Goal: Task Accomplishment & Management: Manage account settings

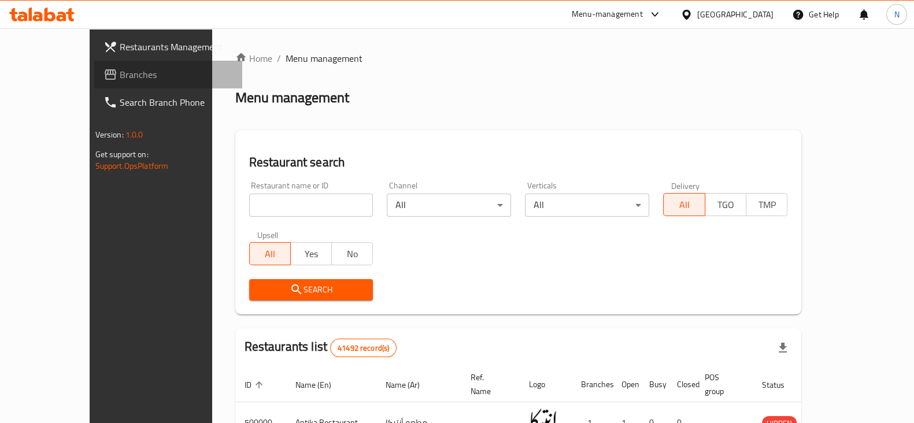
click at [120, 78] on span "Branches" at bounding box center [176, 75] width 113 height 14
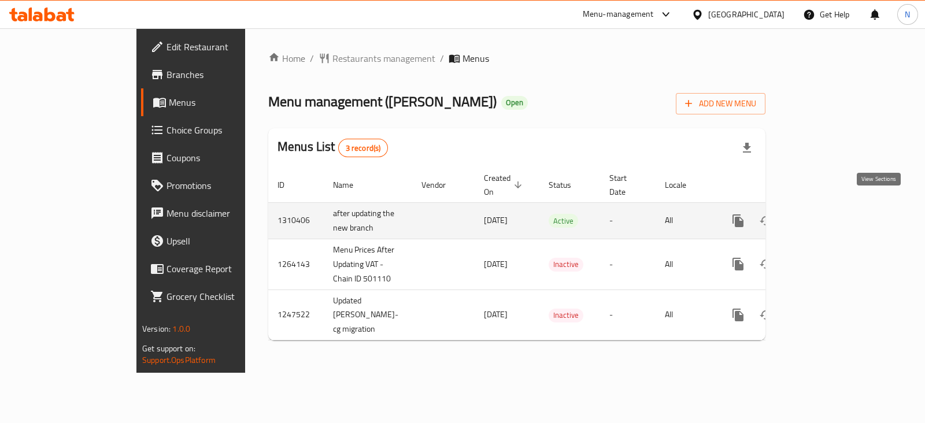
click at [829, 214] on icon "enhanced table" at bounding box center [822, 221] width 14 height 14
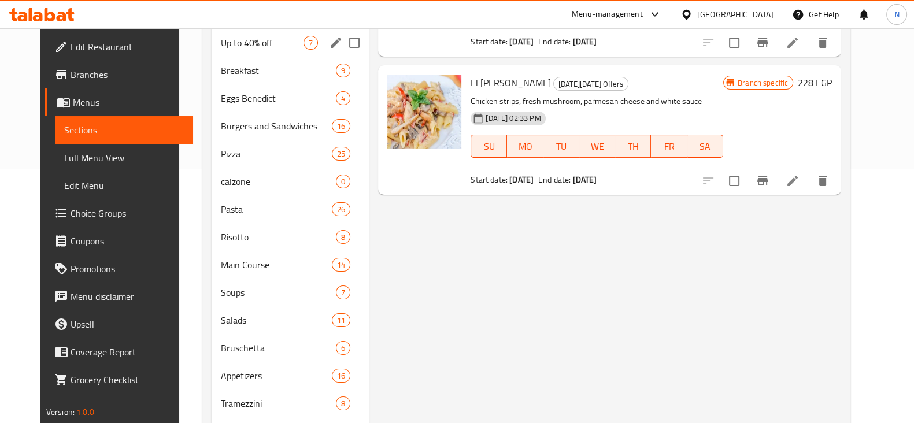
scroll to position [251, 0]
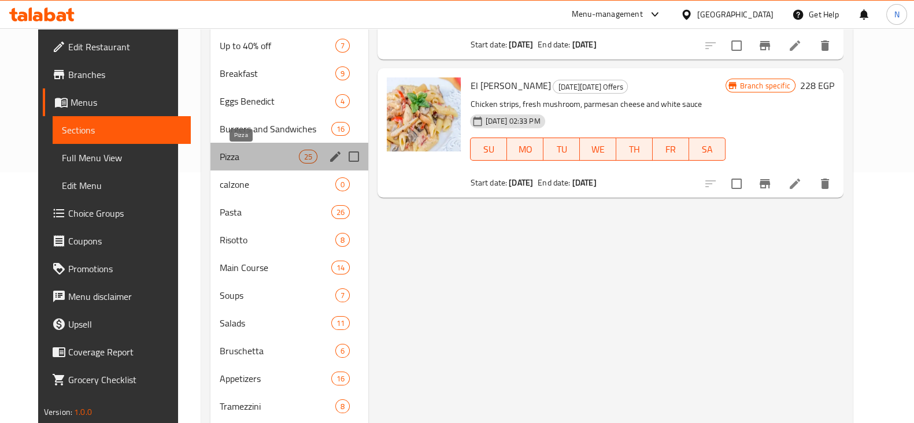
click at [268, 161] on span "Pizza" at bounding box center [259, 157] width 79 height 14
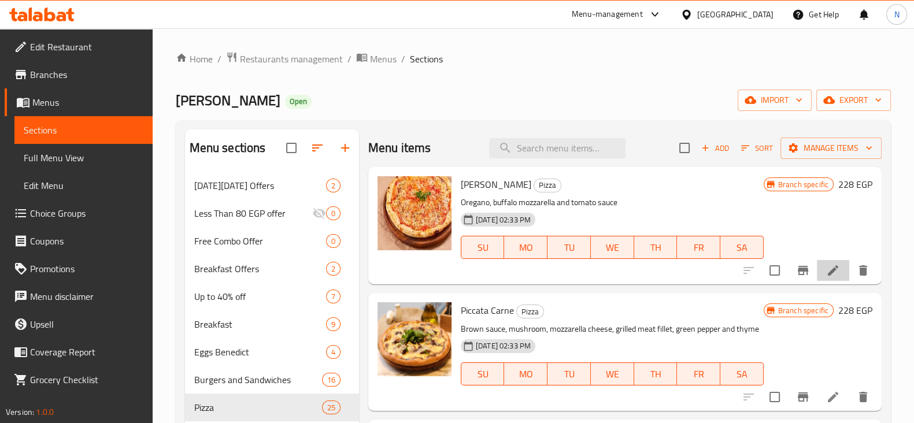
click at [817, 267] on li at bounding box center [833, 270] width 32 height 21
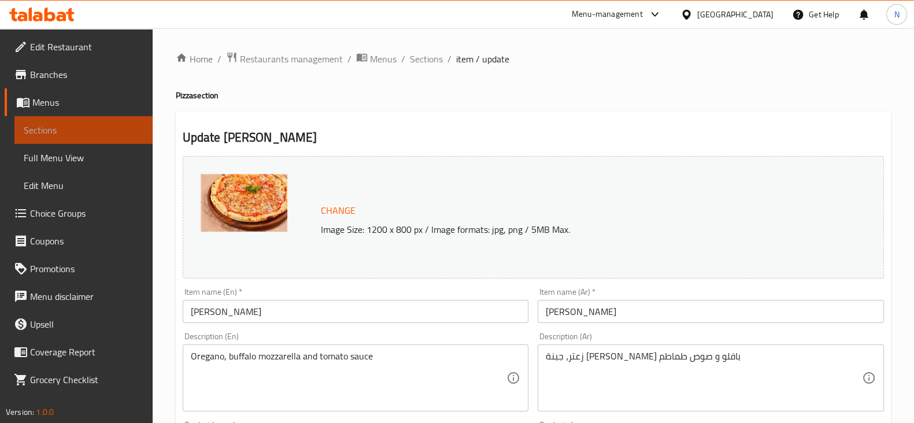
click at [98, 126] on span "Sections" at bounding box center [84, 130] width 120 height 14
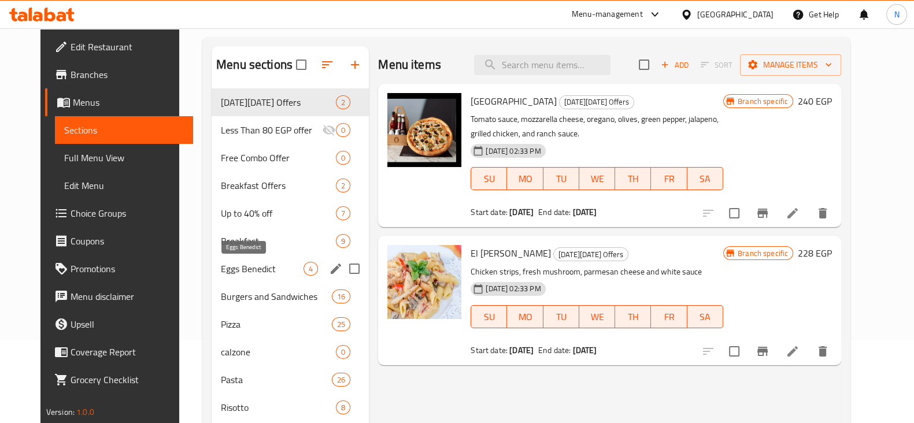
scroll to position [84, 0]
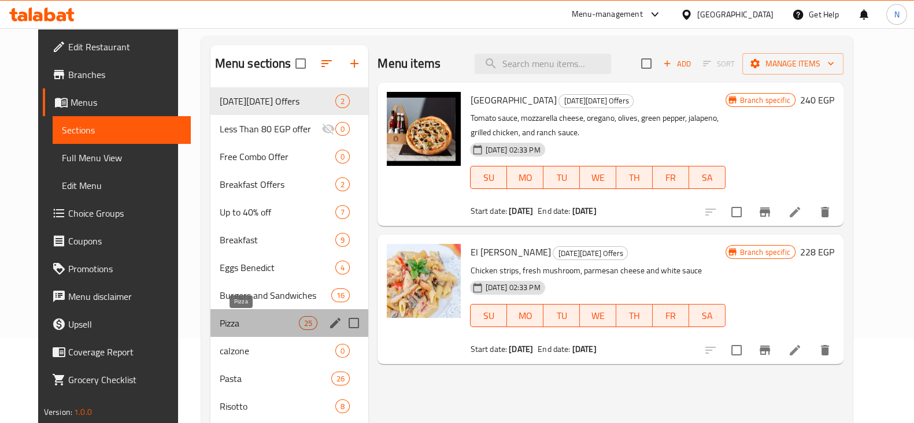
click at [269, 319] on span "Pizza" at bounding box center [259, 323] width 79 height 14
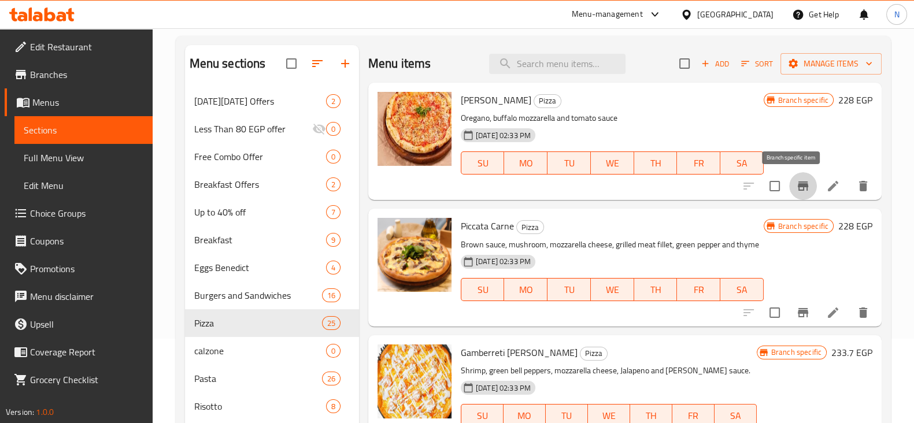
click at [798, 185] on icon "Branch-specific-item" at bounding box center [803, 186] width 10 height 9
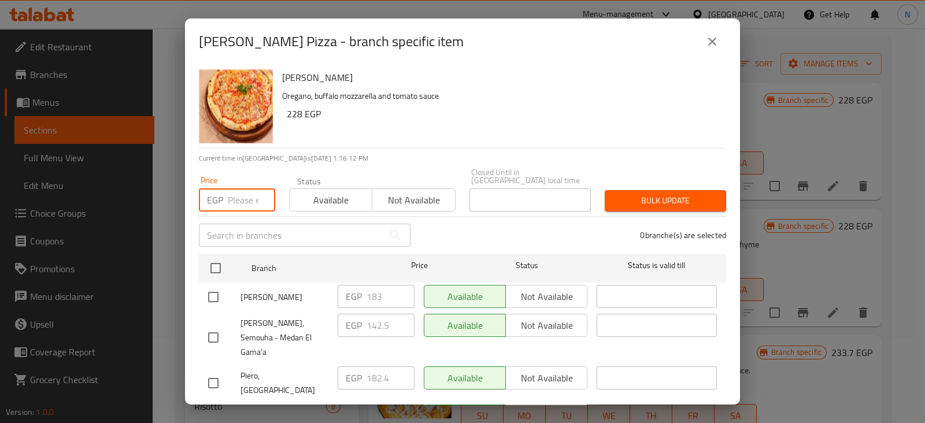
click at [232, 196] on input "number" at bounding box center [251, 200] width 47 height 23
type input "228"
click at [207, 410] on input "checkbox" at bounding box center [213, 422] width 24 height 24
checkbox input "true"
click at [605, 194] on button "Bulk update" at bounding box center [665, 200] width 121 height 21
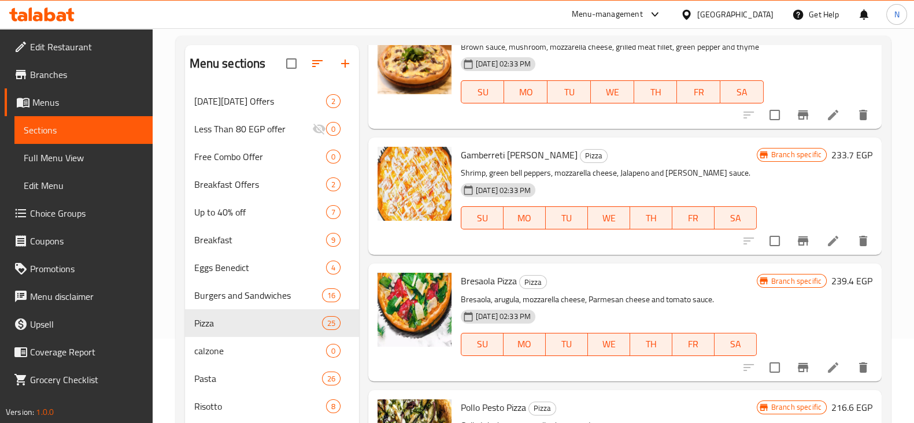
scroll to position [203, 0]
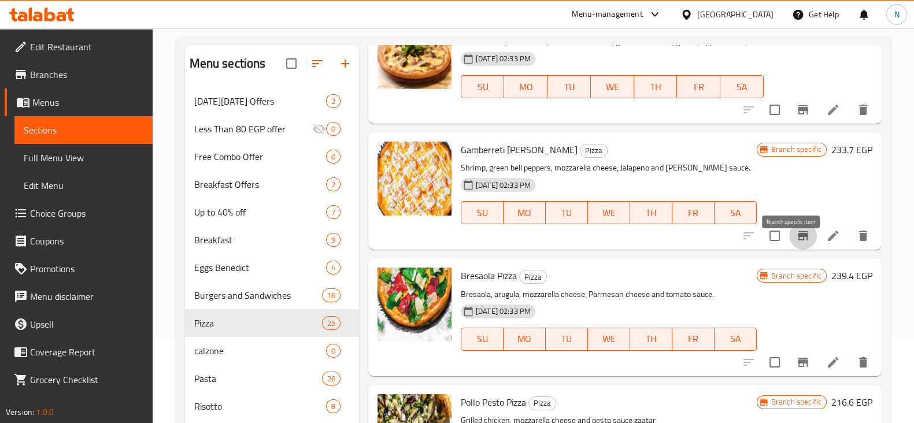
click at [796, 243] on icon "Branch-specific-item" at bounding box center [803, 236] width 14 height 14
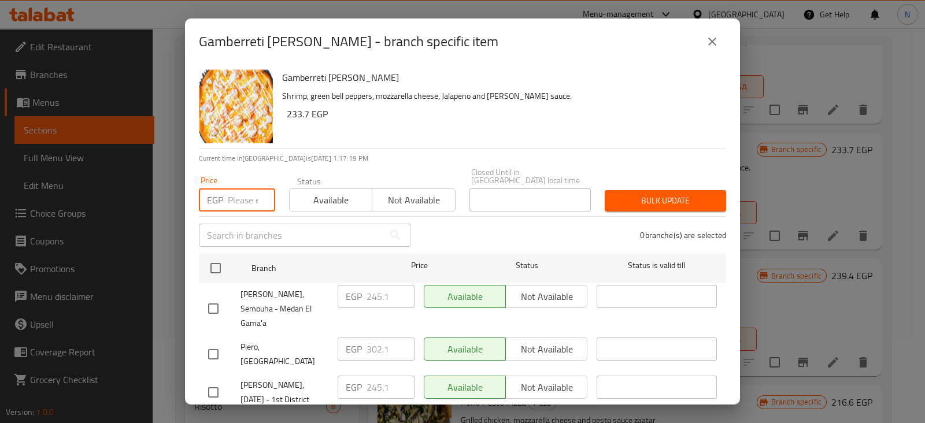
click at [246, 189] on input "number" at bounding box center [251, 200] width 47 height 23
paste input "399.00"
type input "399.00"
click at [225, 381] on input "checkbox" at bounding box center [213, 393] width 24 height 24
checkbox input "true"
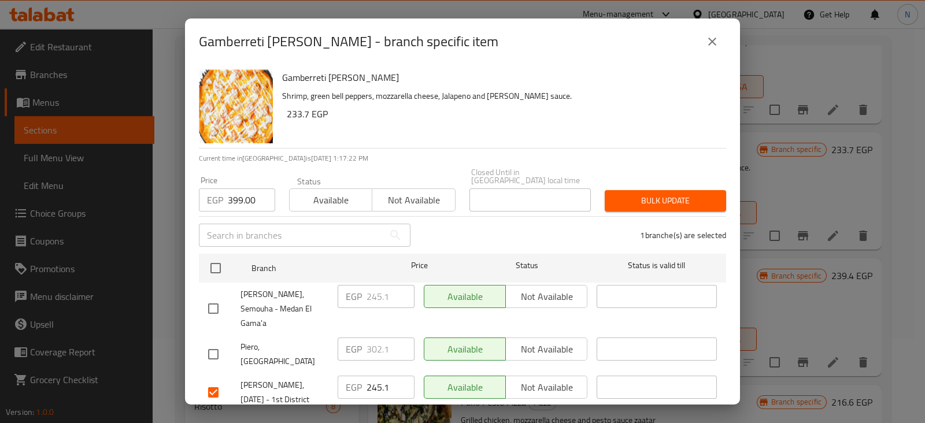
click at [620, 183] on div "Bulk update" at bounding box center [665, 200] width 135 height 35
click at [624, 194] on span "Bulk update" at bounding box center [665, 201] width 103 height 14
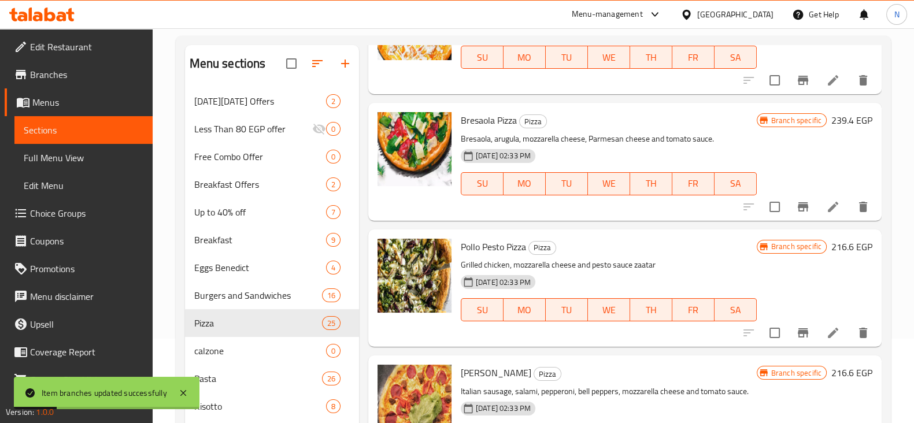
scroll to position [362, 0]
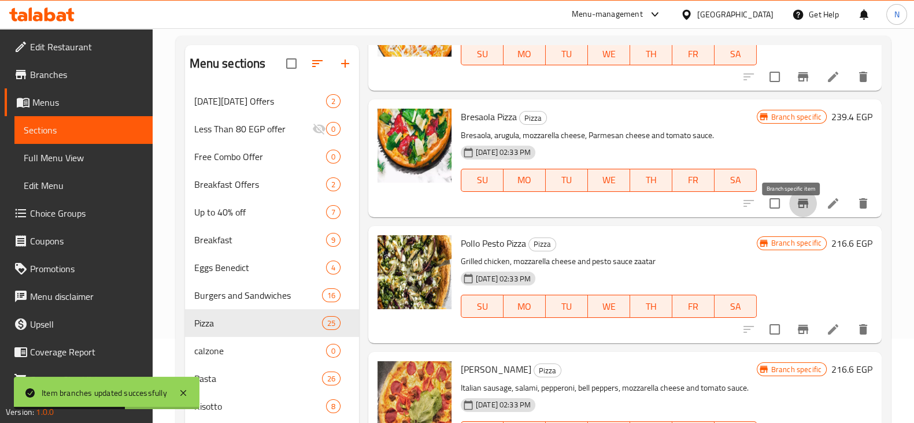
click at [790, 217] on button "Branch-specific-item" at bounding box center [804, 204] width 28 height 28
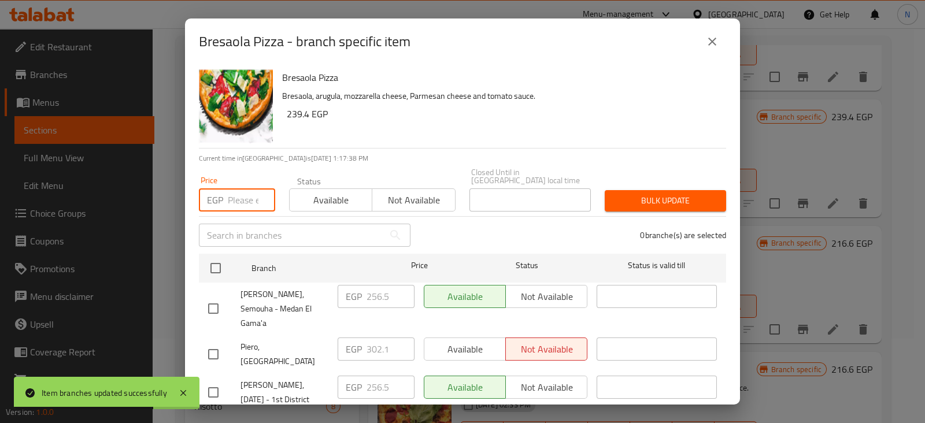
click at [246, 191] on input "number" at bounding box center [251, 200] width 47 height 23
paste input "410.40"
type input "410.40"
click at [213, 381] on input "checkbox" at bounding box center [213, 393] width 24 height 24
checkbox input "true"
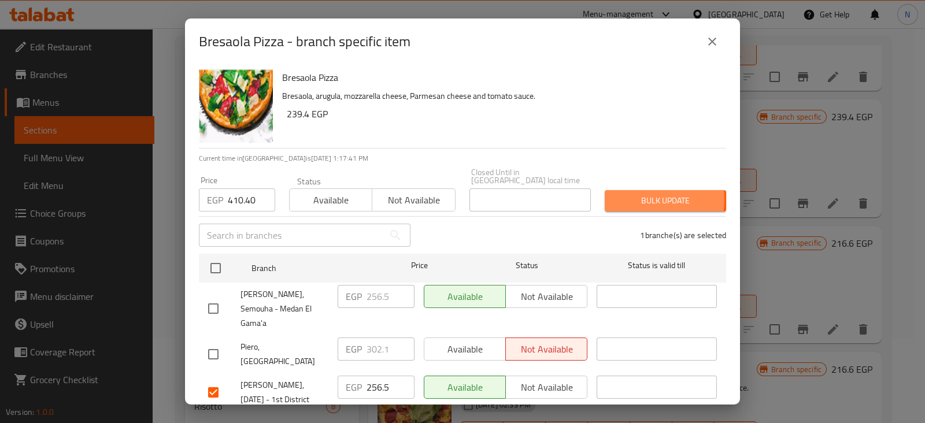
click at [605, 191] on button "Bulk update" at bounding box center [665, 200] width 121 height 21
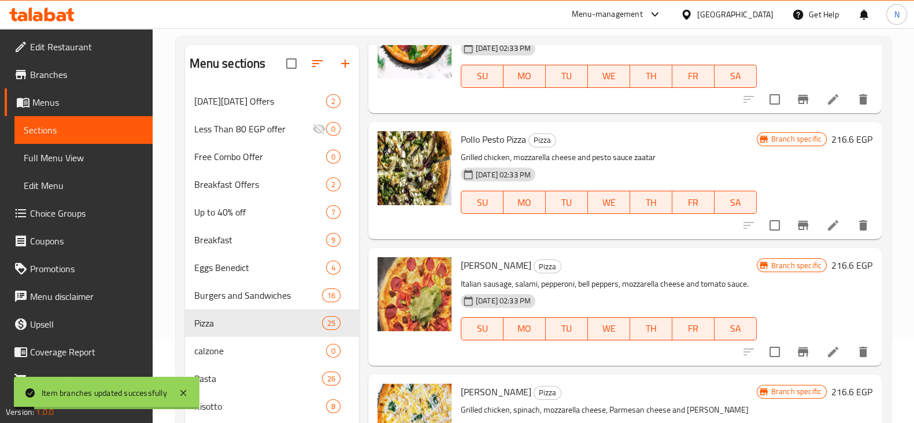
scroll to position [471, 0]
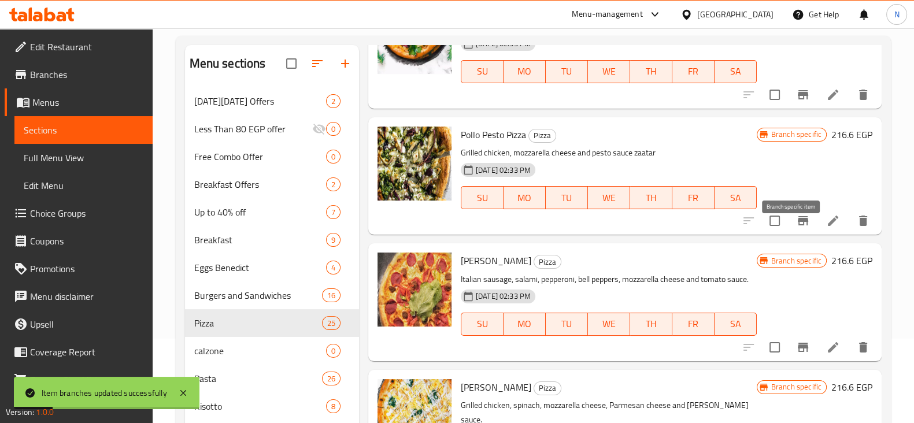
click at [796, 227] on icon "Branch-specific-item" at bounding box center [803, 221] width 14 height 14
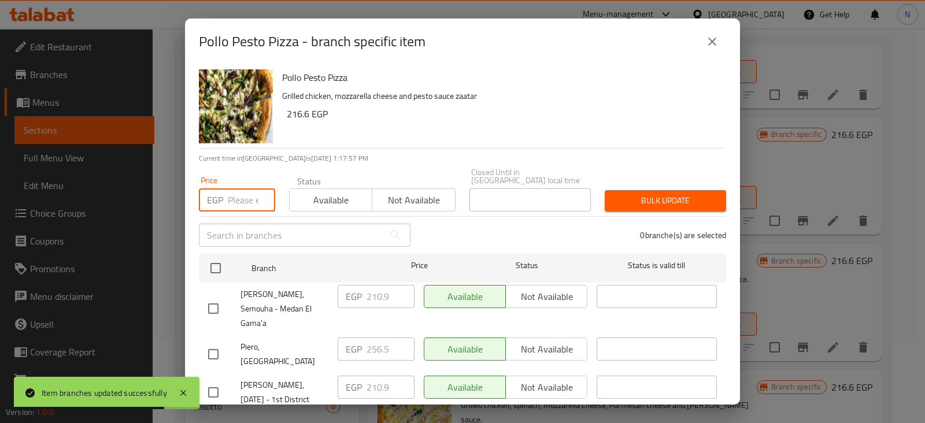
click at [250, 200] on input "number" at bounding box center [251, 200] width 47 height 23
paste input "319.20"
type input "319.20"
click at [216, 381] on input "checkbox" at bounding box center [213, 393] width 24 height 24
checkbox input "true"
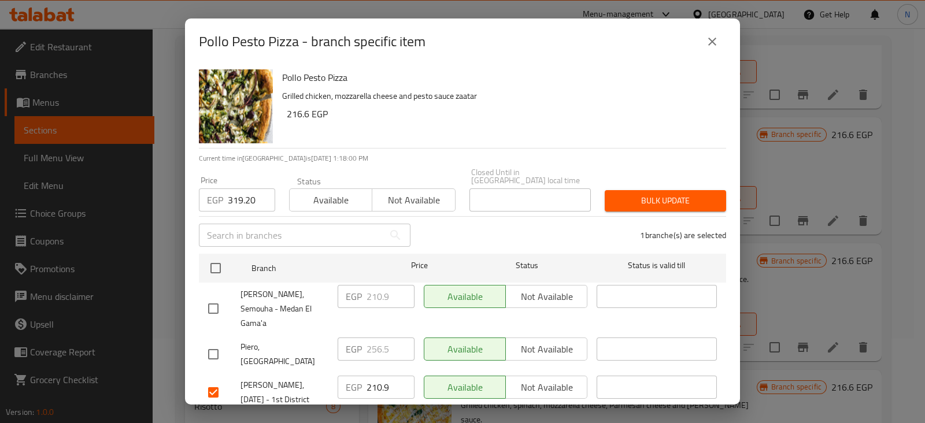
click at [638, 183] on div "Bulk update" at bounding box center [665, 200] width 135 height 35
click at [639, 194] on span "Bulk update" at bounding box center [665, 201] width 103 height 14
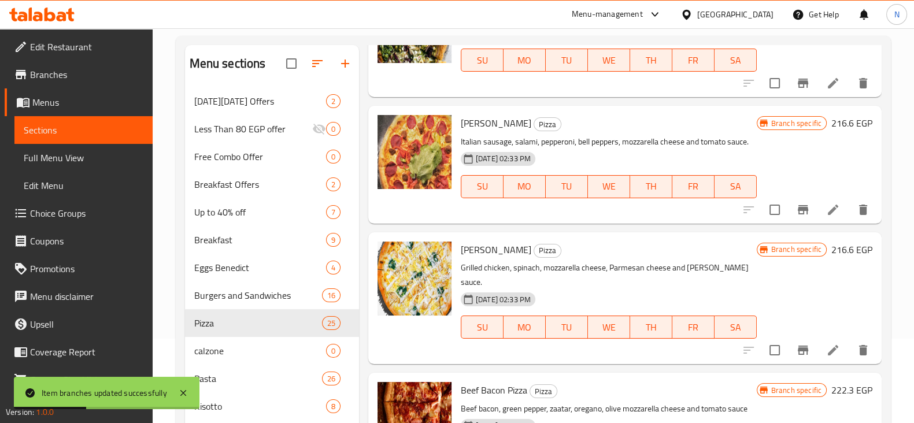
scroll to position [610, 0]
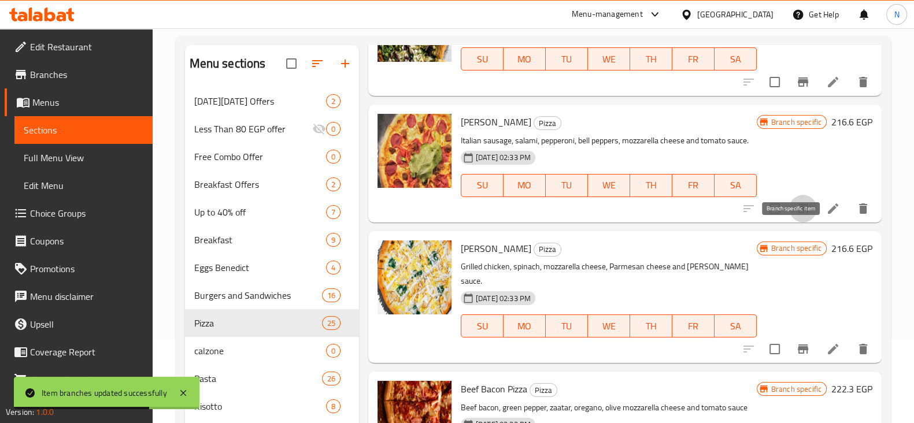
click at [790, 223] on button "Branch-specific-item" at bounding box center [804, 209] width 28 height 28
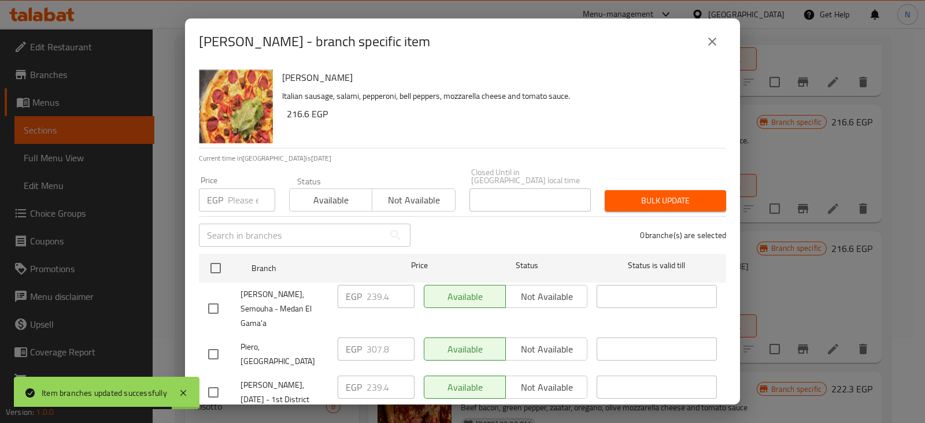
click at [248, 189] on input "number" at bounding box center [251, 200] width 47 height 23
paste input "364.80"
type input "364.80"
click at [211, 381] on input "checkbox" at bounding box center [213, 393] width 24 height 24
checkbox input "true"
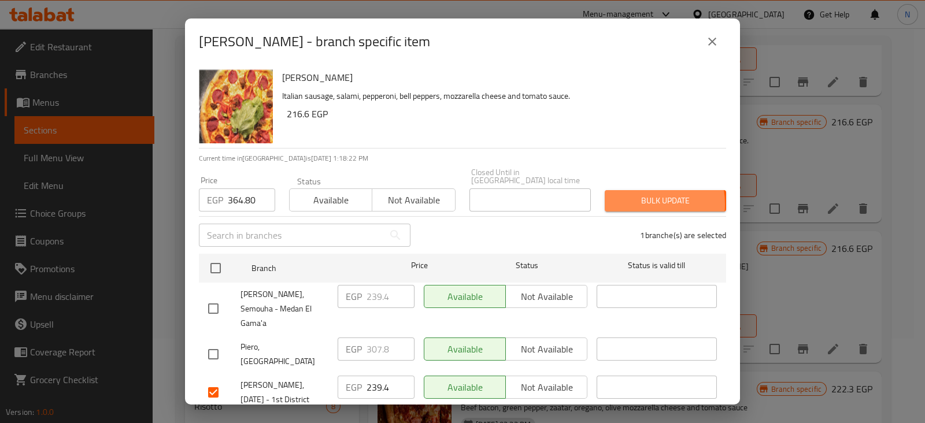
click at [628, 196] on span "Bulk update" at bounding box center [665, 201] width 103 height 14
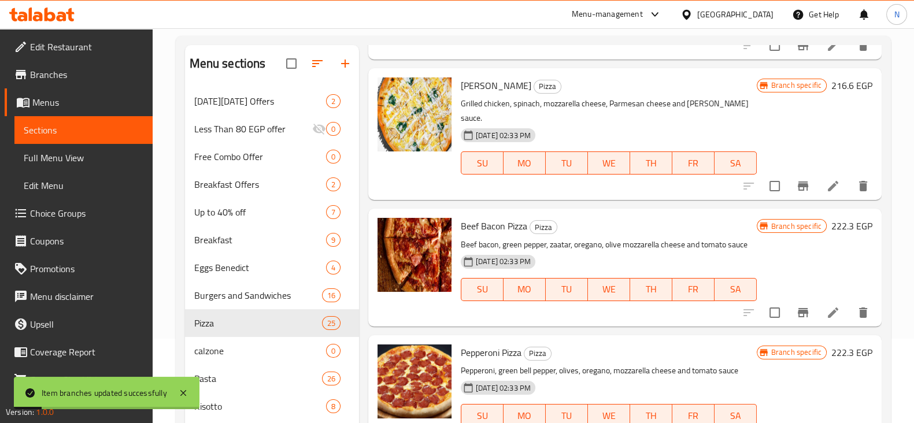
scroll to position [773, 0]
click at [798, 190] on icon "Branch-specific-item" at bounding box center [803, 185] width 10 height 9
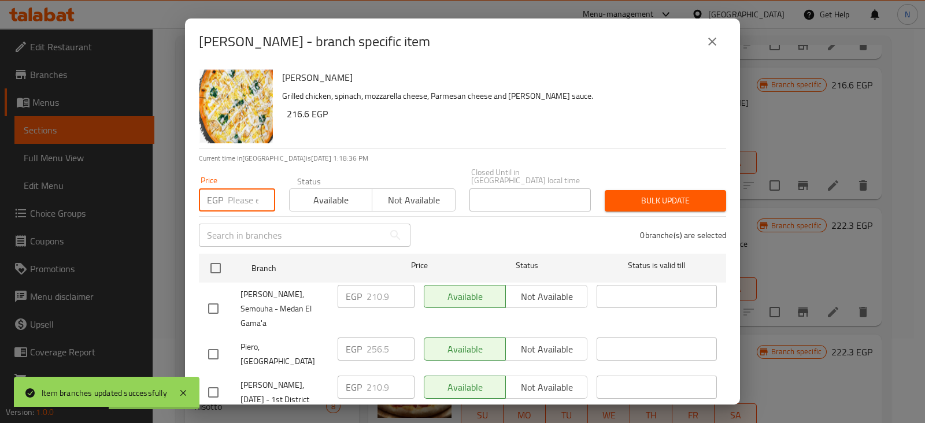
click at [237, 189] on input "number" at bounding box center [251, 200] width 47 height 23
paste input "319.20"
type input "319.20"
click at [216, 381] on input "checkbox" at bounding box center [213, 393] width 24 height 24
checkbox input "true"
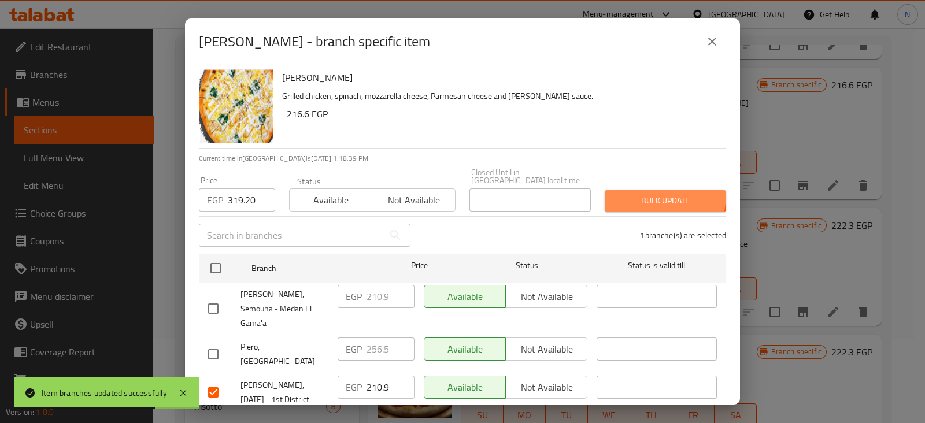
click at [654, 194] on span "Bulk update" at bounding box center [665, 201] width 103 height 14
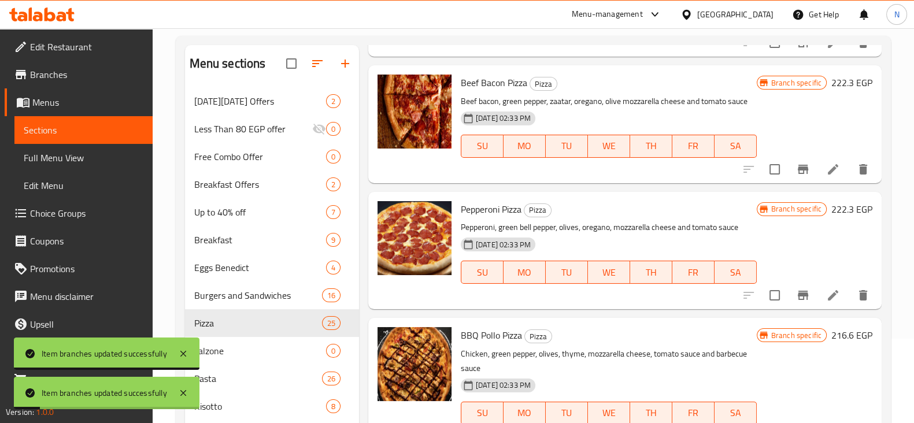
scroll to position [916, 0]
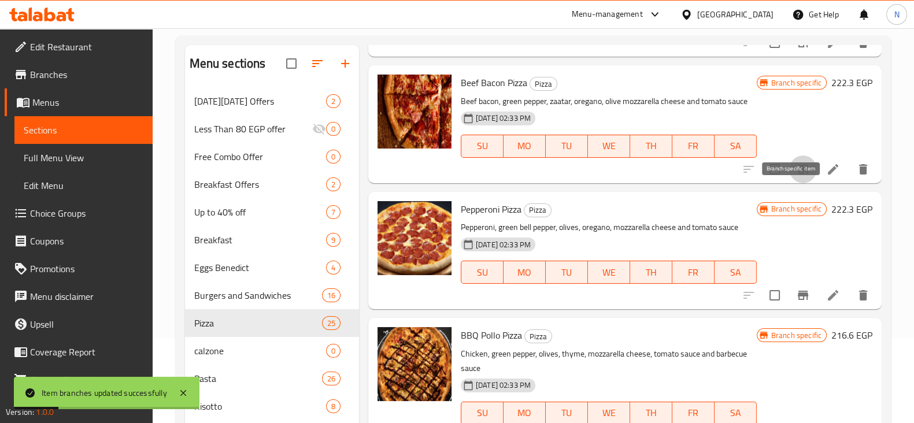
click at [798, 174] on icon "Branch-specific-item" at bounding box center [803, 169] width 10 height 9
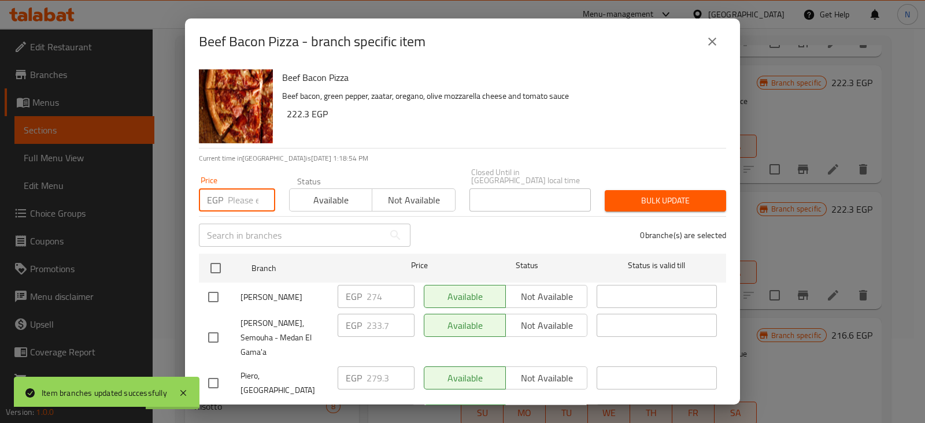
click at [231, 189] on input "number" at bounding box center [251, 200] width 47 height 23
paste input "319.20"
type input "319.20"
click at [214, 410] on input "checkbox" at bounding box center [213, 422] width 24 height 24
checkbox input "true"
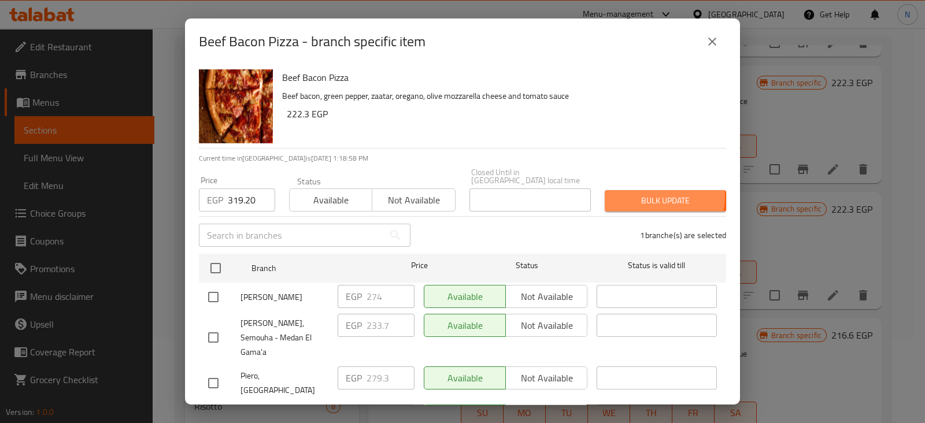
click at [605, 190] on button "Bulk update" at bounding box center [665, 200] width 121 height 21
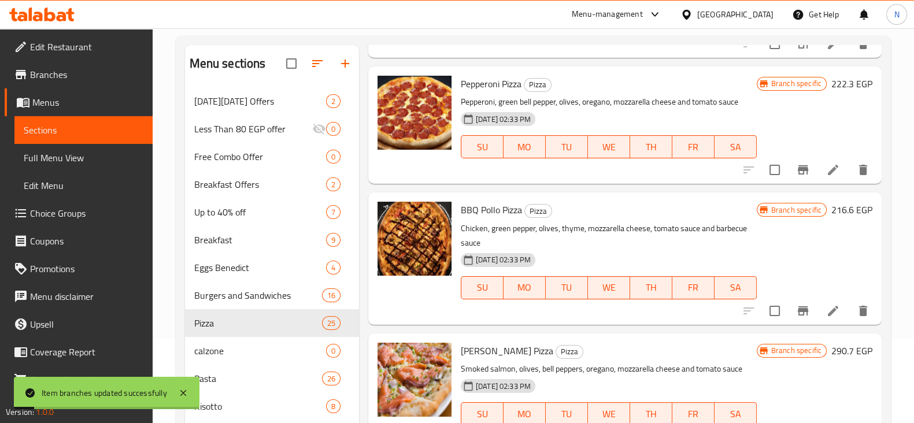
scroll to position [1042, 0]
click at [790, 183] on button "Branch-specific-item" at bounding box center [804, 170] width 28 height 28
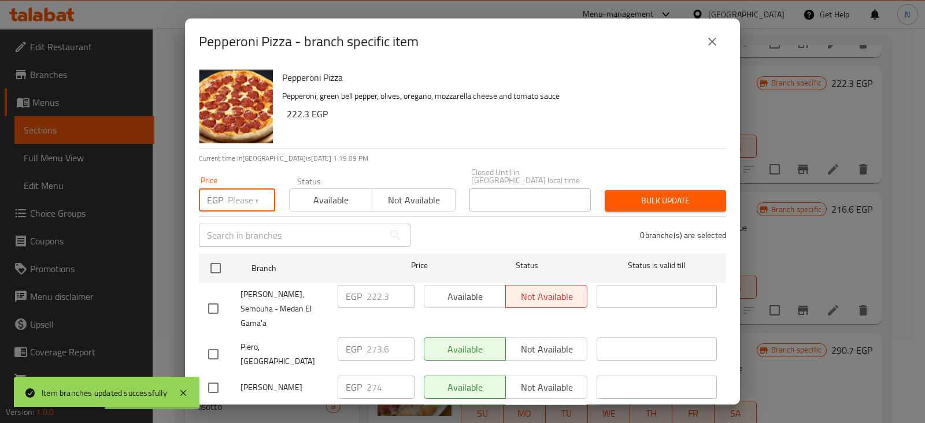
click at [248, 189] on input "number" at bounding box center [251, 200] width 47 height 23
paste input "319.20"
type input "319.20"
click at [215, 410] on input "checkbox" at bounding box center [213, 422] width 24 height 24
checkbox input "true"
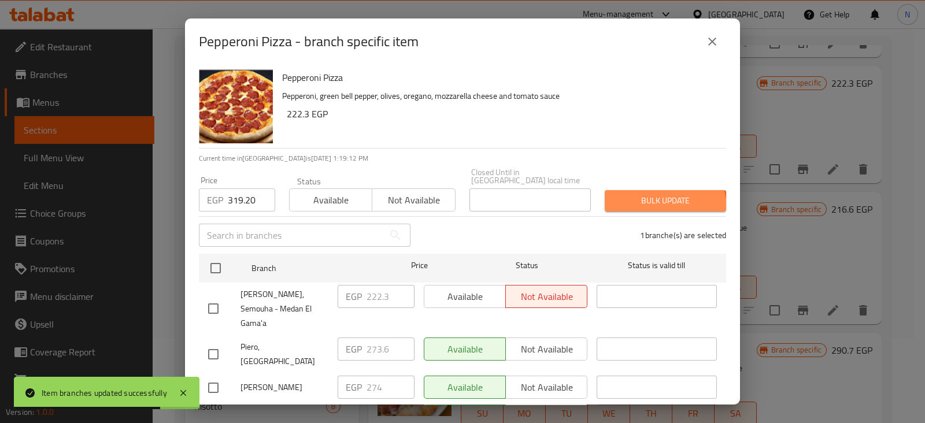
click at [651, 201] on button "Bulk update" at bounding box center [665, 200] width 121 height 21
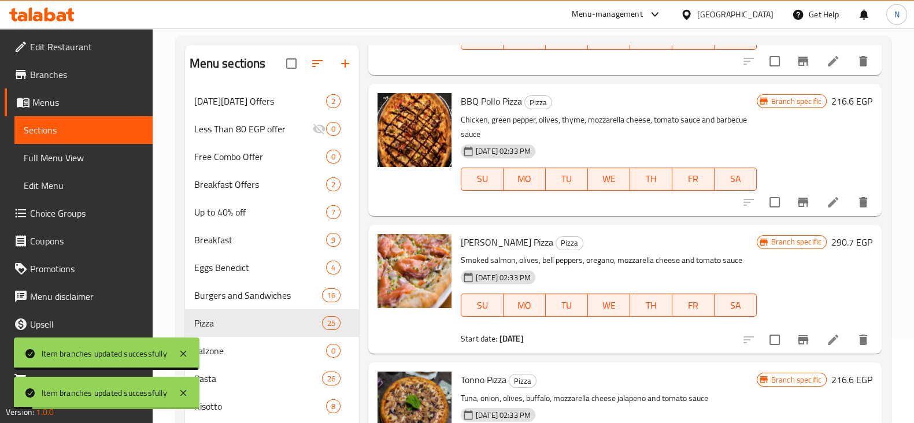
scroll to position [1150, 0]
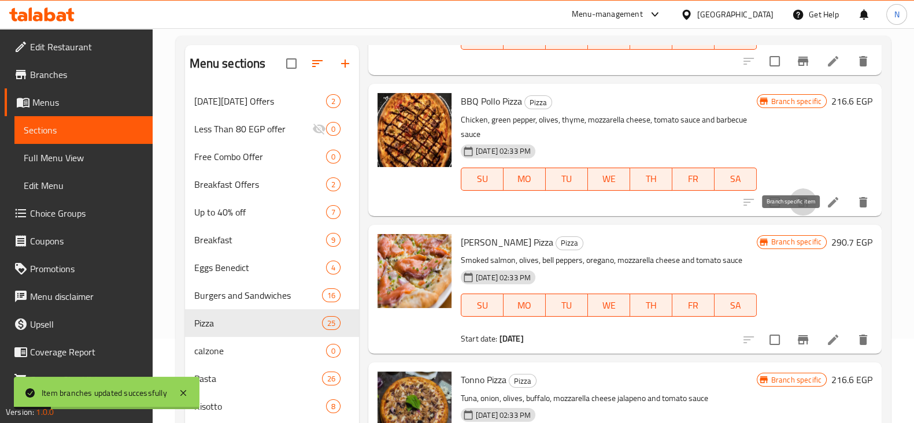
click at [792, 216] on button "Branch-specific-item" at bounding box center [804, 203] width 28 height 28
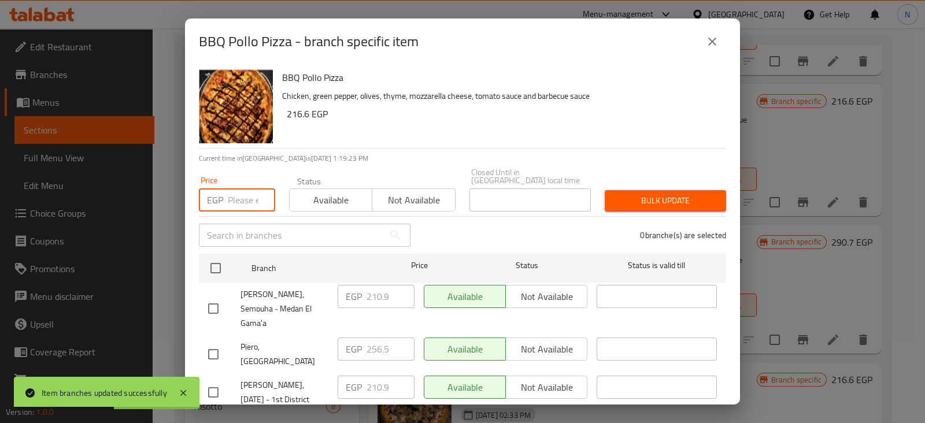
click at [236, 190] on input "number" at bounding box center [251, 200] width 47 height 23
paste input "319.20"
type input "319.20"
click at [212, 381] on input "checkbox" at bounding box center [213, 393] width 24 height 24
checkbox input "true"
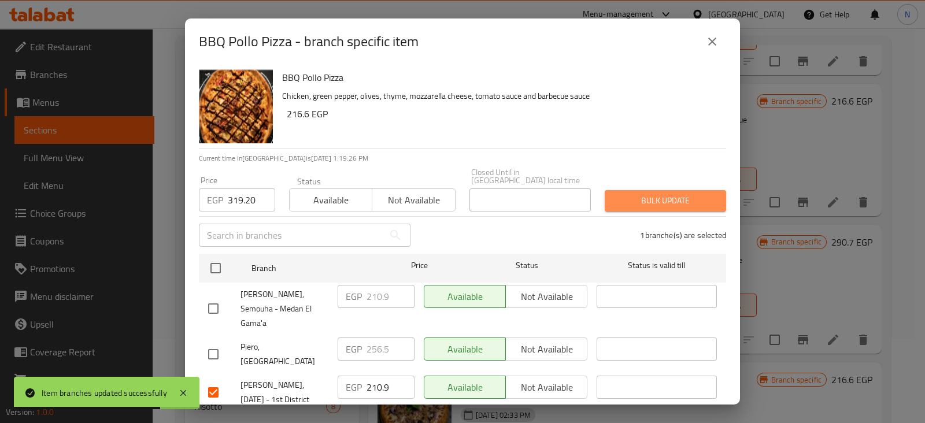
click at [704, 194] on span "Bulk update" at bounding box center [665, 201] width 103 height 14
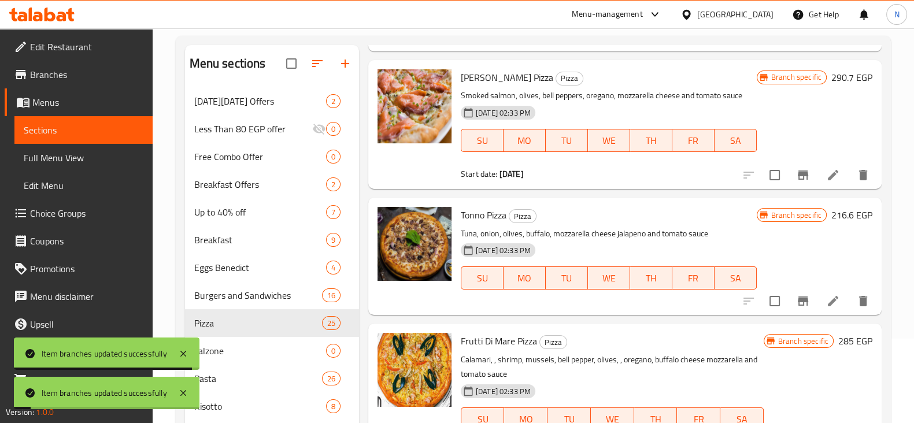
scroll to position [1316, 0]
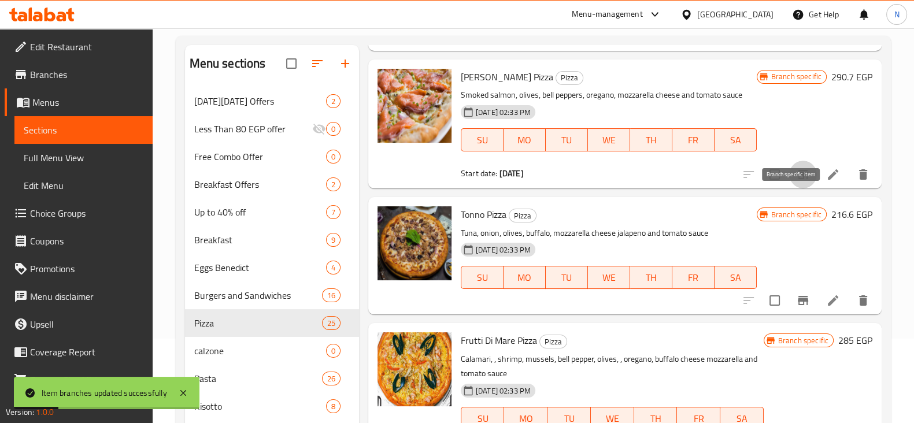
click at [796, 182] on icon "Branch-specific-item" at bounding box center [803, 175] width 14 height 14
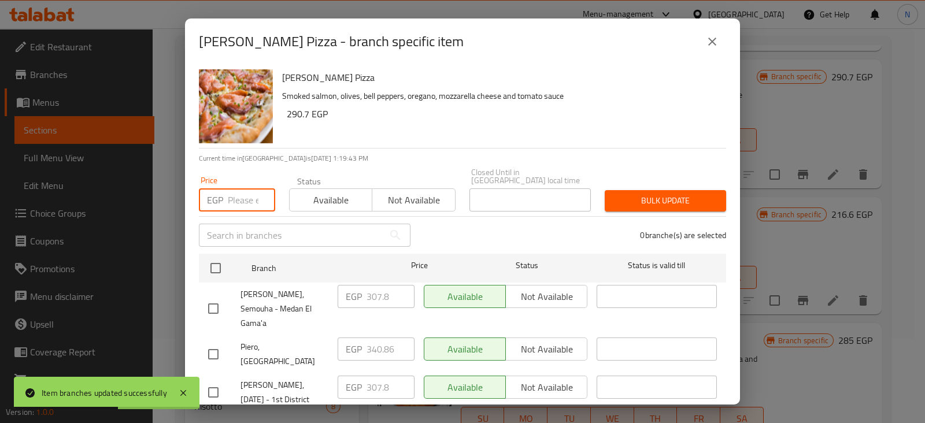
click at [245, 196] on input "number" at bounding box center [251, 200] width 47 height 23
paste input "444.60"
type input "444.60"
click at [213, 381] on input "checkbox" at bounding box center [213, 393] width 24 height 24
checkbox input "true"
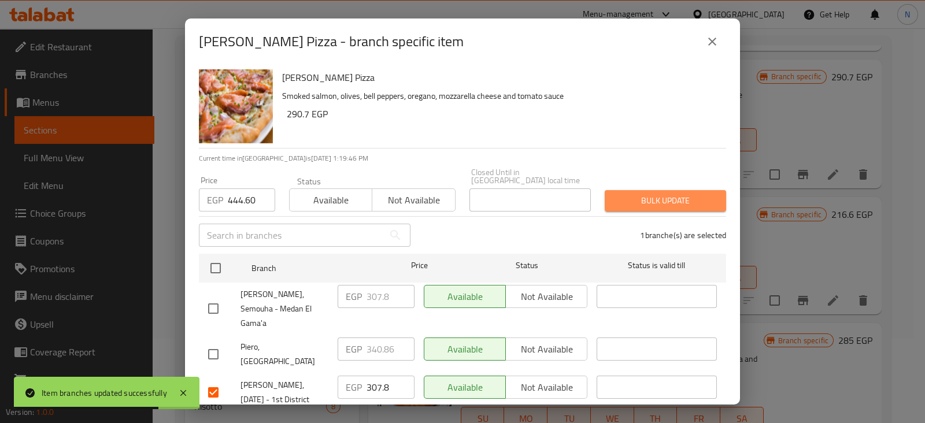
click at [657, 194] on span "Bulk update" at bounding box center [665, 201] width 103 height 14
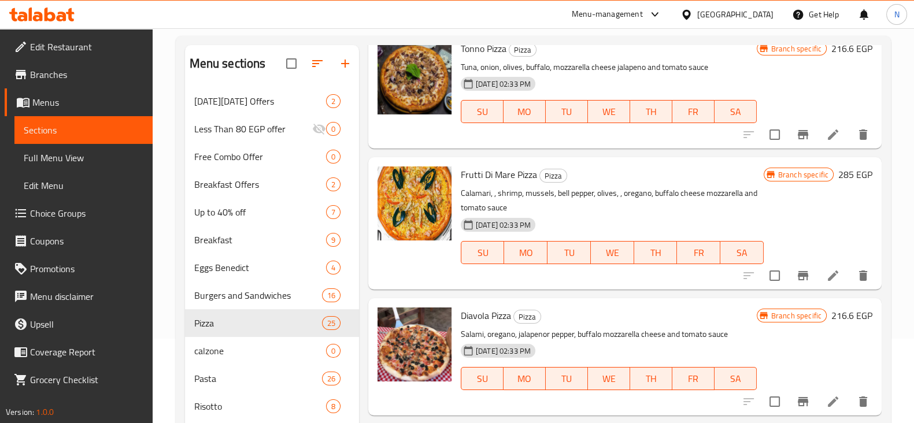
scroll to position [1486, 0]
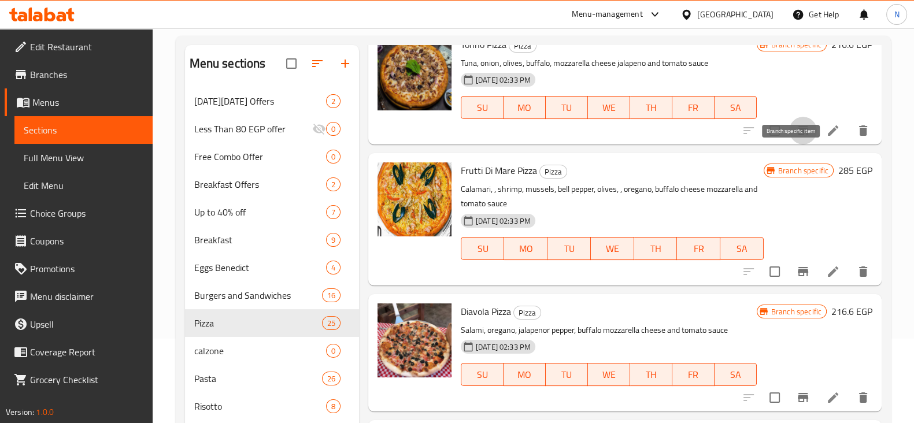
click at [790, 145] on button "Branch-specific-item" at bounding box center [804, 131] width 28 height 28
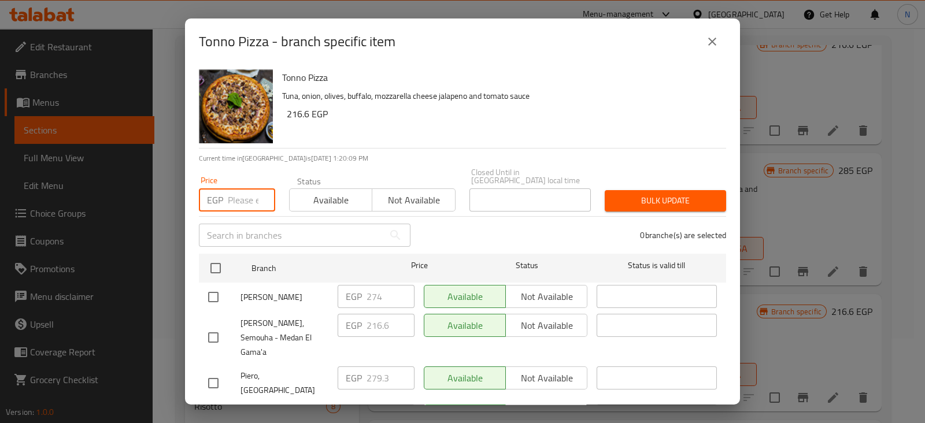
click at [245, 189] on input "number" at bounding box center [251, 200] width 47 height 23
paste input "330.60"
type input "330.60"
click at [211, 410] on input "checkbox" at bounding box center [213, 422] width 24 height 24
checkbox input "true"
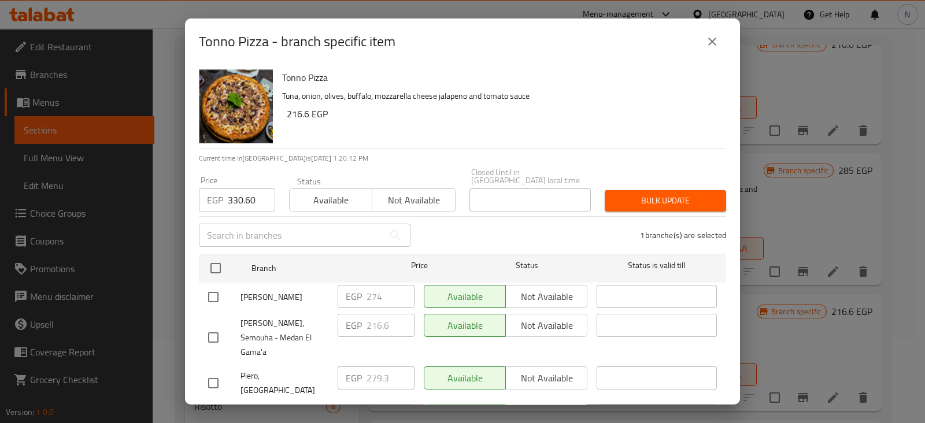
click at [628, 194] on span "Bulk update" at bounding box center [665, 201] width 103 height 14
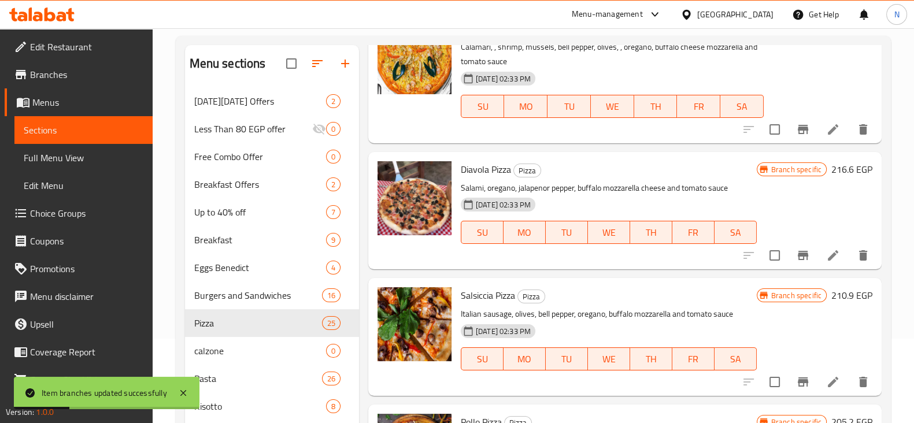
scroll to position [1630, 0]
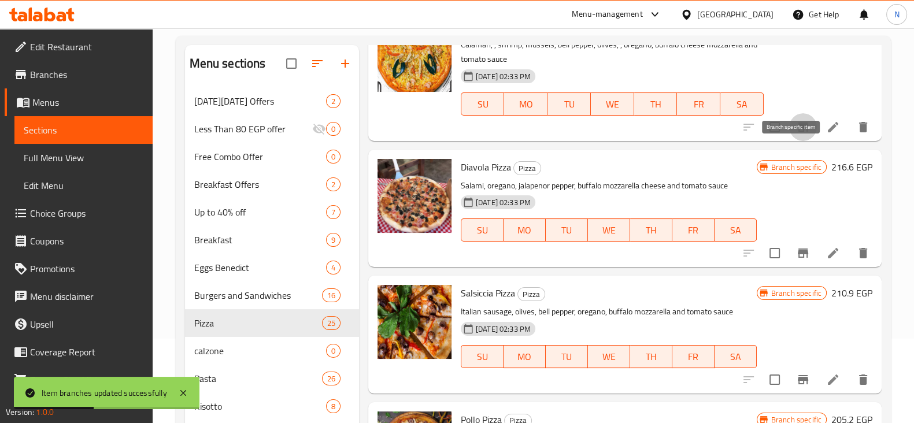
click at [798, 132] on icon "Branch-specific-item" at bounding box center [803, 127] width 10 height 9
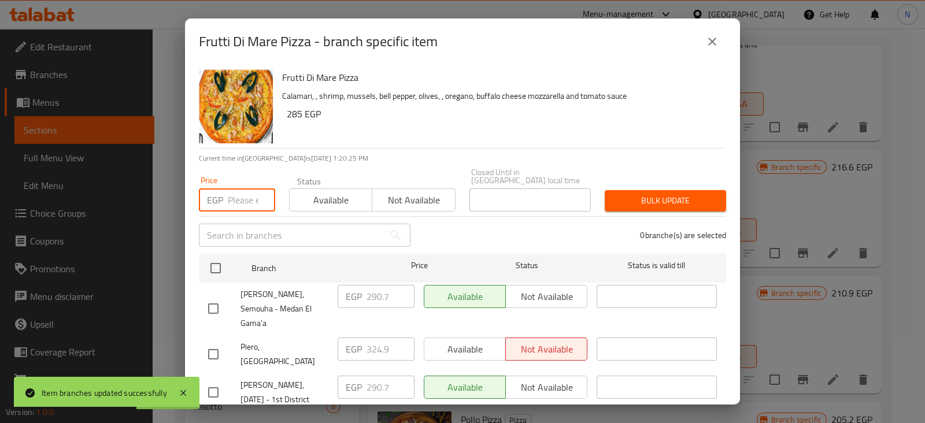
click at [237, 189] on input "number" at bounding box center [251, 200] width 47 height 23
paste input "421.80"
type input "421.80"
click at [211, 381] on input "checkbox" at bounding box center [213, 393] width 24 height 24
checkbox input "true"
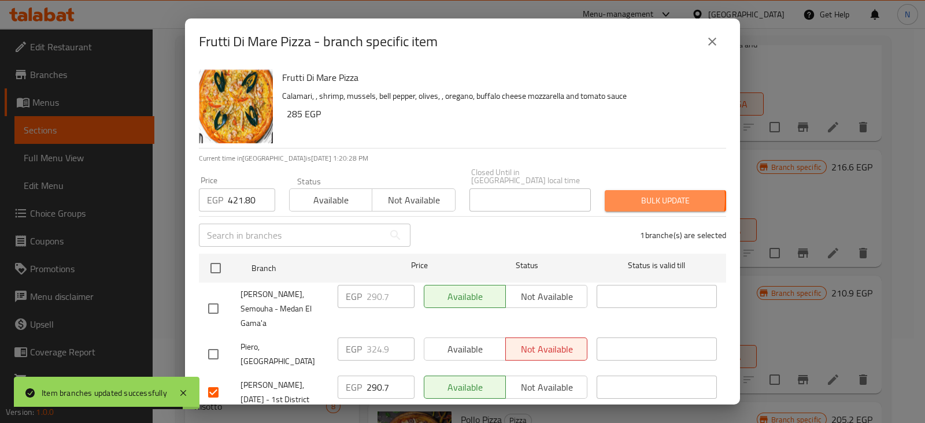
click at [629, 194] on span "Bulk update" at bounding box center [665, 201] width 103 height 14
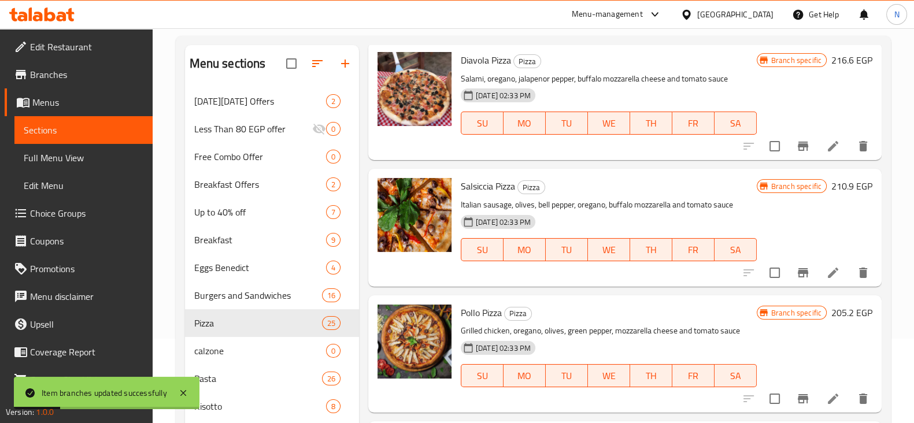
scroll to position [1765, 0]
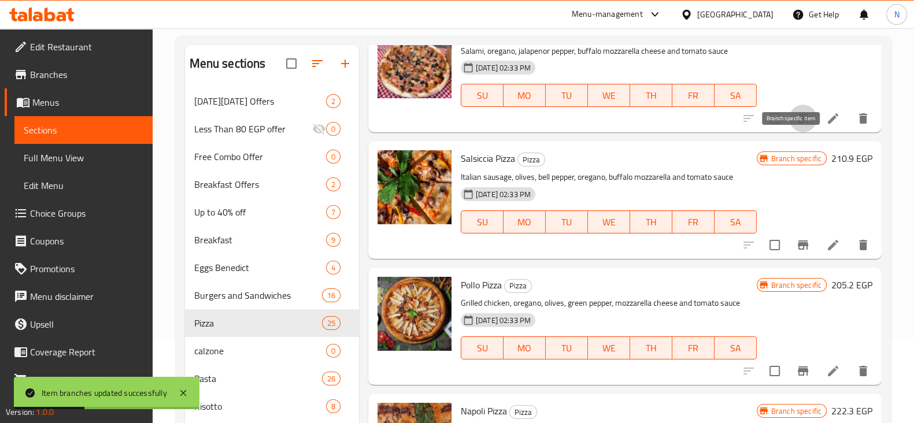
click at [796, 126] on icon "Branch-specific-item" at bounding box center [803, 119] width 14 height 14
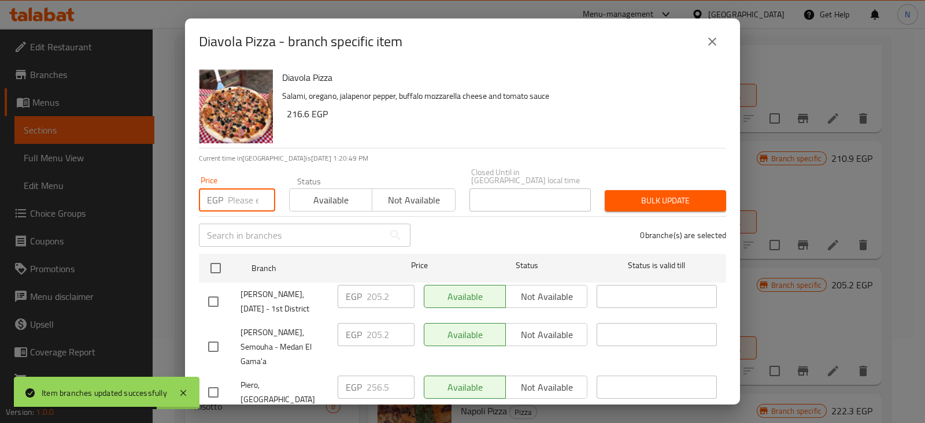
click at [241, 189] on input "number" at bounding box center [251, 200] width 47 height 23
paste input "296.40"
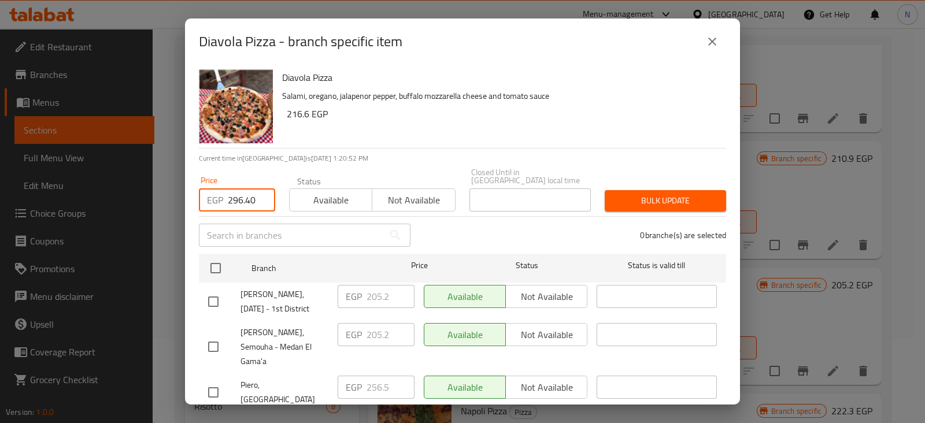
type input "296.40"
click at [217, 290] on input "checkbox" at bounding box center [213, 302] width 24 height 24
checkbox input "true"
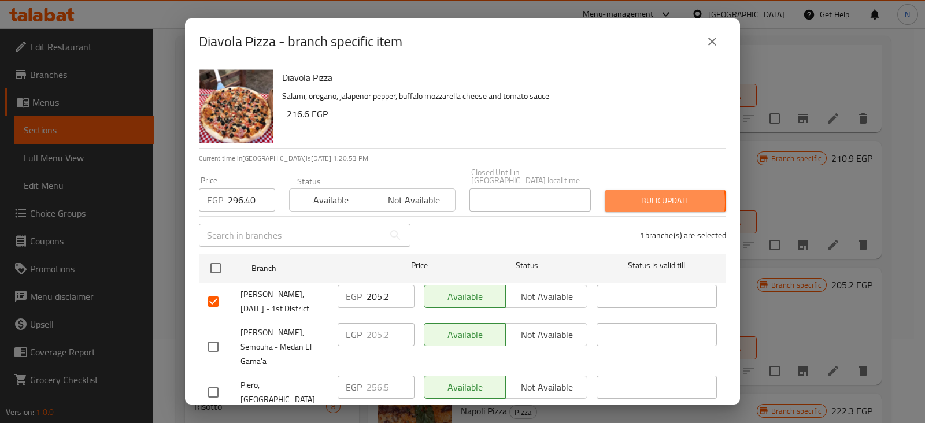
click at [635, 194] on span "Bulk update" at bounding box center [665, 201] width 103 height 14
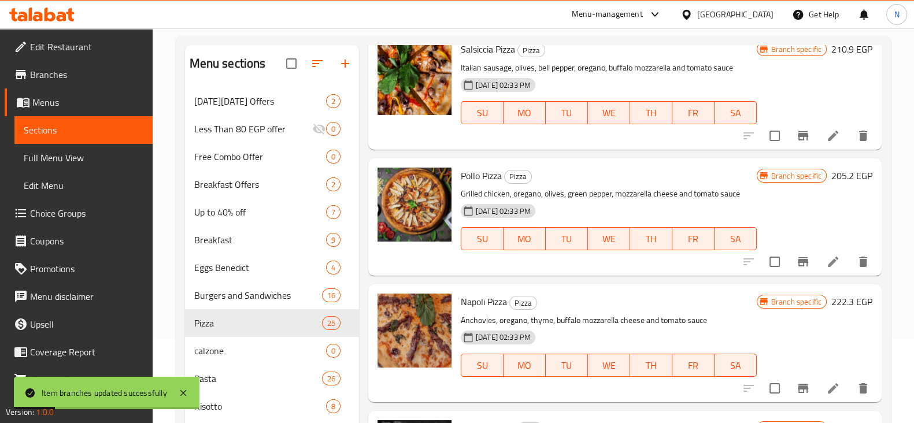
scroll to position [1875, 0]
click at [796, 142] on icon "Branch-specific-item" at bounding box center [803, 135] width 14 height 14
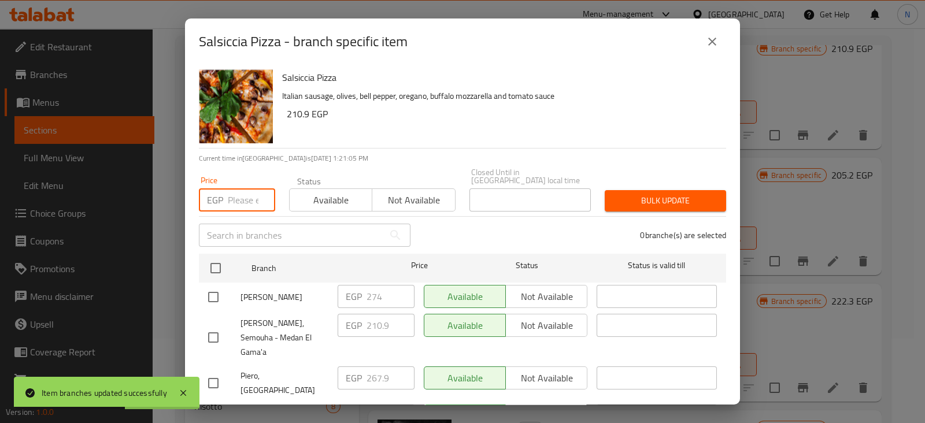
click at [241, 189] on input "number" at bounding box center [251, 200] width 47 height 23
paste input "296.40"
type input "296.40"
click at [215, 410] on input "checkbox" at bounding box center [213, 422] width 24 height 24
checkbox input "true"
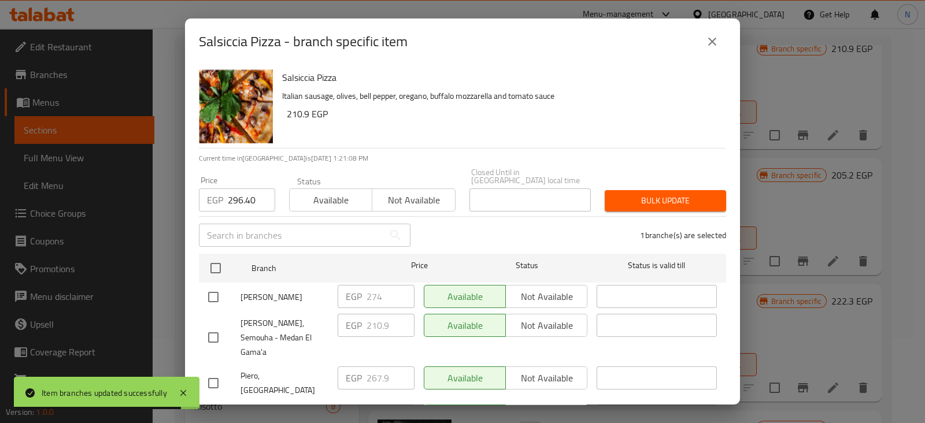
click at [614, 194] on span "Bulk update" at bounding box center [665, 201] width 103 height 14
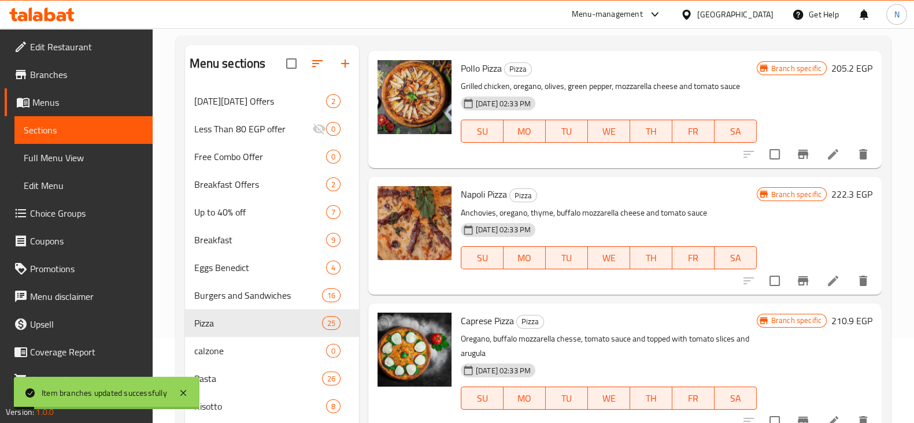
scroll to position [1995, 0]
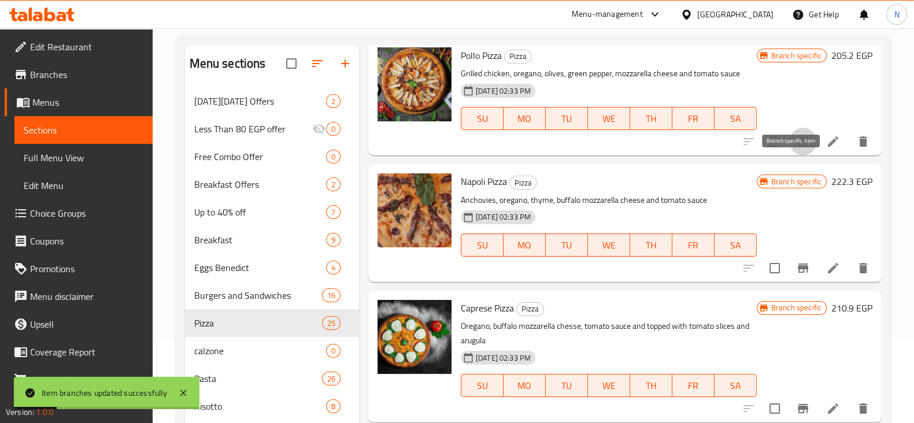
click at [790, 156] on button "Branch-specific-item" at bounding box center [804, 142] width 28 height 28
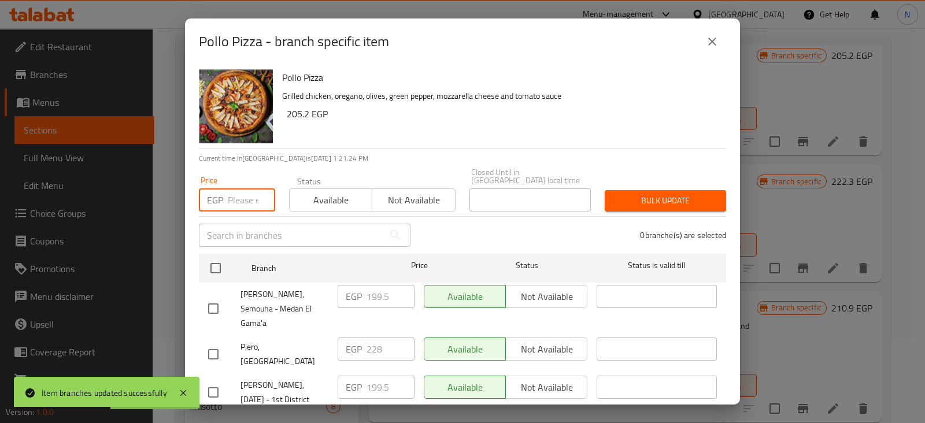
click at [238, 189] on input "number" at bounding box center [251, 200] width 47 height 23
paste input "285.00"
type input "285.00"
click at [215, 381] on input "checkbox" at bounding box center [213, 393] width 24 height 24
checkbox input "true"
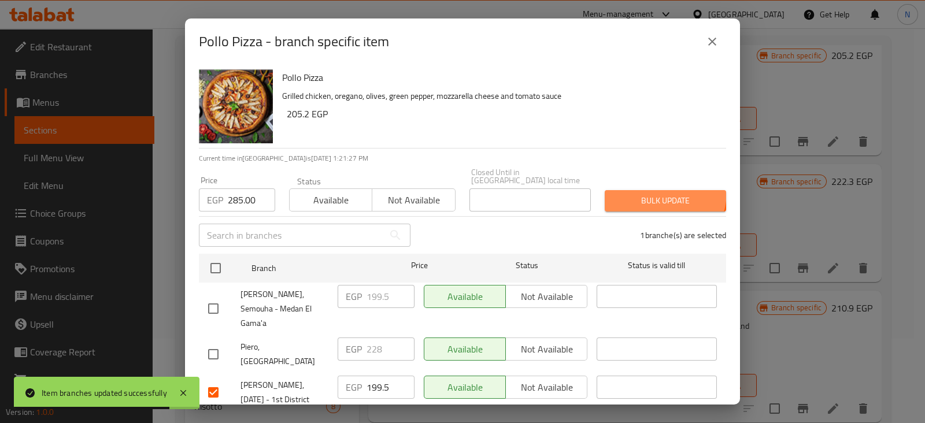
click at [642, 190] on button "Bulk update" at bounding box center [665, 200] width 121 height 21
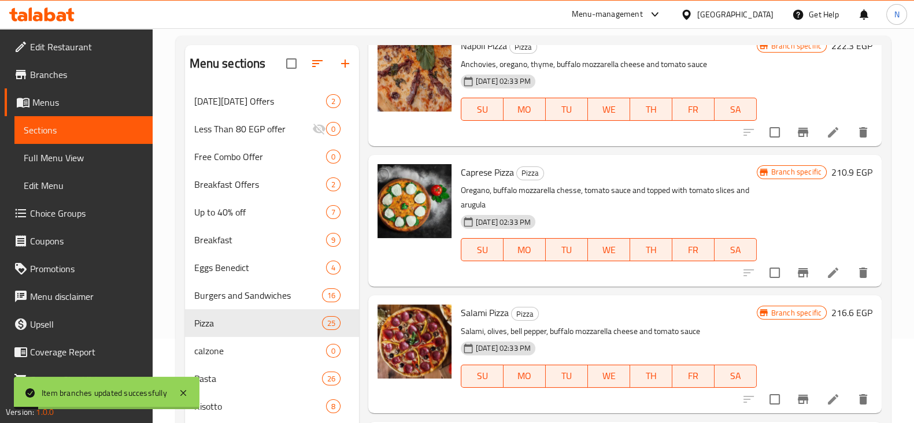
scroll to position [2130, 0]
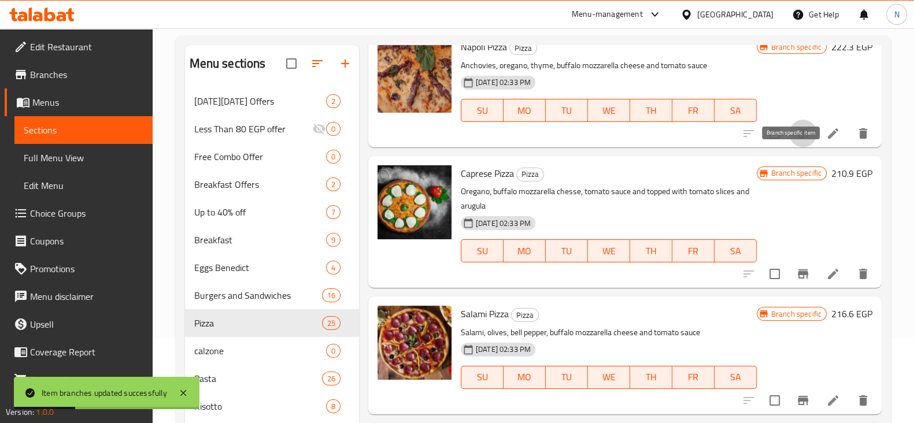
click at [796, 141] on icon "Branch-specific-item" at bounding box center [803, 134] width 14 height 14
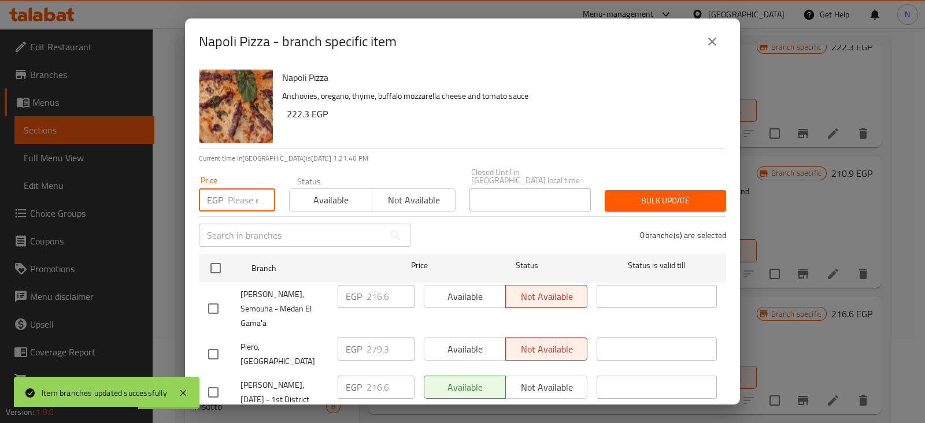
paste input "376.20"
click at [241, 197] on input "number" at bounding box center [251, 200] width 47 height 23
type input "376.20"
click at [216, 381] on input "checkbox" at bounding box center [213, 393] width 24 height 24
checkbox input "true"
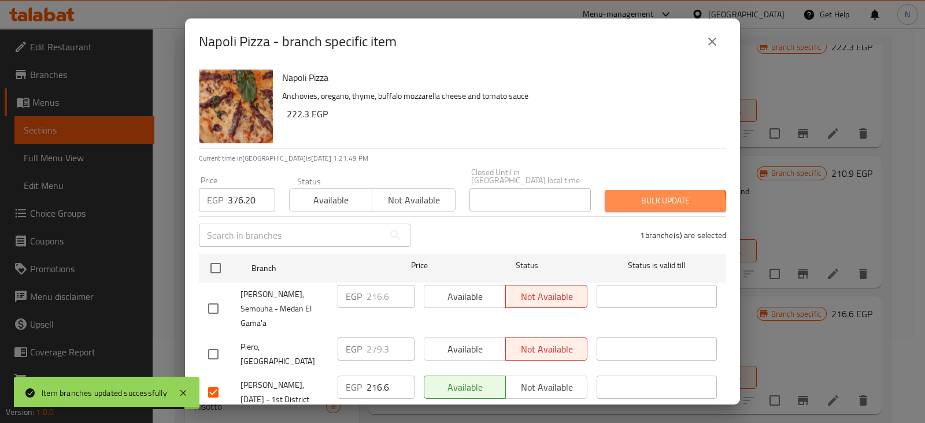
click at [634, 200] on button "Bulk update" at bounding box center [665, 200] width 121 height 21
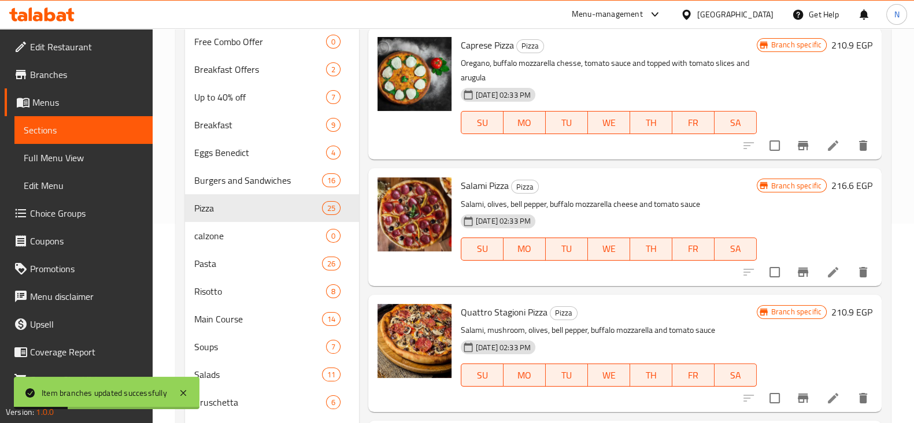
scroll to position [200, 0]
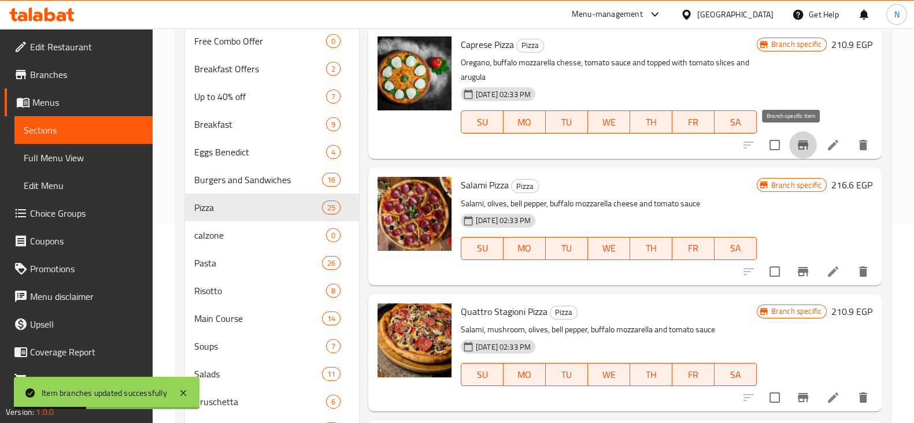
click at [796, 139] on icon "Branch-specific-item" at bounding box center [803, 145] width 14 height 14
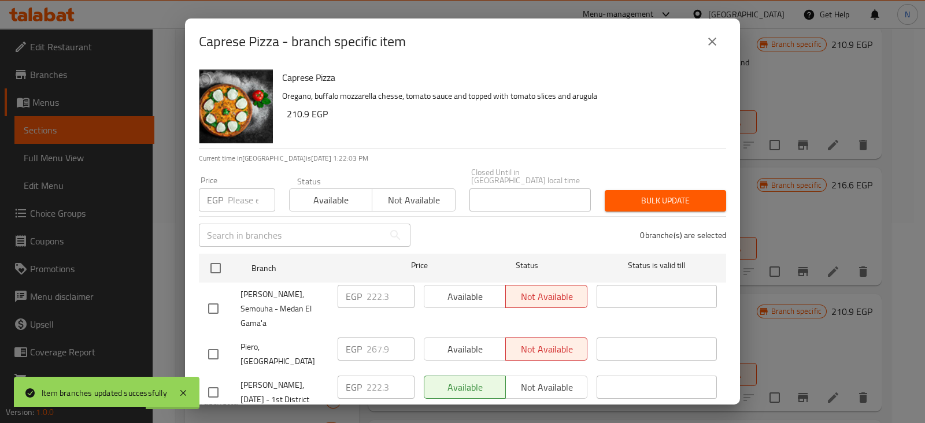
click at [242, 189] on input "number" at bounding box center [251, 200] width 47 height 23
paste input "342.00"
type input "342.00"
click at [214, 381] on input "checkbox" at bounding box center [213, 393] width 24 height 24
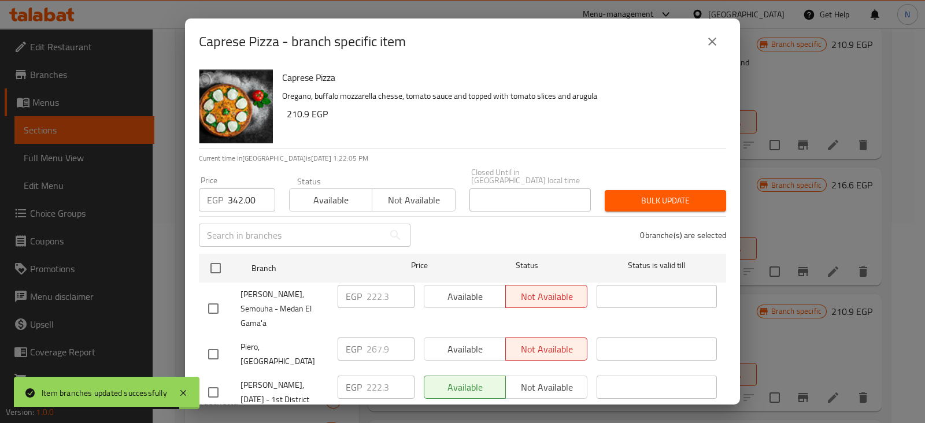
checkbox input "true"
click at [615, 194] on span "Bulk update" at bounding box center [665, 201] width 103 height 14
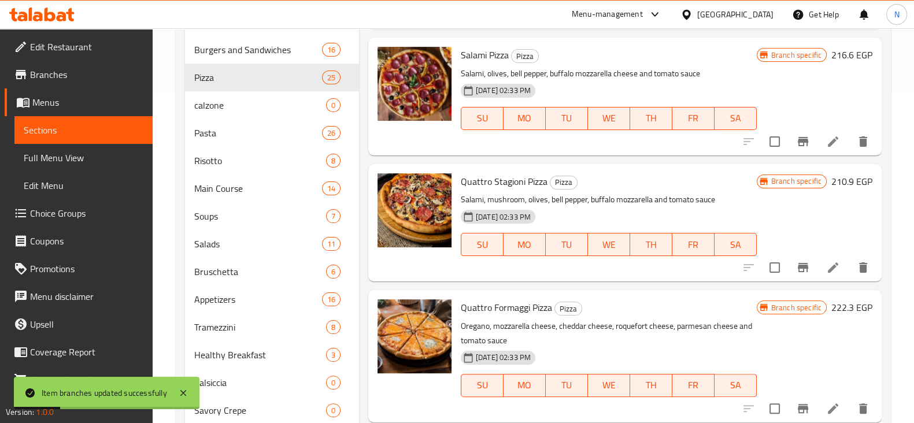
scroll to position [335, 0]
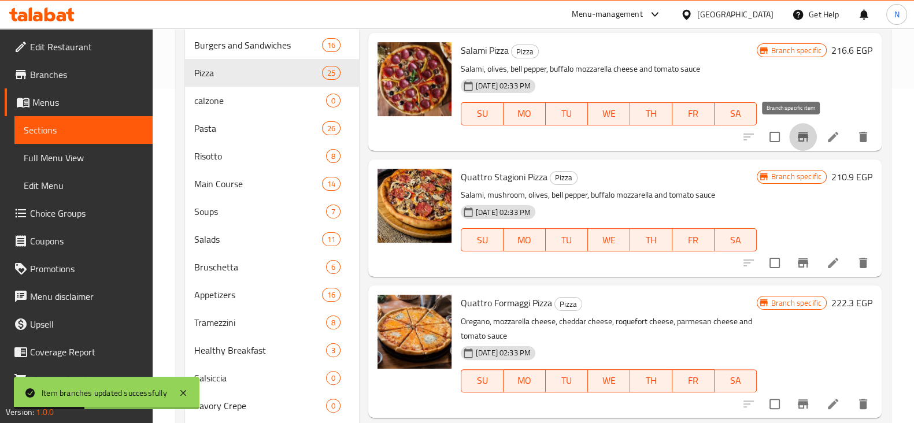
click at [796, 131] on icon "Branch-specific-item" at bounding box center [803, 137] width 14 height 14
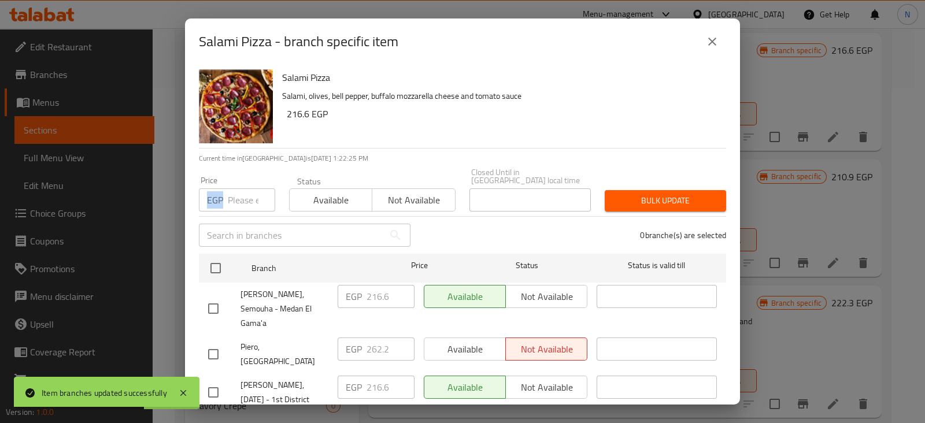
drag, startPoint x: 235, startPoint y: 207, endPoint x: 239, endPoint y: 197, distance: 10.6
click at [239, 197] on div "Price EGP Price" at bounding box center [237, 193] width 90 height 49
click at [239, 197] on input "number" at bounding box center [251, 200] width 47 height 23
paste input "319.20"
type input "319.20"
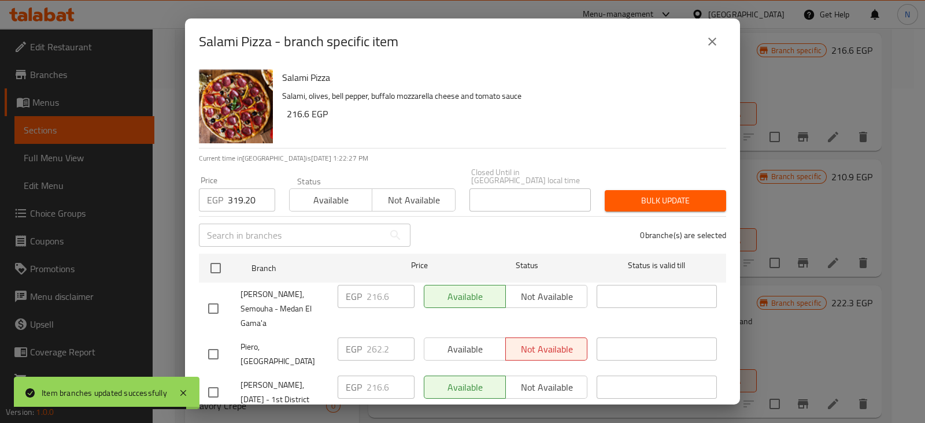
click at [212, 381] on input "checkbox" at bounding box center [213, 393] width 24 height 24
checkbox input "true"
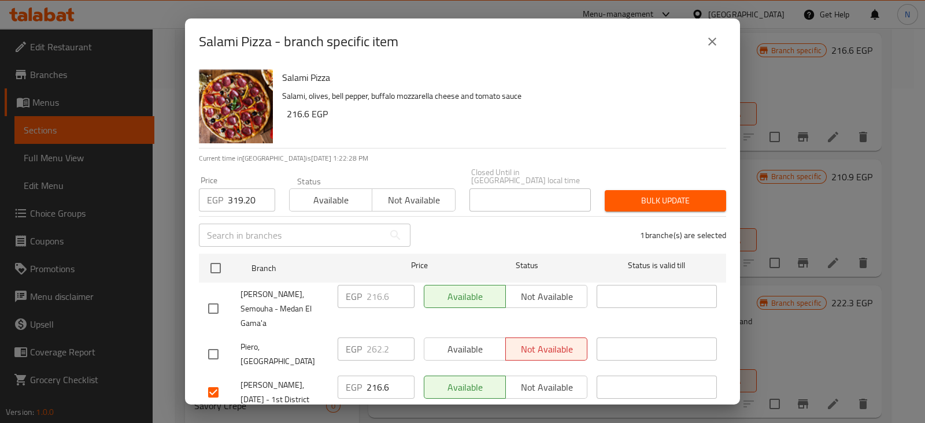
drag, startPoint x: 641, startPoint y: 181, endPoint x: 640, endPoint y: 190, distance: 8.7
click at [640, 190] on div "Bulk update" at bounding box center [665, 200] width 135 height 35
click at [640, 194] on span "Bulk update" at bounding box center [665, 201] width 103 height 14
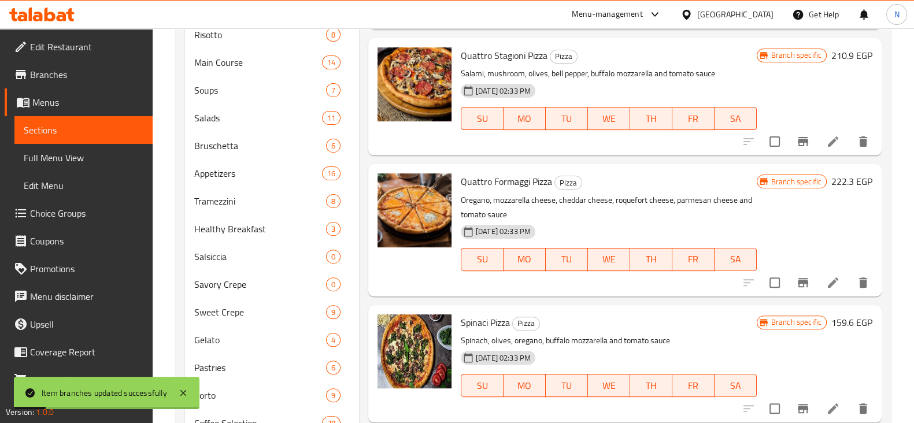
scroll to position [464, 0]
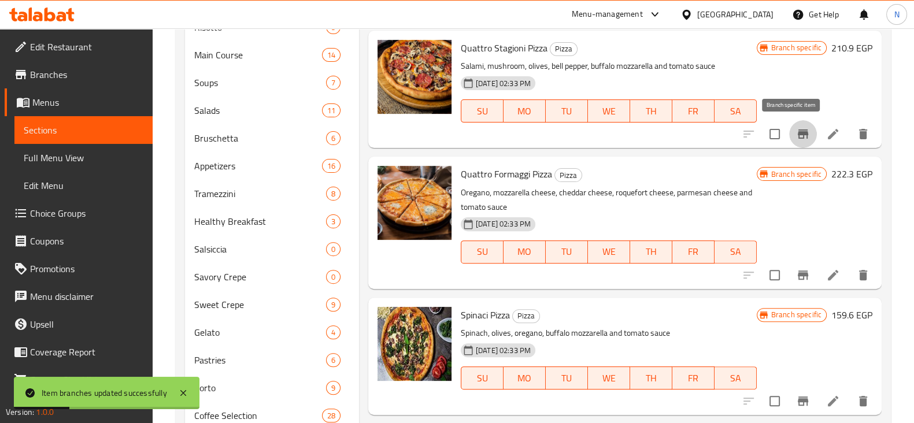
click at [798, 134] on icon "Branch-specific-item" at bounding box center [803, 134] width 10 height 9
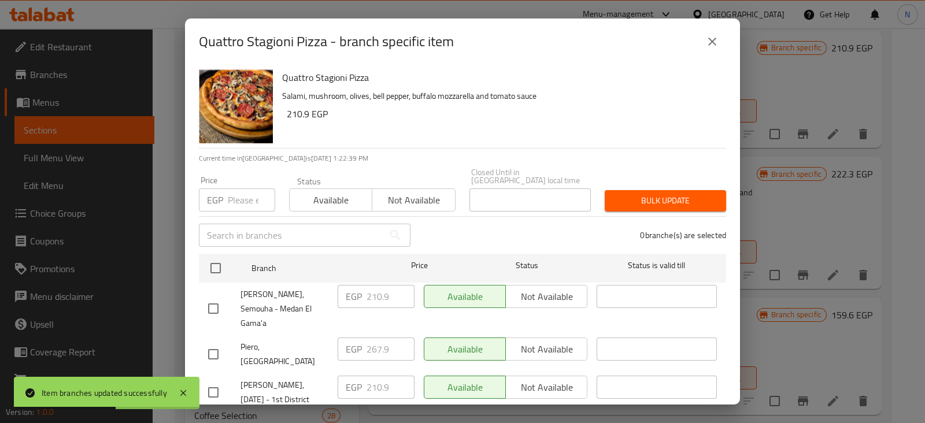
click at [228, 195] on input "number" at bounding box center [251, 200] width 47 height 23
paste input "319.20"
type input "319.20"
click at [212, 381] on input "checkbox" at bounding box center [213, 393] width 24 height 24
checkbox input "true"
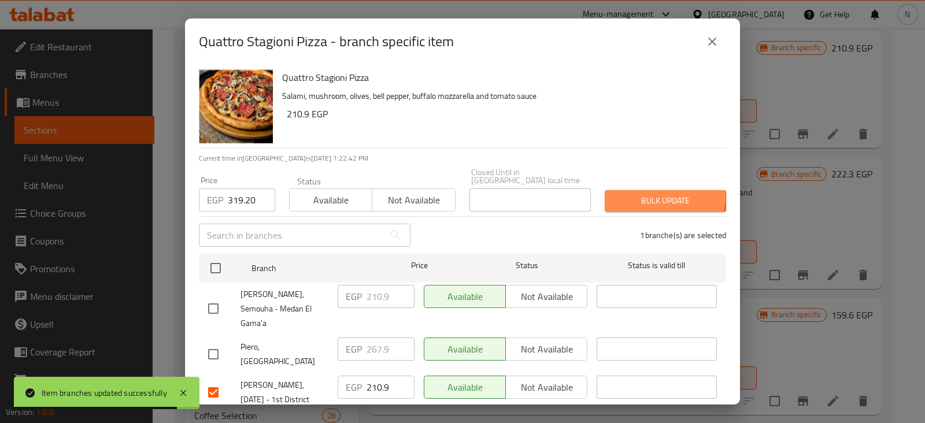
click at [641, 194] on span "Bulk update" at bounding box center [665, 201] width 103 height 14
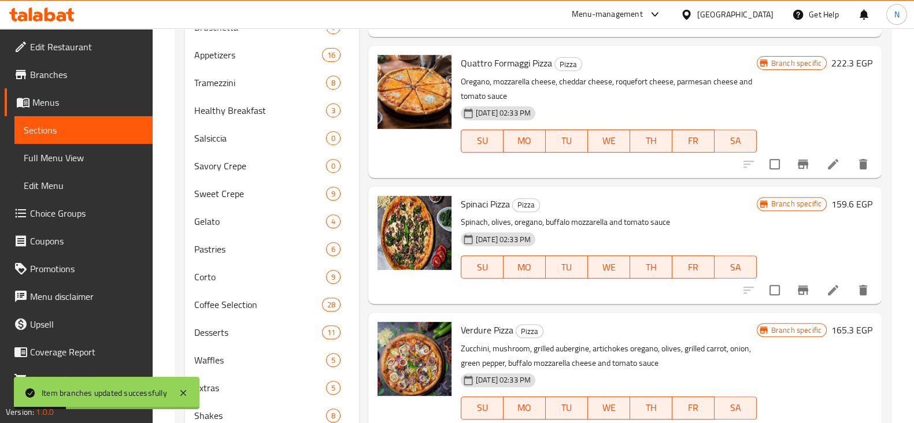
scroll to position [578, 0]
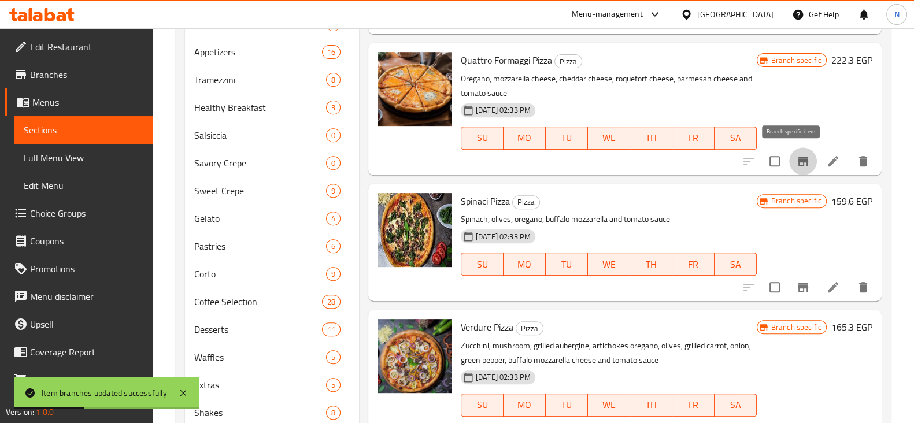
click at [796, 154] on icon "Branch-specific-item" at bounding box center [803, 161] width 14 height 14
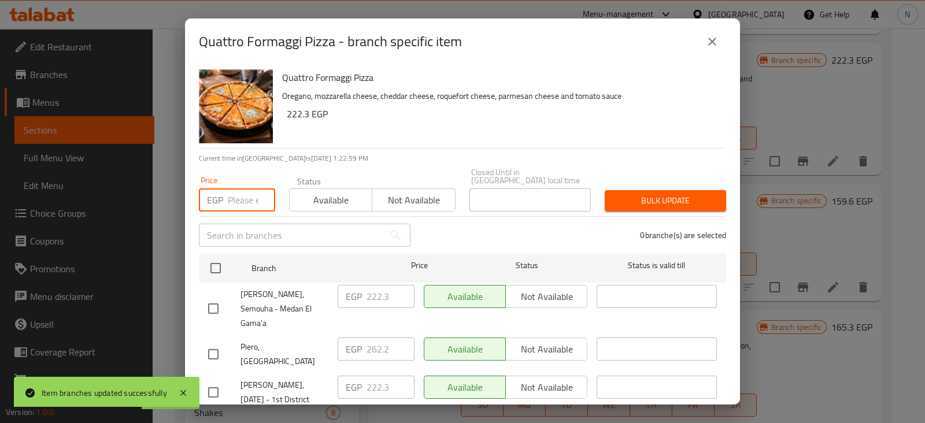
click at [242, 189] on input "number" at bounding box center [251, 200] width 47 height 23
paste input "376.20"
type input "376.20"
click at [212, 381] on input "checkbox" at bounding box center [213, 393] width 24 height 24
checkbox input "true"
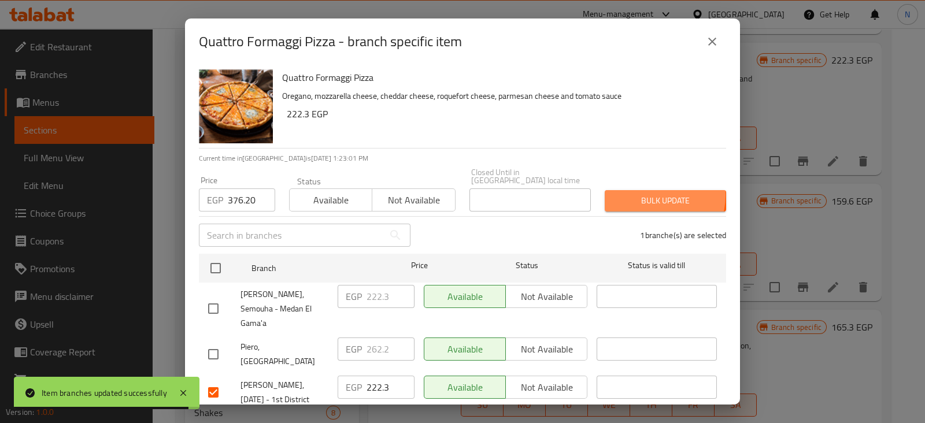
click at [639, 194] on span "Bulk update" at bounding box center [665, 201] width 103 height 14
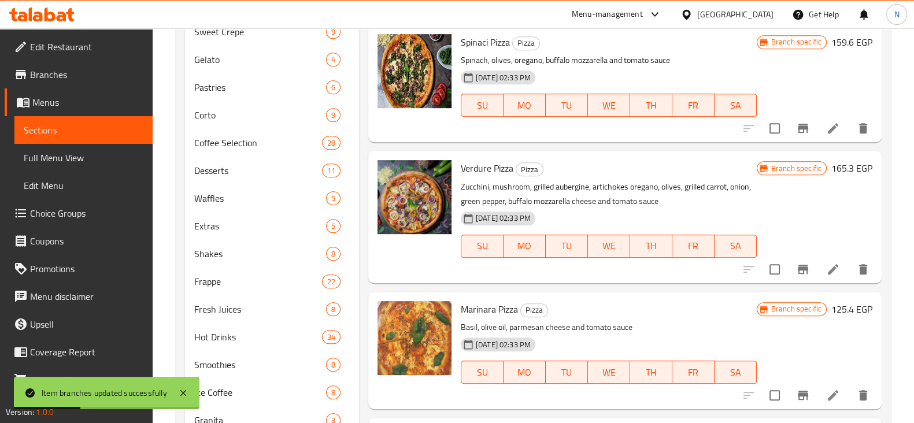
scroll to position [737, 0]
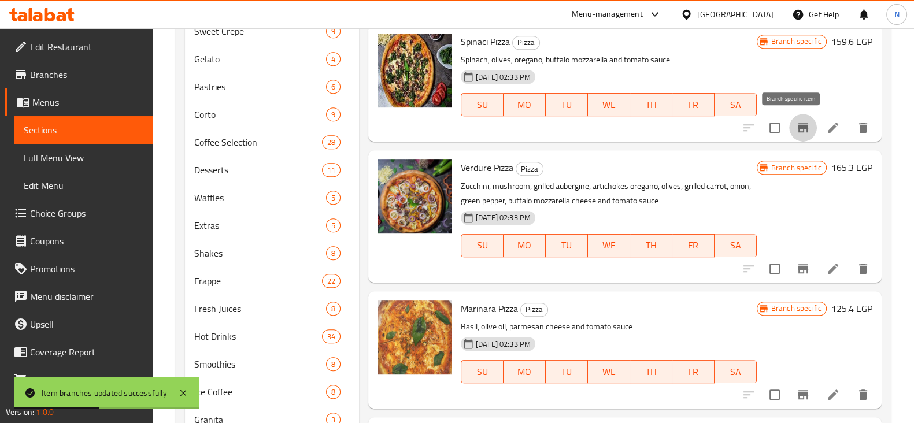
click at [790, 119] on button "Branch-specific-item" at bounding box center [804, 128] width 28 height 28
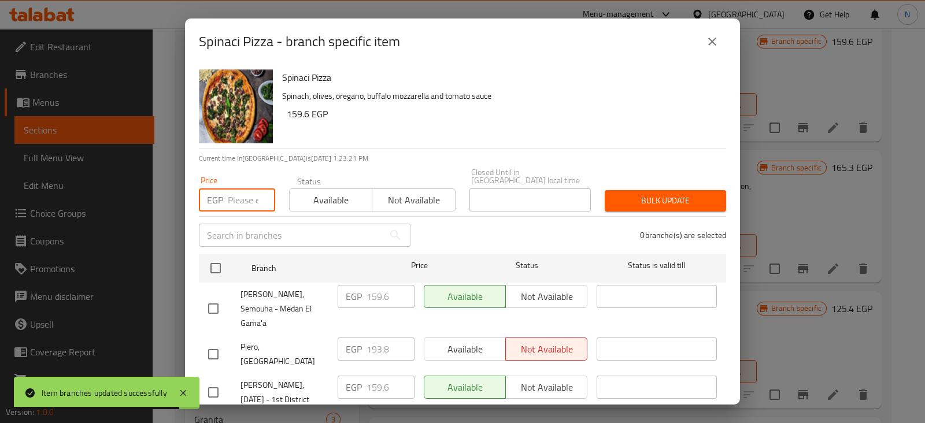
click at [228, 191] on input "number" at bounding box center [251, 200] width 47 height 23
paste input "285.00"
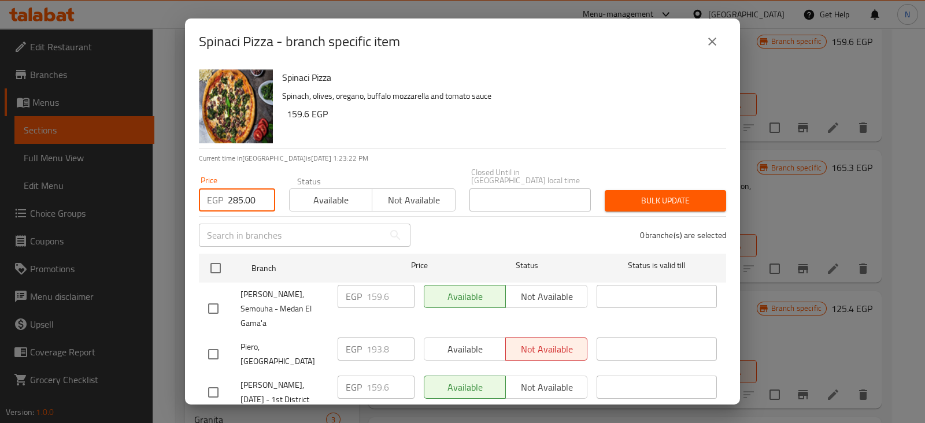
type input "285.00"
click at [213, 381] on input "checkbox" at bounding box center [213, 393] width 24 height 24
checkbox input "true"
drag, startPoint x: 659, startPoint y: 178, endPoint x: 659, endPoint y: 191, distance: 13.3
click at [659, 191] on div "Bulk update" at bounding box center [665, 200] width 135 height 35
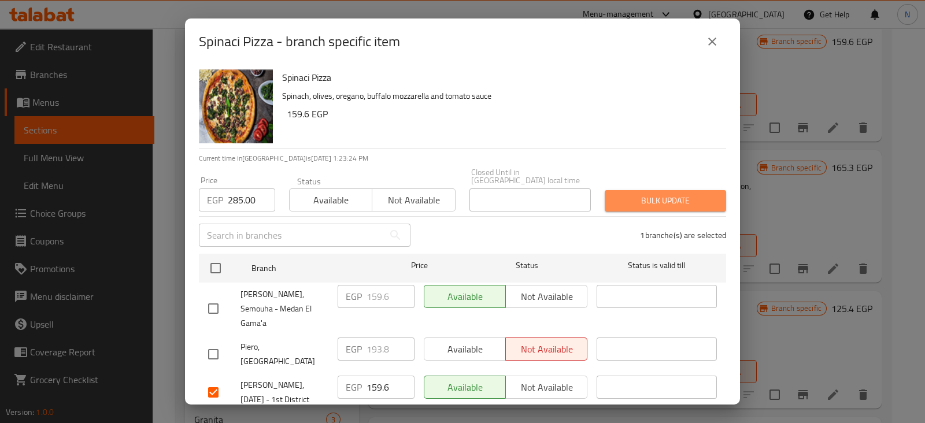
click at [659, 194] on span "Bulk update" at bounding box center [665, 201] width 103 height 14
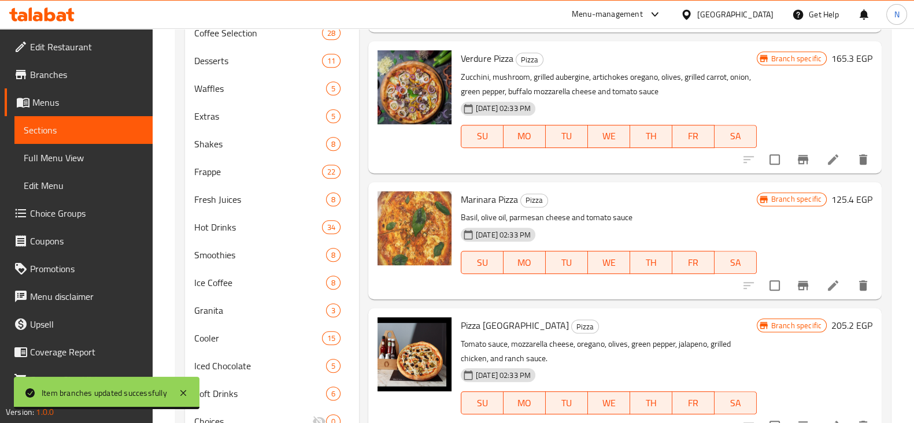
scroll to position [847, 0]
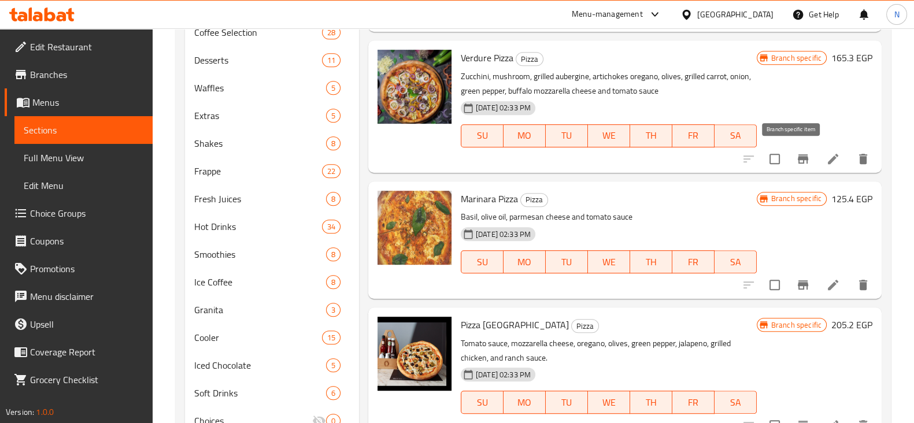
click at [798, 154] on icon "Branch-specific-item" at bounding box center [803, 158] width 10 height 9
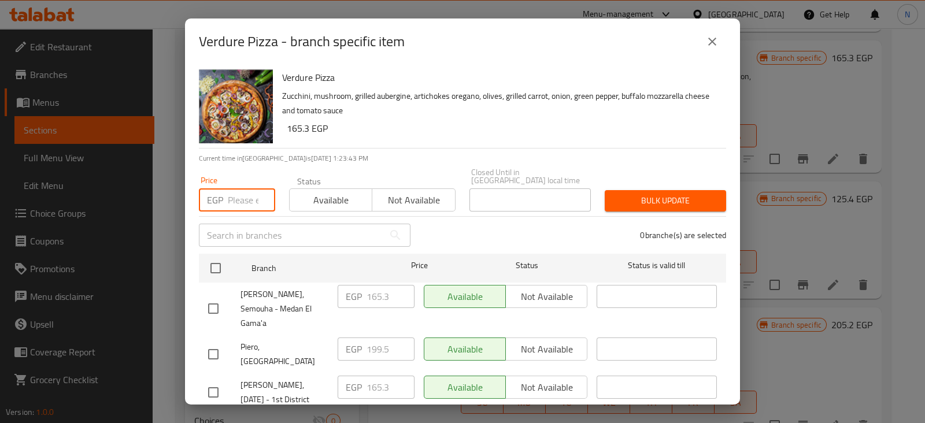
click at [239, 191] on input "number" at bounding box center [251, 200] width 47 height 23
paste input "273.60"
type input "273.60"
click at [214, 381] on input "checkbox" at bounding box center [213, 393] width 24 height 24
checkbox input "true"
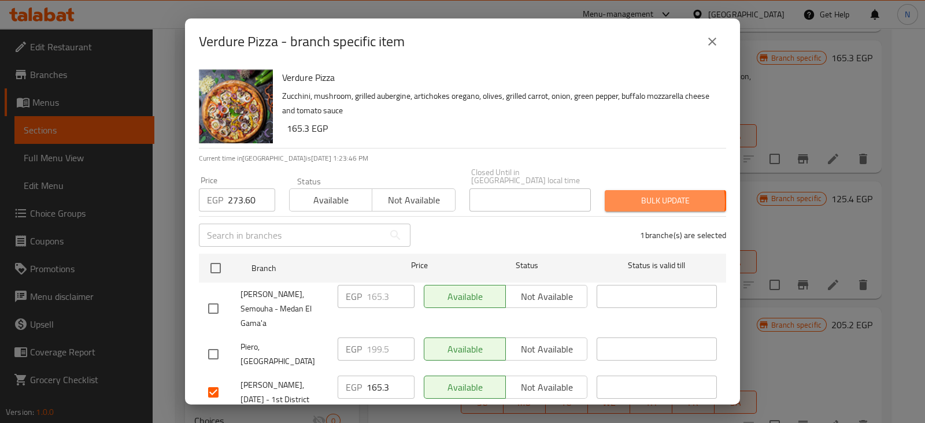
click at [635, 194] on span "Bulk update" at bounding box center [665, 201] width 103 height 14
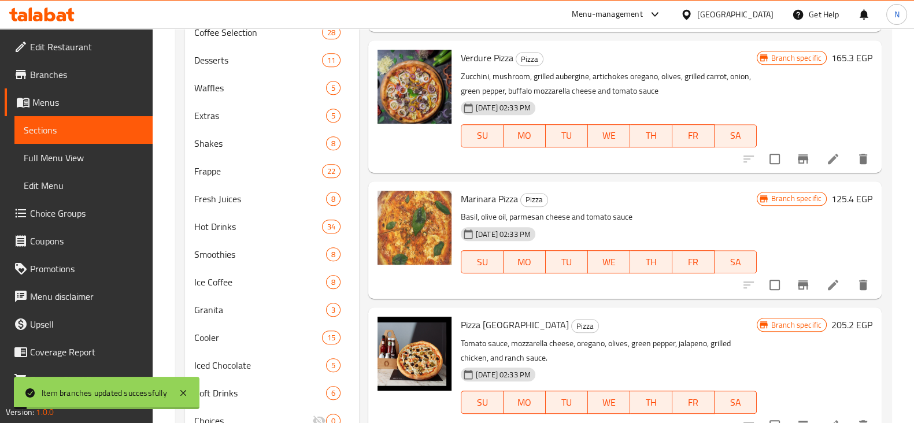
scroll to position [895, 0]
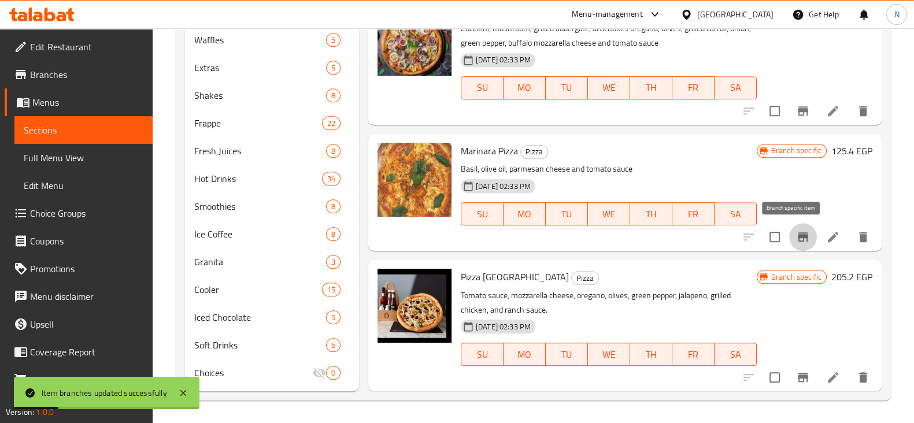
click at [796, 233] on icon "Branch-specific-item" at bounding box center [803, 237] width 14 height 14
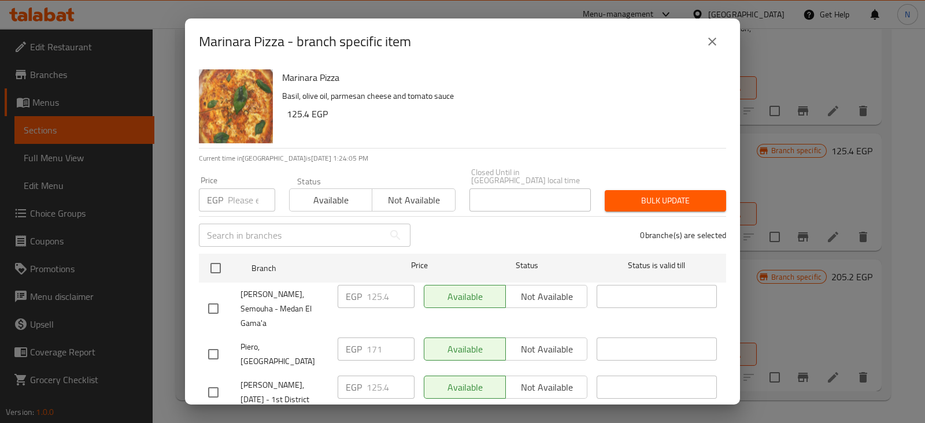
click at [249, 189] on input "number" at bounding box center [251, 200] width 47 height 23
paste input "216.60"
type input "216.60"
click at [211, 381] on input "checkbox" at bounding box center [213, 393] width 24 height 24
checkbox input "true"
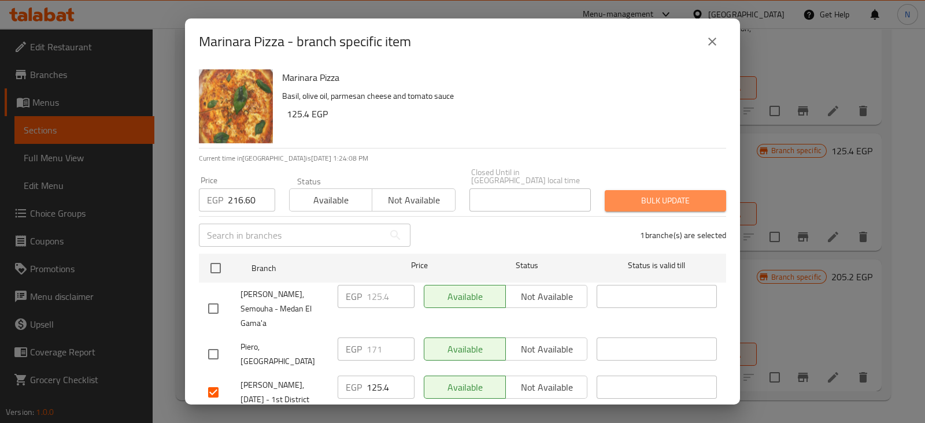
click at [695, 194] on span "Bulk update" at bounding box center [665, 201] width 103 height 14
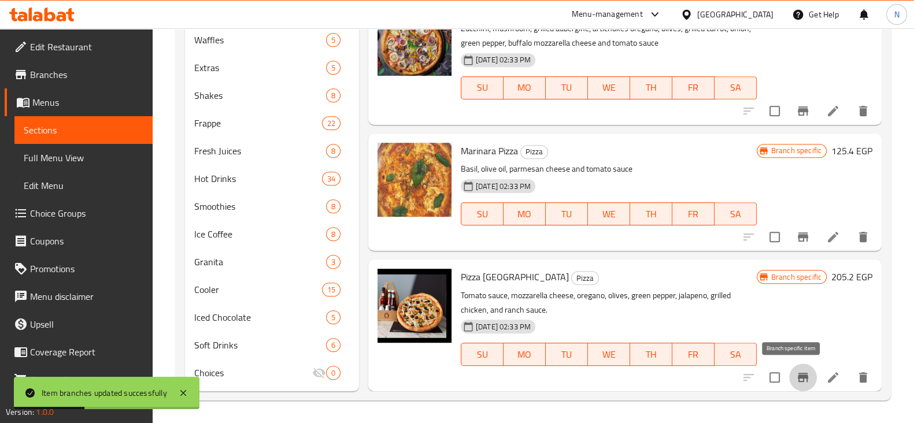
click at [796, 374] on icon "Branch-specific-item" at bounding box center [803, 378] width 14 height 14
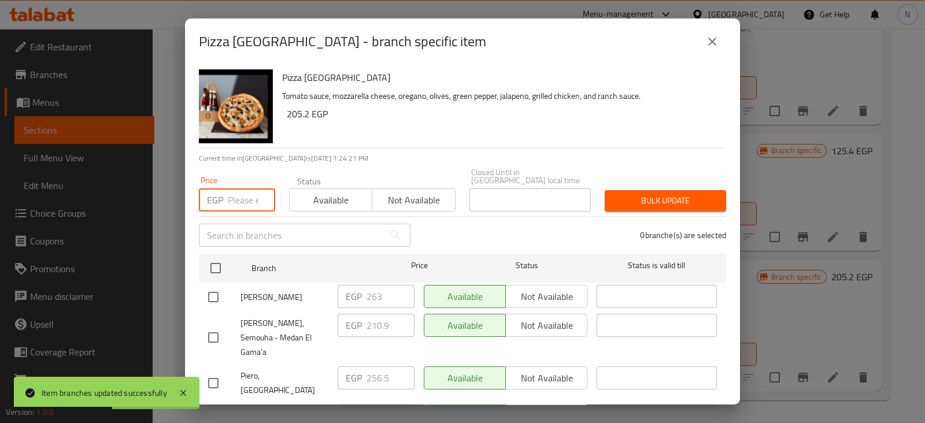
paste input "319.20"
click at [248, 189] on input "319.20" at bounding box center [251, 200] width 47 height 23
type input "319.20"
click at [216, 410] on input "checkbox" at bounding box center [213, 422] width 24 height 24
checkbox input "true"
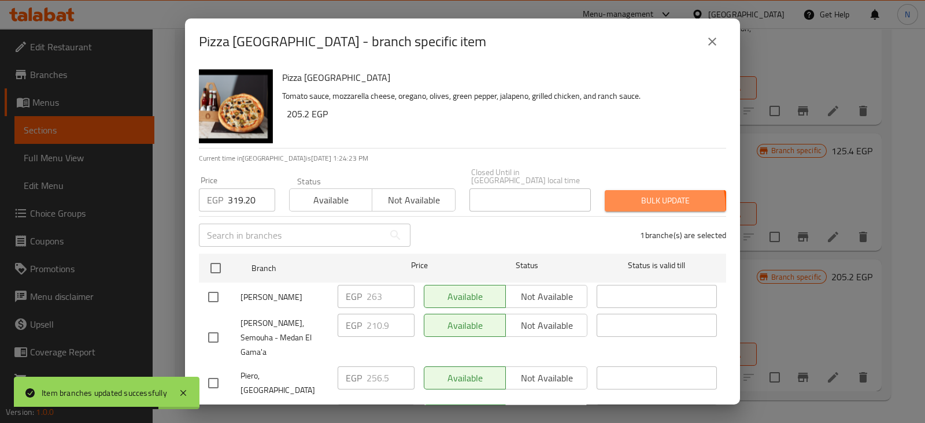
click at [630, 200] on span "Bulk update" at bounding box center [665, 201] width 103 height 14
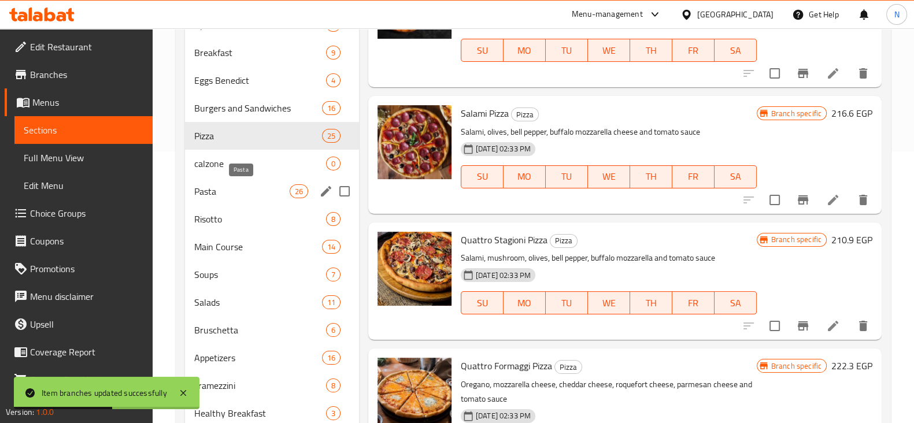
scroll to position [270, 0]
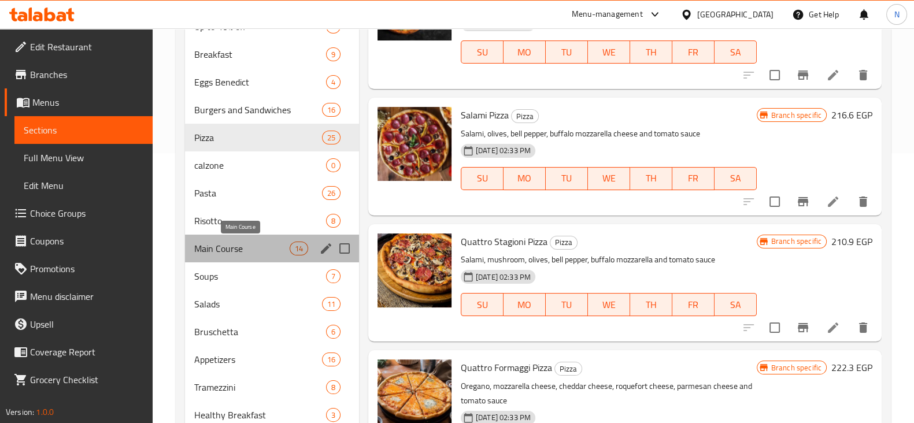
click at [240, 254] on span "Main Course" at bounding box center [241, 249] width 95 height 14
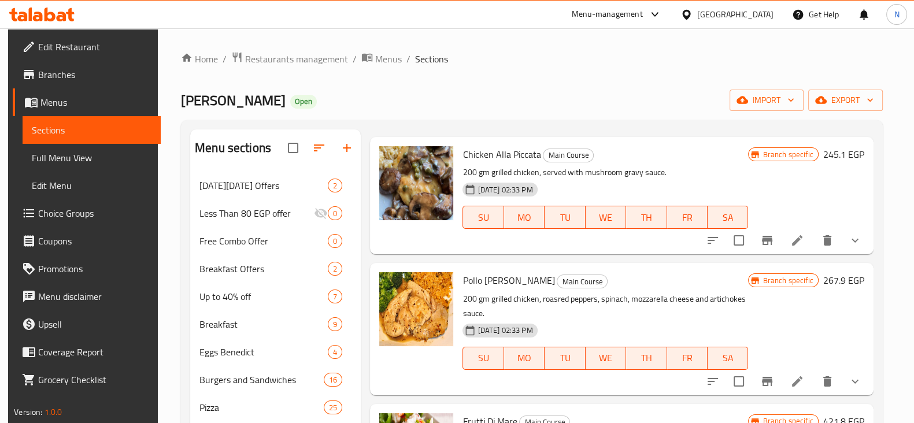
scroll to position [29, 0]
click at [768, 244] on icon "Branch-specific-item" at bounding box center [768, 241] width 14 height 14
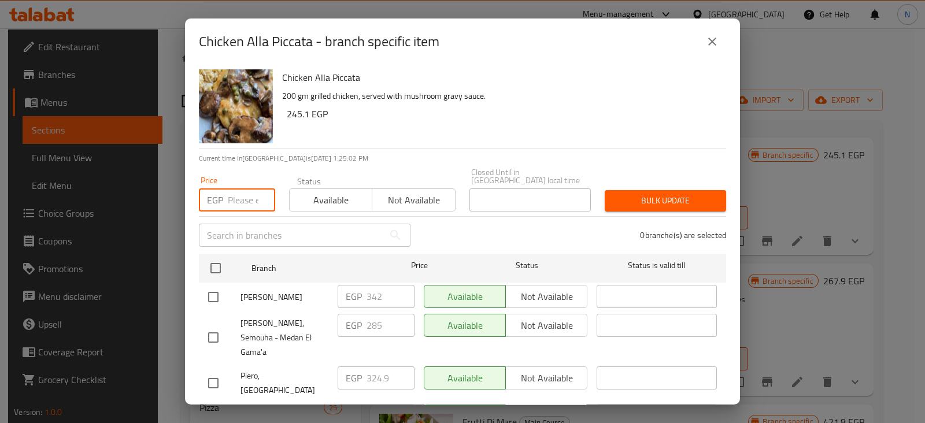
click at [241, 190] on input "number" at bounding box center [251, 200] width 47 height 23
paste input "399.00"
type input "399.00"
click at [218, 410] on input "checkbox" at bounding box center [213, 422] width 24 height 24
checkbox input "true"
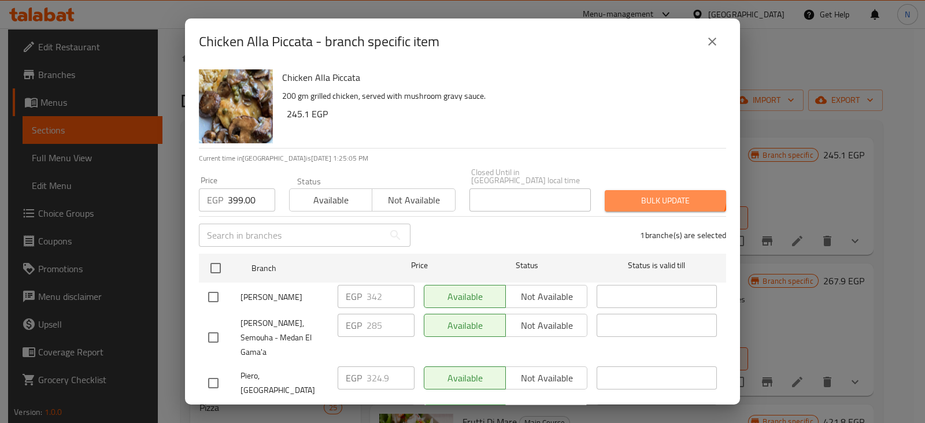
click at [647, 190] on button "Bulk update" at bounding box center [665, 200] width 121 height 21
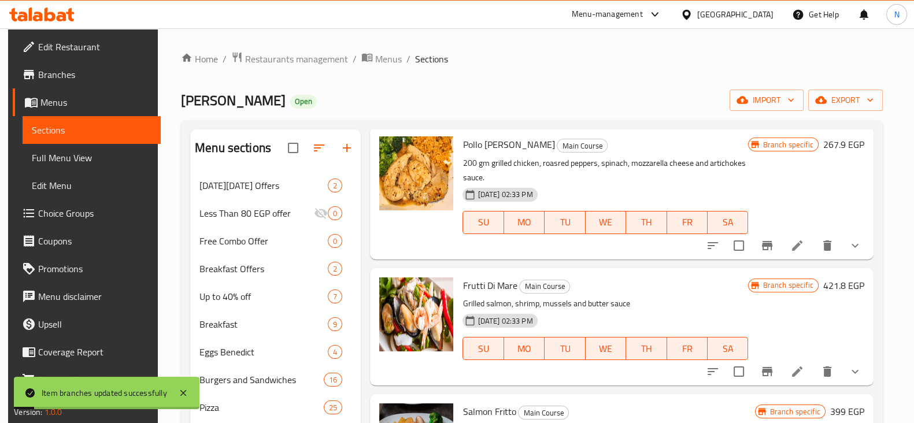
scroll to position [168, 0]
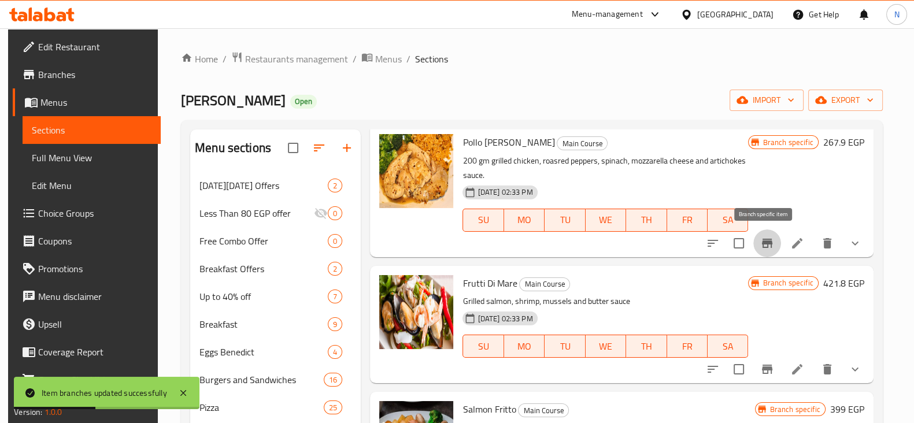
click at [759, 233] on button "Branch-specific-item" at bounding box center [768, 244] width 28 height 28
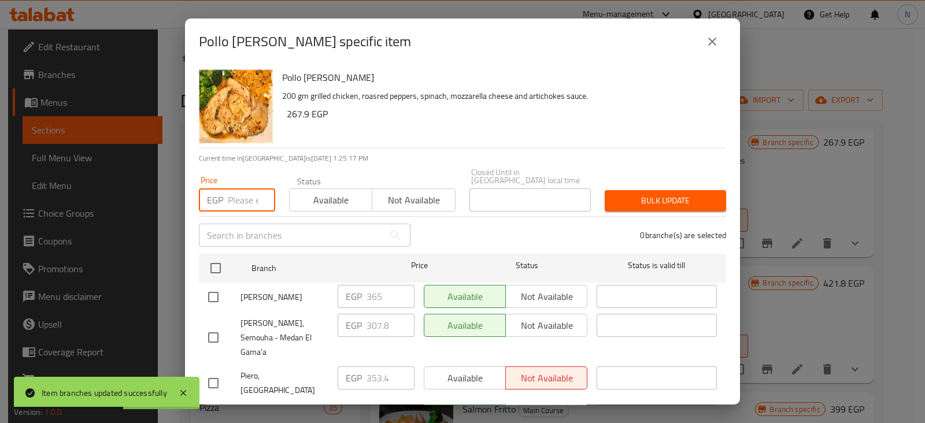
click at [242, 195] on input "number" at bounding box center [251, 200] width 47 height 23
paste input "456.00"
type input "456.00"
click at [222, 410] on input "checkbox" at bounding box center [213, 422] width 24 height 24
checkbox input "true"
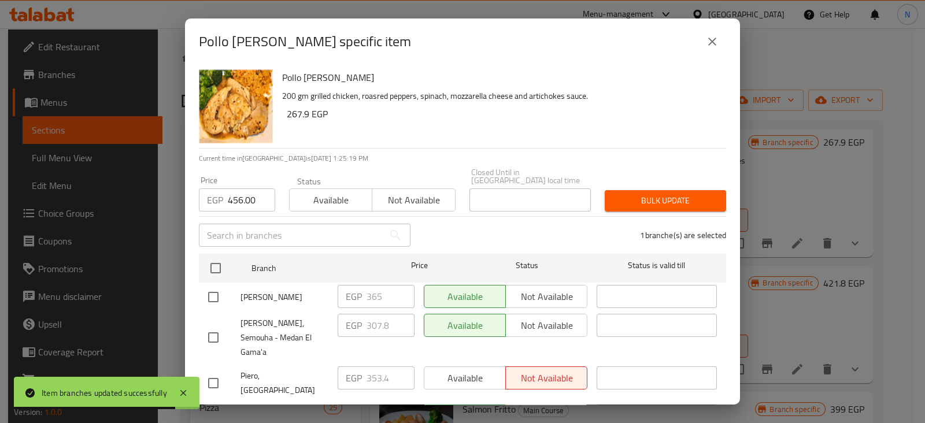
drag, startPoint x: 619, startPoint y: 179, endPoint x: 621, endPoint y: 189, distance: 10.6
click at [621, 189] on div "Bulk update" at bounding box center [665, 200] width 135 height 35
click at [621, 194] on span "Bulk update" at bounding box center [665, 201] width 103 height 14
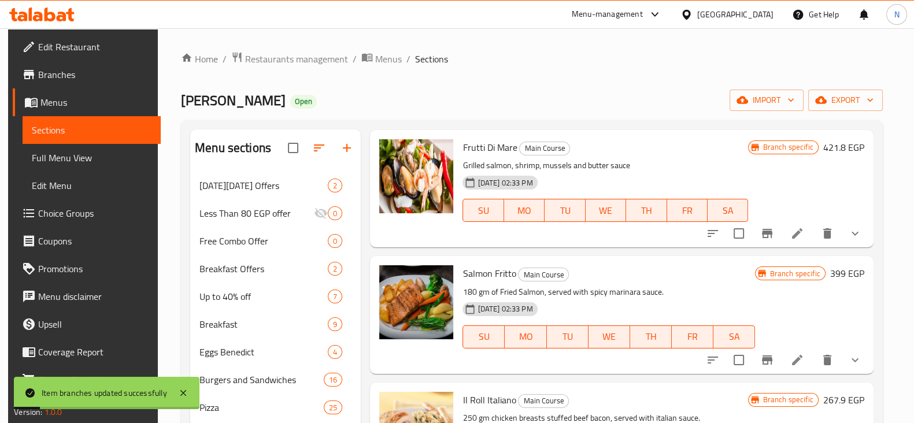
scroll to position [305, 0]
click at [766, 223] on button "Branch-specific-item" at bounding box center [768, 233] width 28 height 28
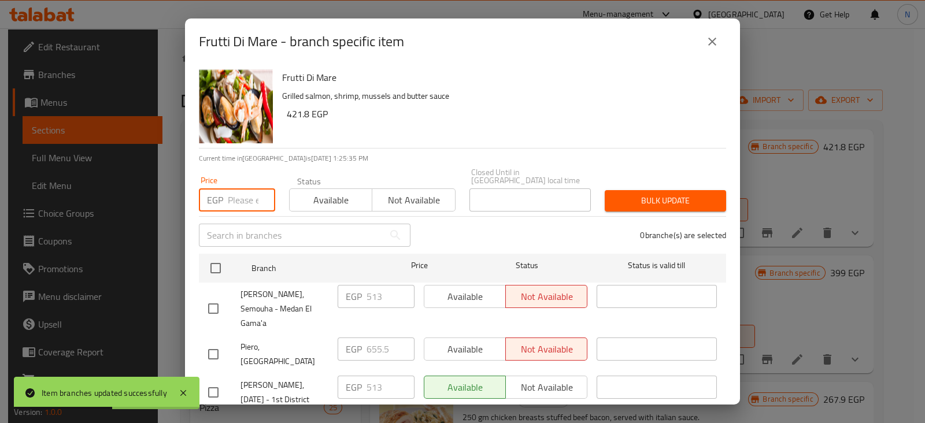
click at [238, 192] on input "number" at bounding box center [251, 200] width 47 height 23
paste input "798.00"
type input "798.00"
click at [212, 381] on input "checkbox" at bounding box center [213, 393] width 24 height 24
checkbox input "true"
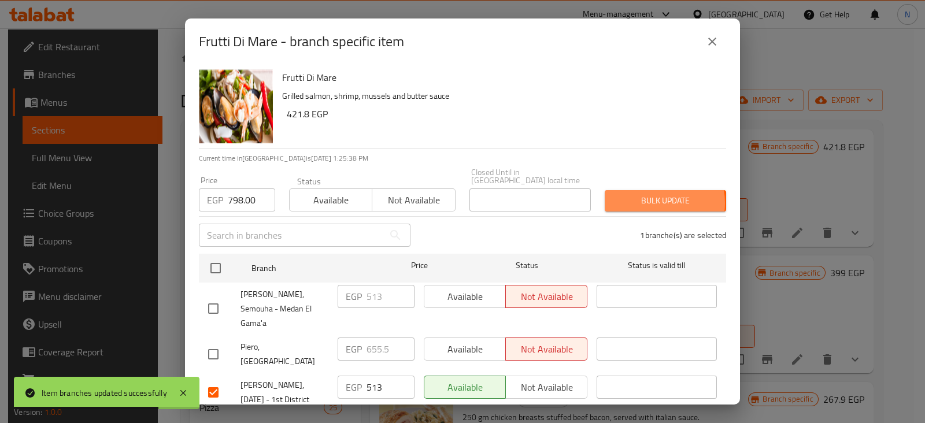
click at [640, 195] on span "Bulk update" at bounding box center [665, 201] width 103 height 14
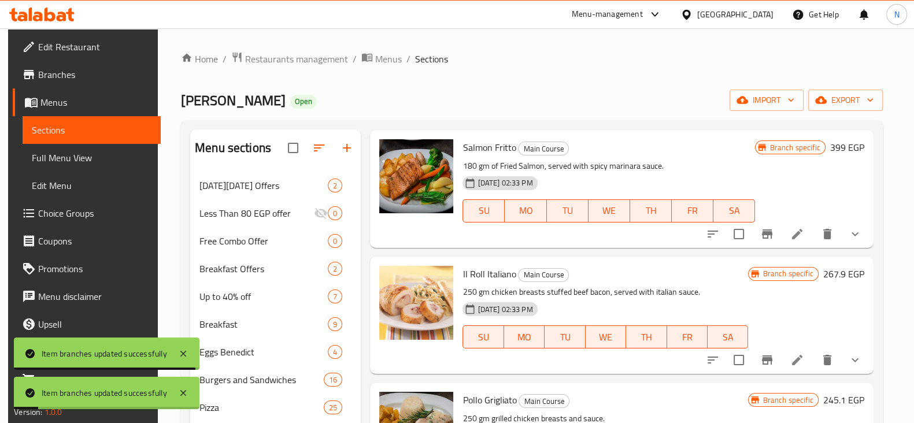
scroll to position [431, 0]
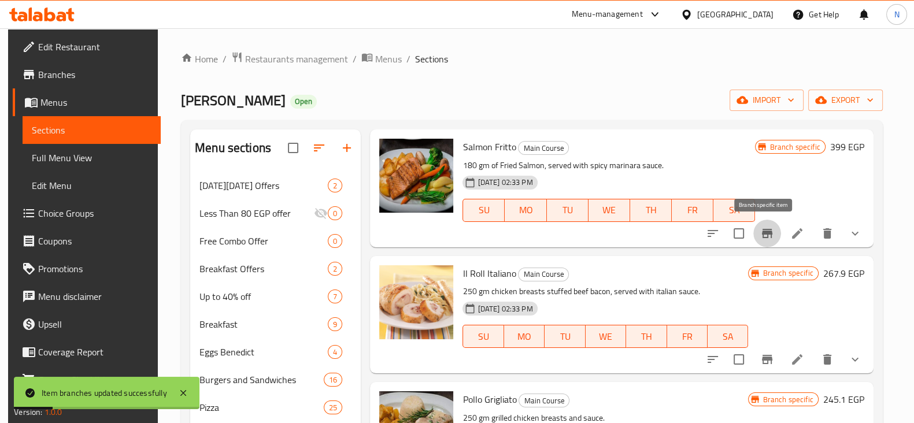
click at [770, 227] on icon "Branch-specific-item" at bounding box center [768, 234] width 14 height 14
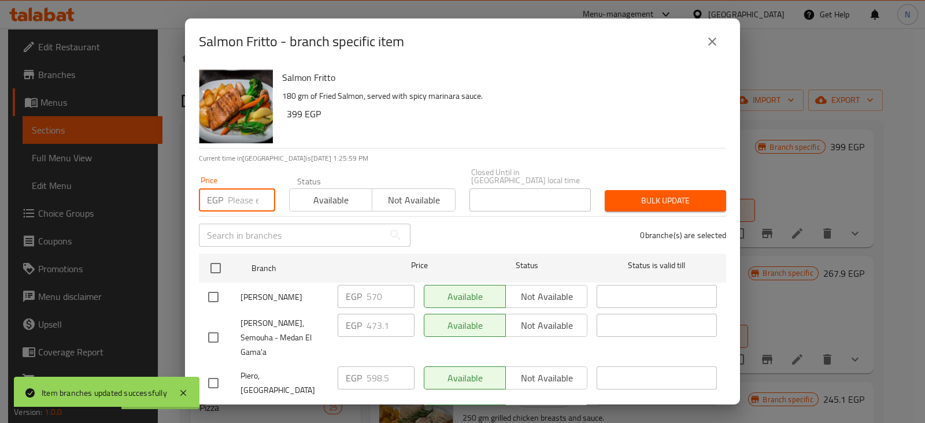
click at [240, 189] on input "number" at bounding box center [251, 200] width 47 height 23
paste input "684.00"
type input "684.00"
click at [217, 410] on input "checkbox" at bounding box center [213, 422] width 24 height 24
checkbox input "true"
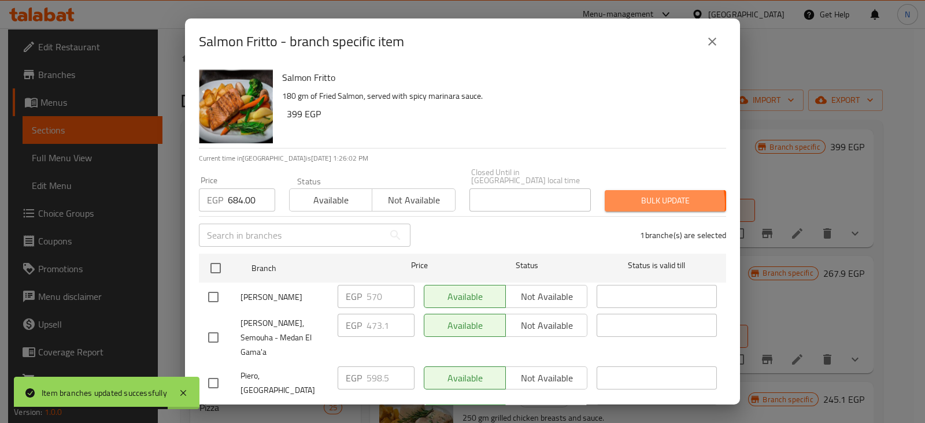
click at [640, 196] on span "Bulk update" at bounding box center [665, 201] width 103 height 14
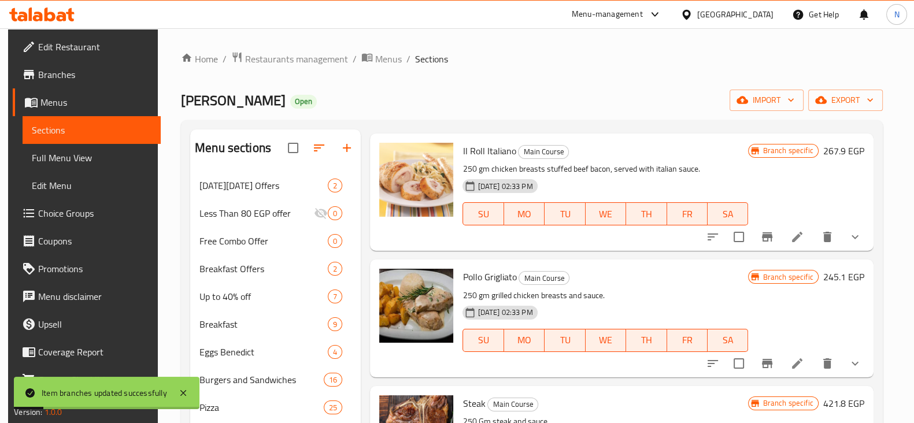
scroll to position [547, 0]
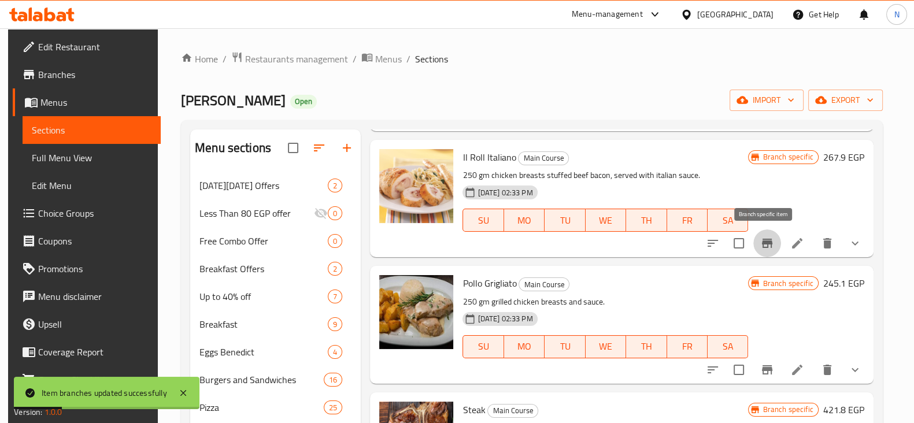
click at [768, 246] on icon "Branch-specific-item" at bounding box center [768, 244] width 14 height 14
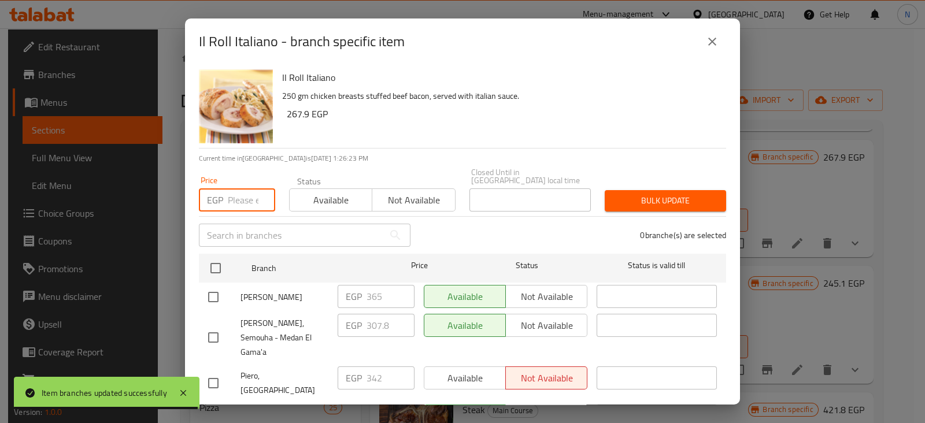
click at [233, 189] on input "number" at bounding box center [251, 200] width 47 height 23
paste input "456.00"
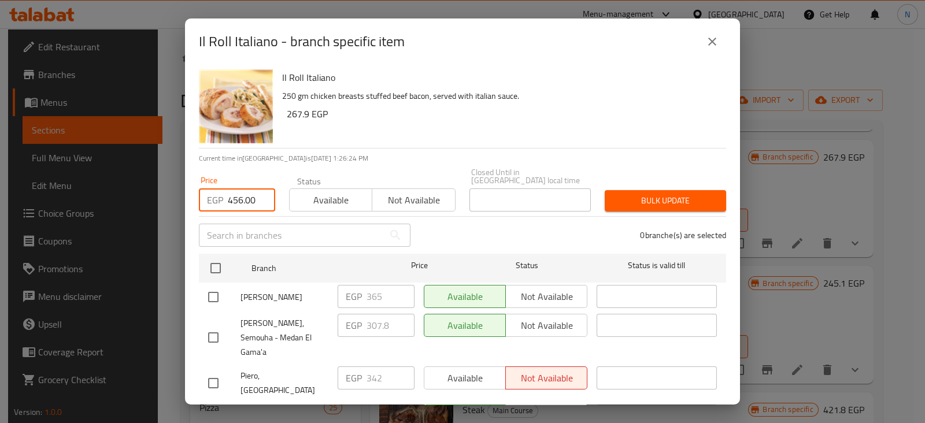
type input "456.00"
click at [211, 410] on input "checkbox" at bounding box center [213, 422] width 24 height 24
click at [218, 410] on input "checkbox" at bounding box center [213, 422] width 24 height 24
checkbox input "true"
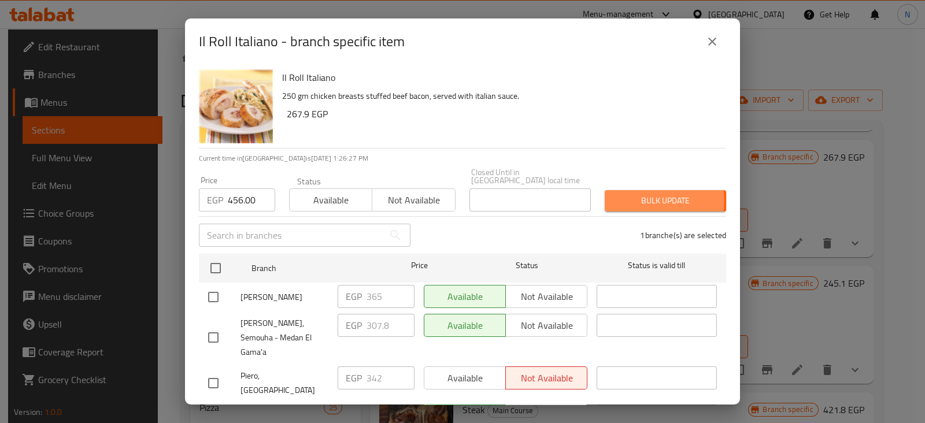
click at [622, 194] on span "Bulk update" at bounding box center [665, 201] width 103 height 14
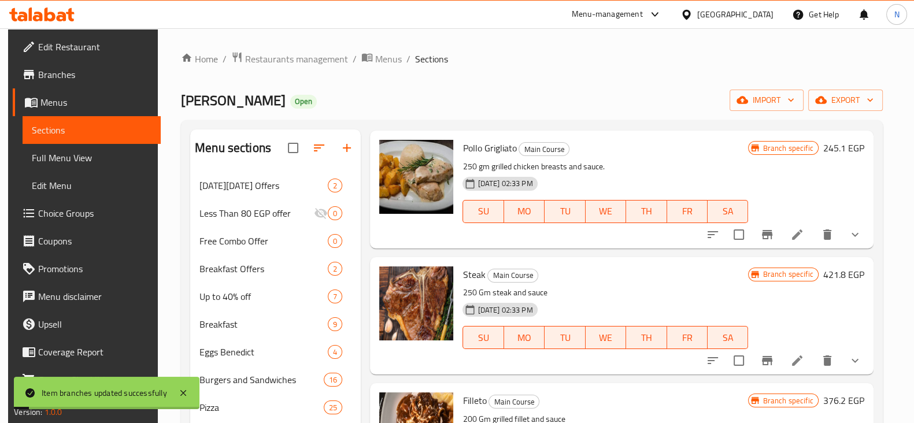
scroll to position [688, 0]
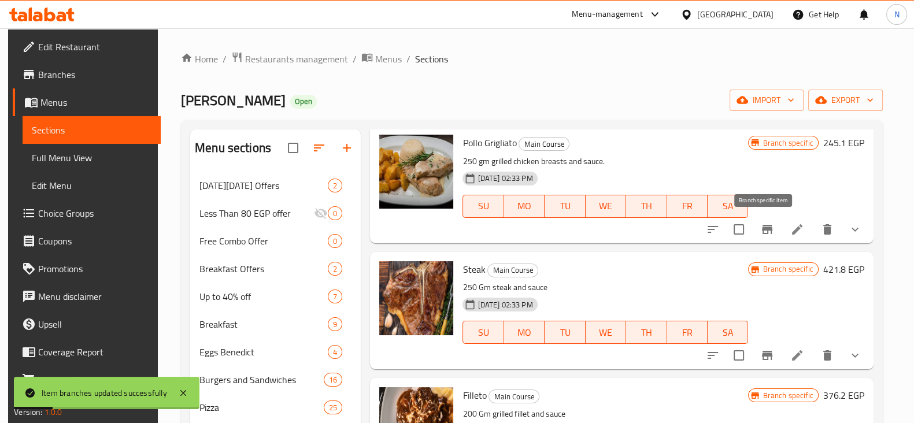
click at [761, 224] on icon "Branch-specific-item" at bounding box center [768, 230] width 14 height 14
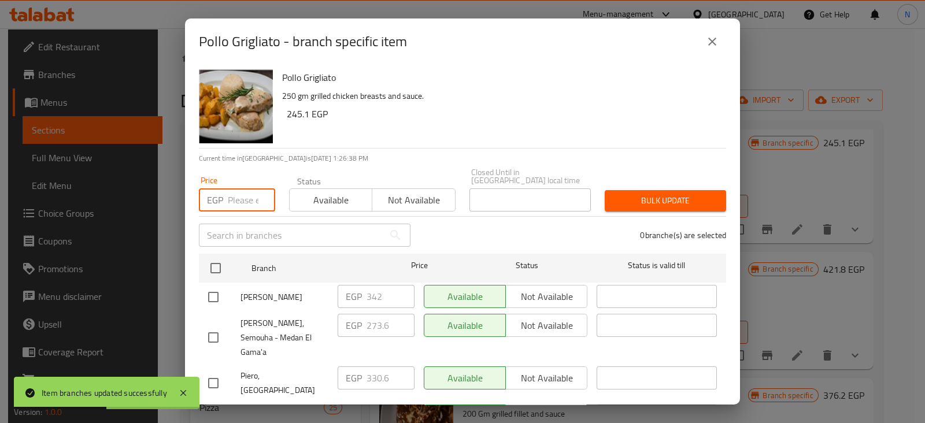
click at [239, 192] on input "number" at bounding box center [251, 200] width 47 height 23
paste input "364.80"
type input "364.80"
click at [213, 410] on input "checkbox" at bounding box center [213, 422] width 24 height 24
checkbox input "true"
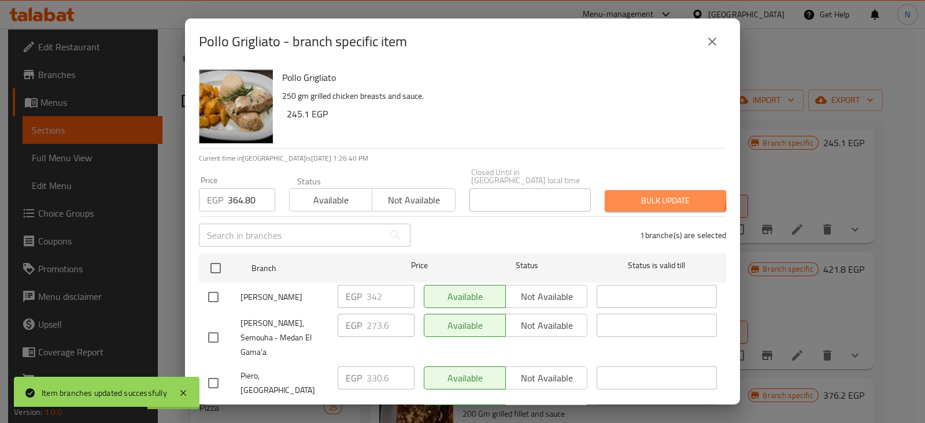
click at [636, 194] on span "Bulk update" at bounding box center [665, 201] width 103 height 14
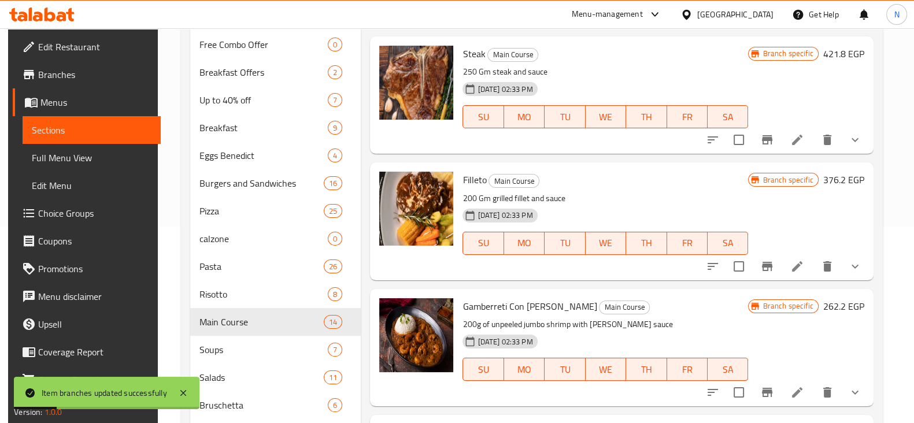
scroll to position [202, 0]
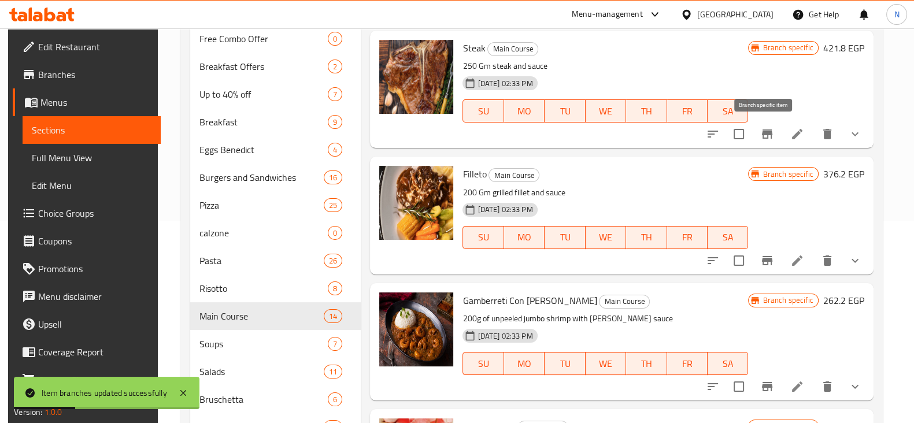
click at [763, 133] on icon "Branch-specific-item" at bounding box center [767, 134] width 10 height 9
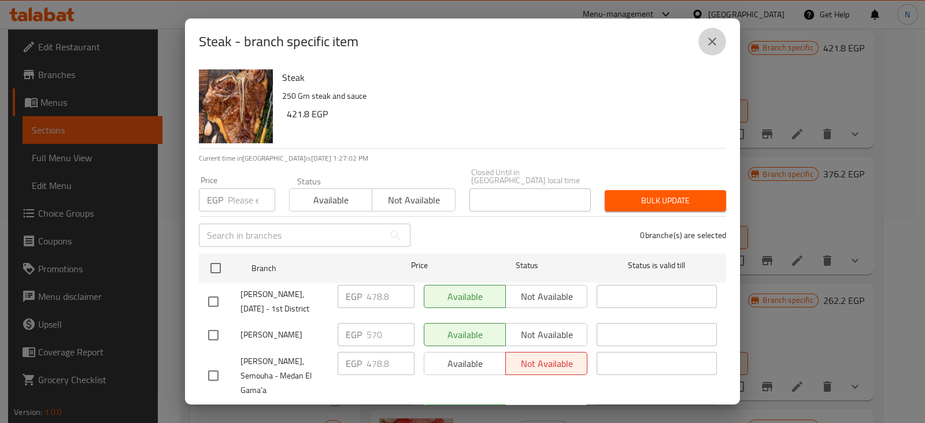
click at [711, 41] on icon "close" at bounding box center [713, 42] width 14 height 14
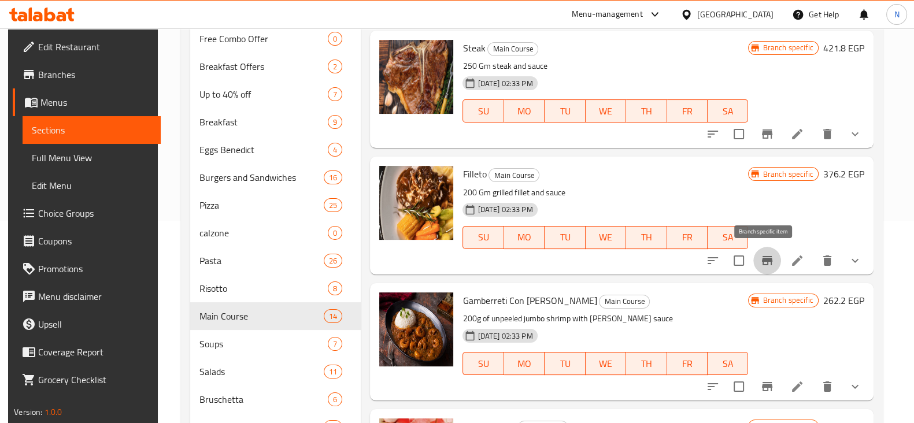
click at [765, 257] on icon "Branch-specific-item" at bounding box center [768, 261] width 14 height 14
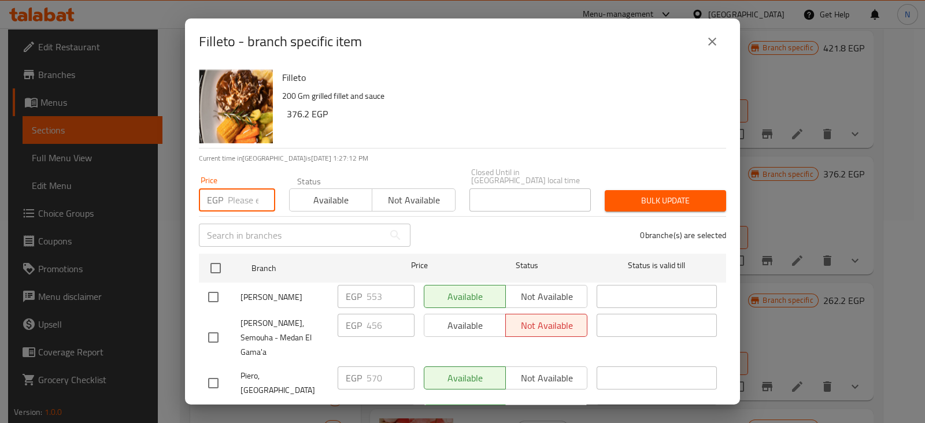
click at [240, 190] on input "number" at bounding box center [251, 200] width 47 height 23
paste input "684.00"
type input "684.00"
click at [211, 410] on input "checkbox" at bounding box center [213, 422] width 24 height 24
checkbox input "true"
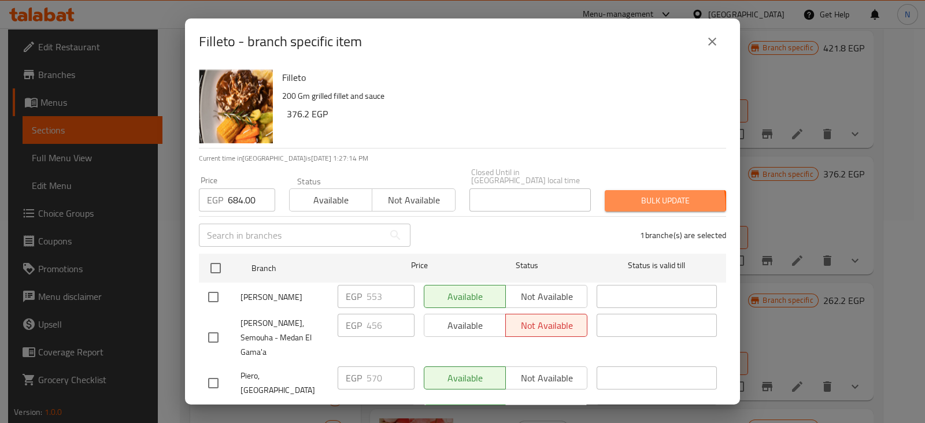
click at [623, 198] on span "Bulk update" at bounding box center [665, 201] width 103 height 14
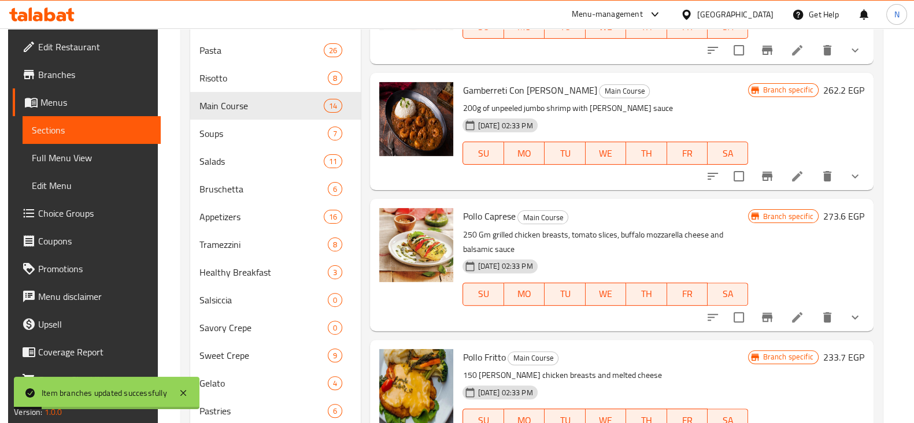
scroll to position [414, 0]
click at [766, 172] on icon "Branch-specific-item" at bounding box center [767, 175] width 10 height 9
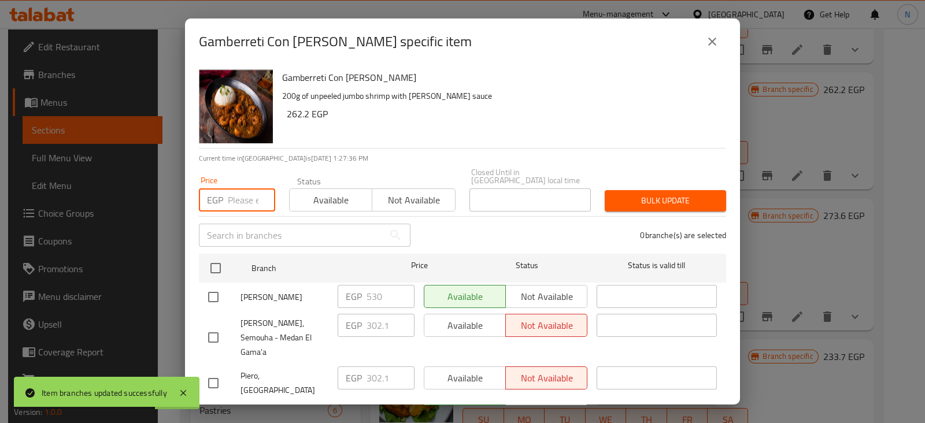
click at [237, 189] on input "number" at bounding box center [251, 200] width 47 height 23
paste input "570.00"
type input "570.00"
click at [216, 410] on input "checkbox" at bounding box center [213, 422] width 24 height 24
checkbox input "true"
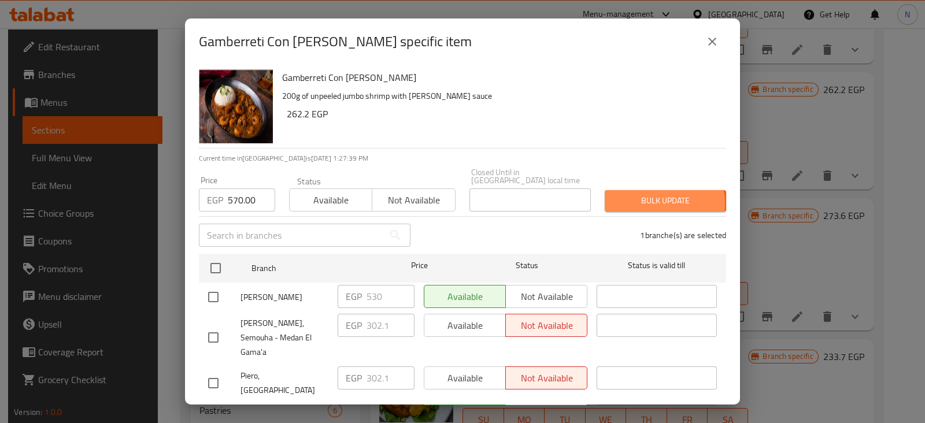
click at [651, 195] on span "Bulk update" at bounding box center [665, 201] width 103 height 14
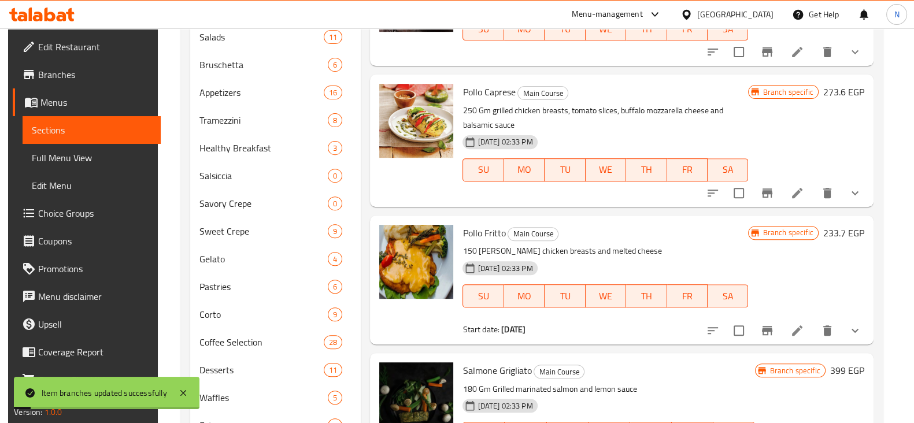
scroll to position [555, 0]
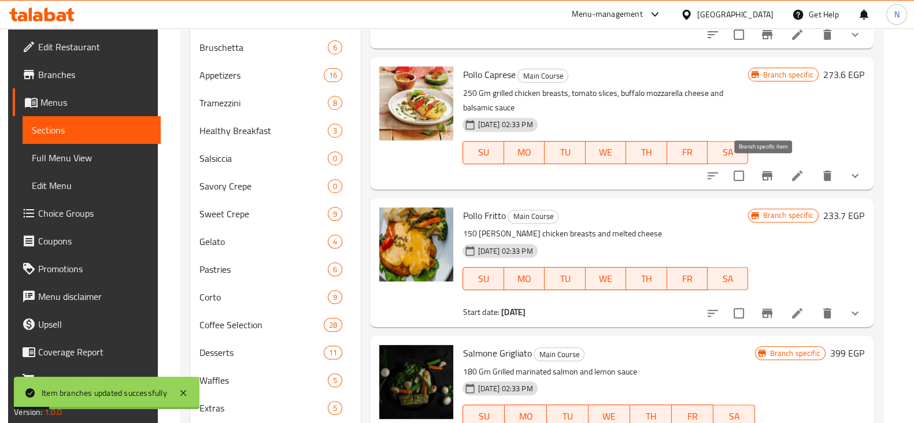
click at [761, 169] on icon "Branch-specific-item" at bounding box center [768, 176] width 14 height 14
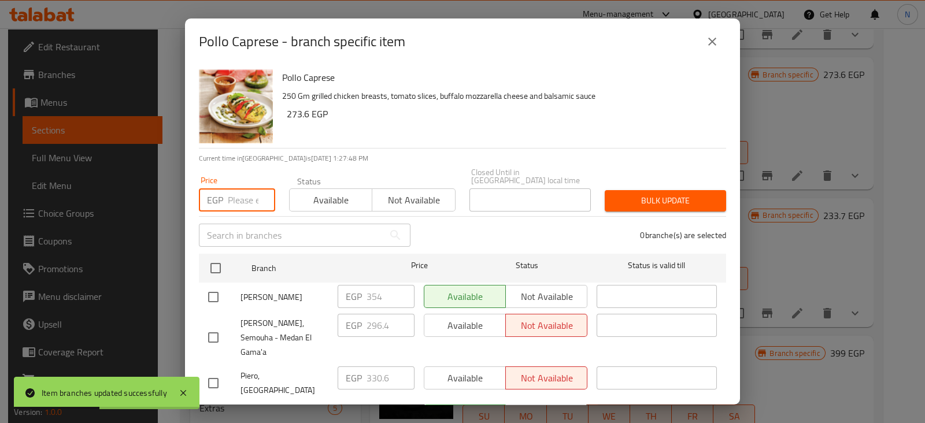
click at [239, 189] on input "number" at bounding box center [251, 200] width 47 height 23
paste input "444.60"
type input "444.60"
click at [208, 410] on input "checkbox" at bounding box center [213, 422] width 24 height 24
checkbox input "true"
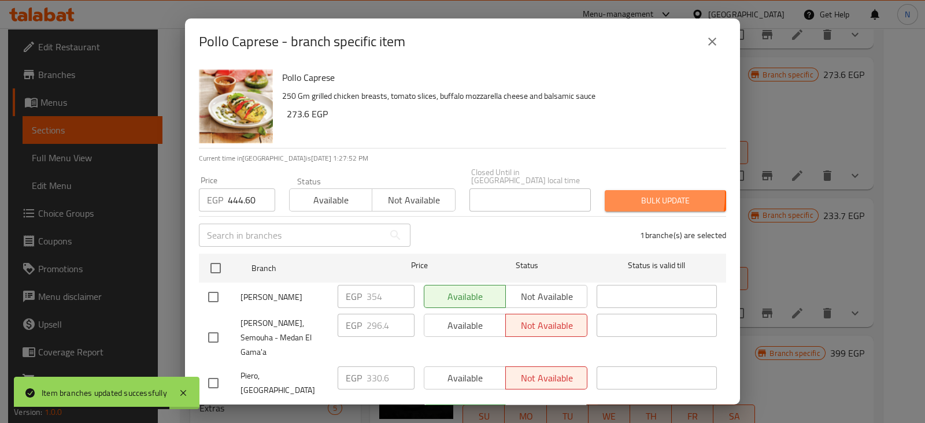
click at [614, 194] on span "Bulk update" at bounding box center [665, 201] width 103 height 14
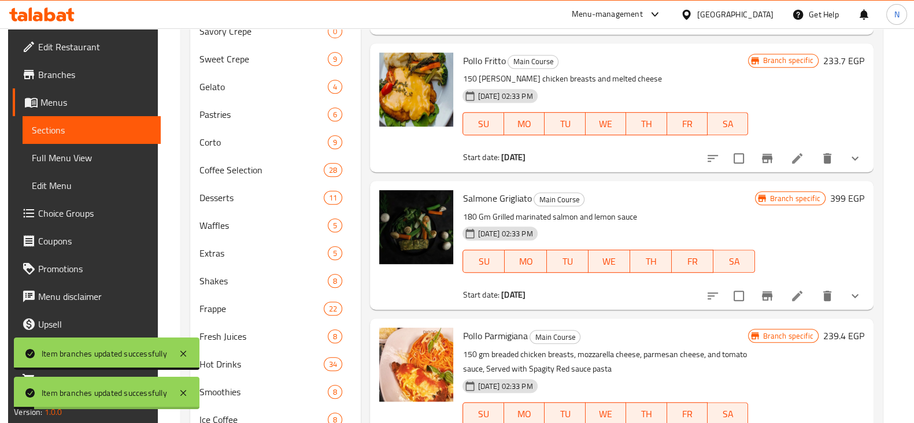
scroll to position [712, 0]
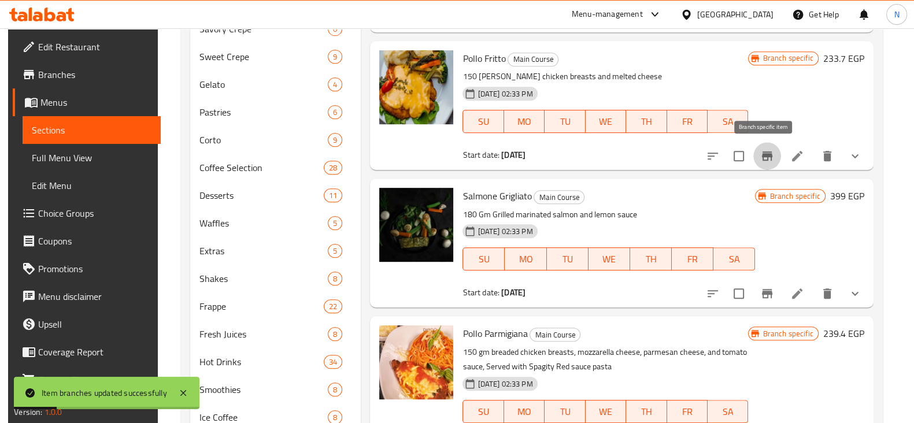
click at [761, 154] on icon "Branch-specific-item" at bounding box center [768, 156] width 14 height 14
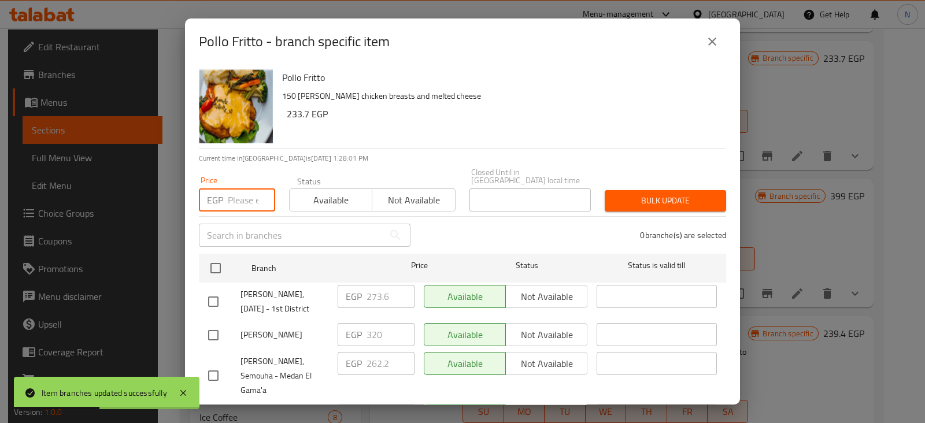
click at [240, 200] on input "number" at bounding box center [251, 200] width 47 height 23
paste input "330.60"
type input "330.60"
click at [214, 291] on input "checkbox" at bounding box center [213, 302] width 24 height 24
checkbox input "true"
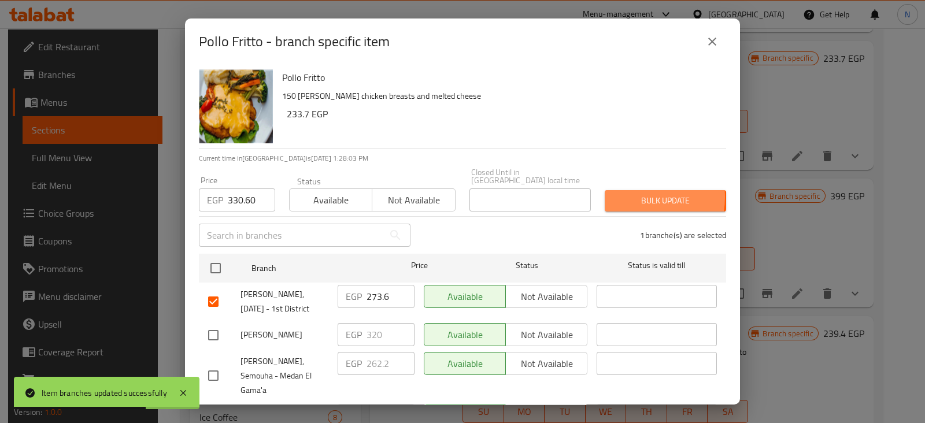
click at [622, 194] on span "Bulk update" at bounding box center [665, 201] width 103 height 14
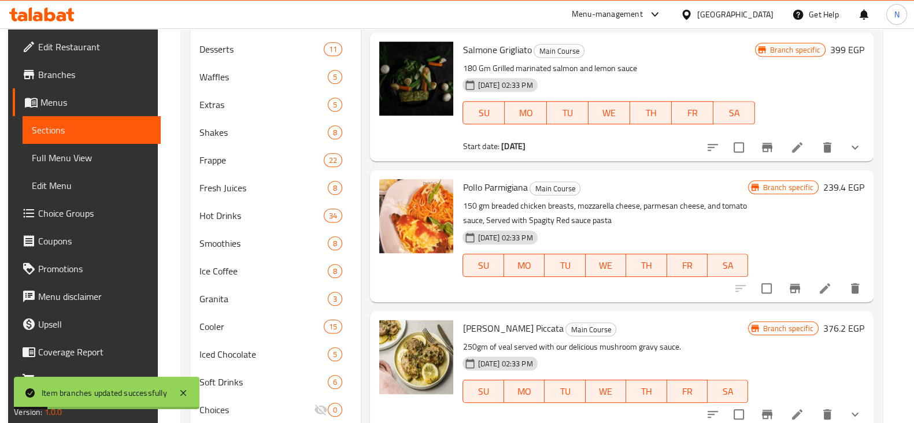
scroll to position [859, 0]
click at [771, 140] on icon "Branch-specific-item" at bounding box center [768, 147] width 14 height 14
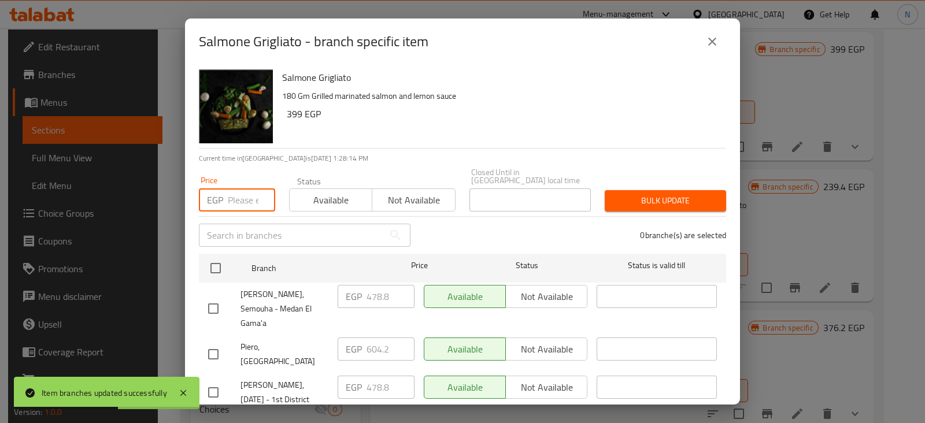
click at [239, 191] on input "number" at bounding box center [251, 200] width 47 height 23
paste input "684.00"
type input "684.00"
click at [216, 381] on input "checkbox" at bounding box center [213, 393] width 24 height 24
checkbox input "true"
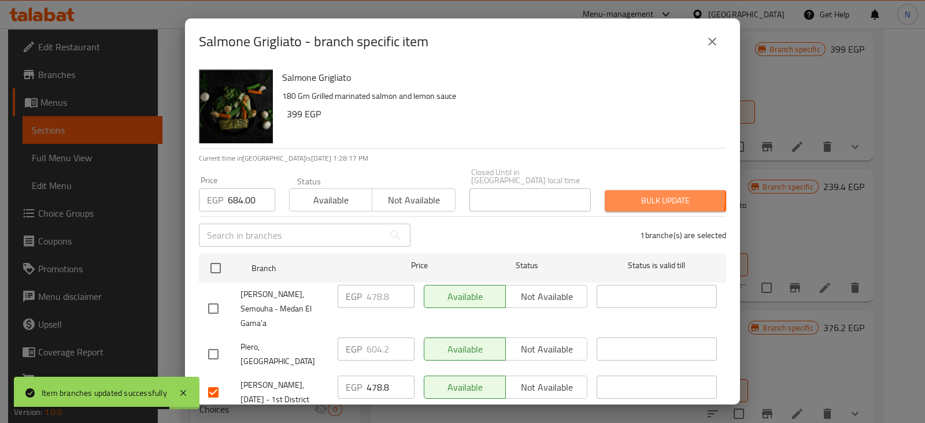
click at [614, 194] on span "Bulk update" at bounding box center [665, 201] width 103 height 14
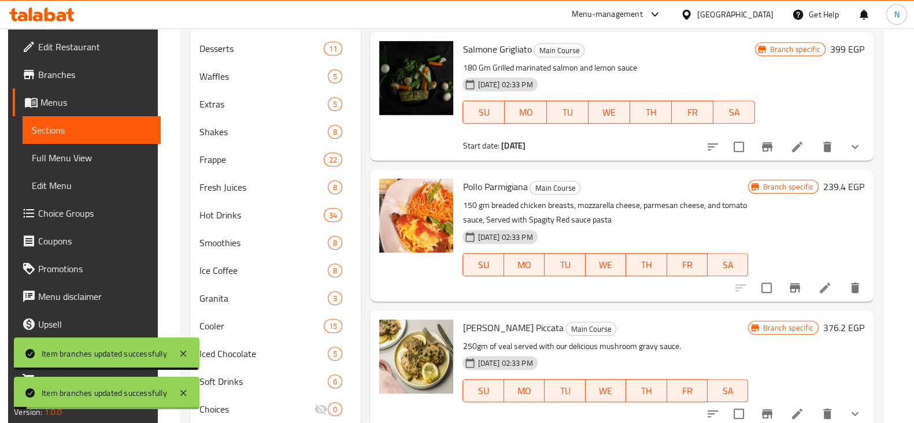
scroll to position [895, 0]
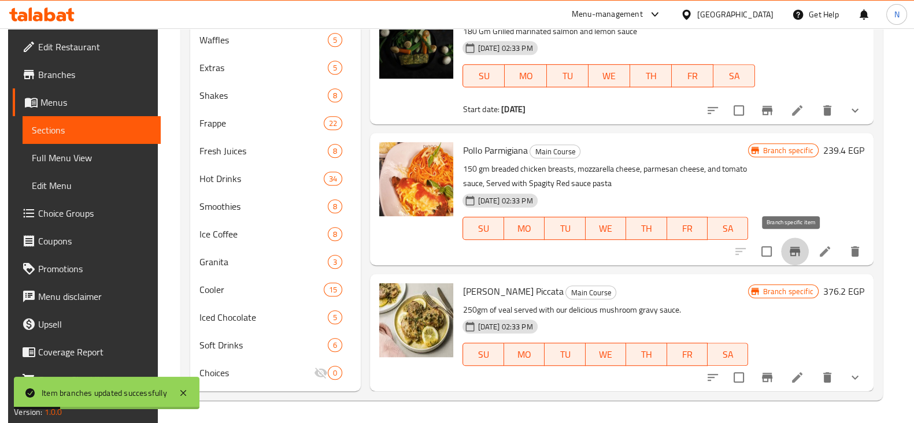
click at [791, 241] on button "Branch-specific-item" at bounding box center [795, 252] width 28 height 28
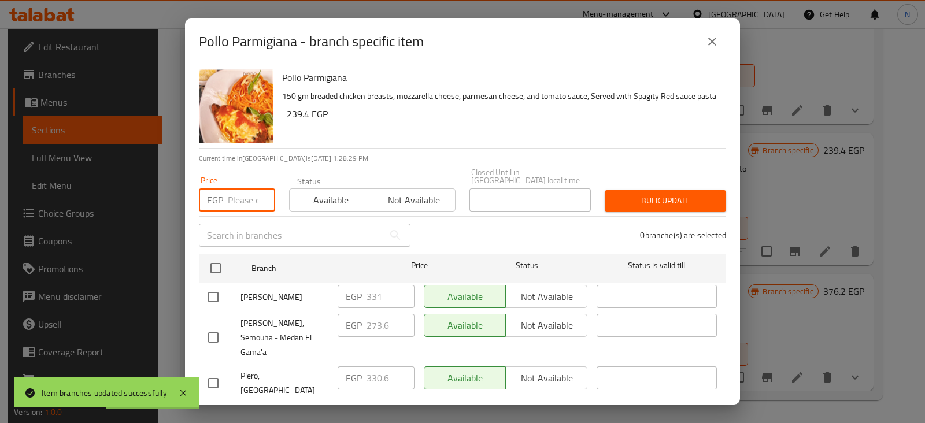
click at [254, 198] on input "number" at bounding box center [251, 200] width 47 height 23
paste input "376.20"
type input "376.20"
click at [211, 410] on input "checkbox" at bounding box center [213, 422] width 24 height 24
checkbox input "true"
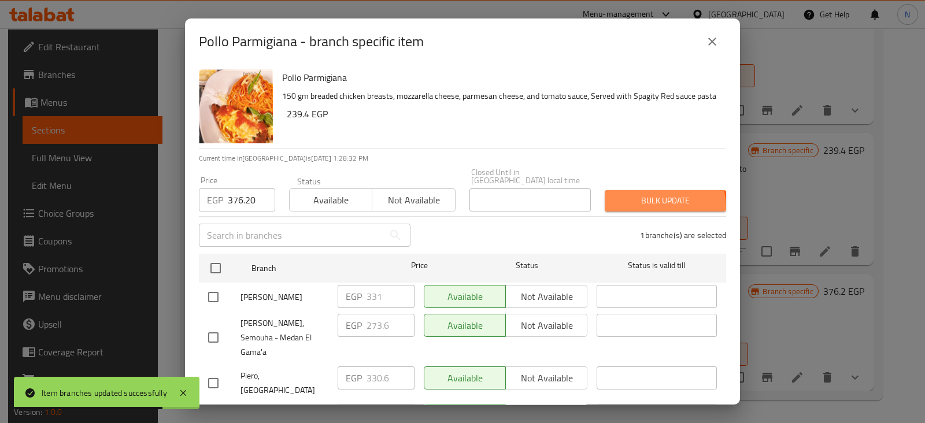
click at [628, 201] on button "Bulk update" at bounding box center [665, 200] width 121 height 21
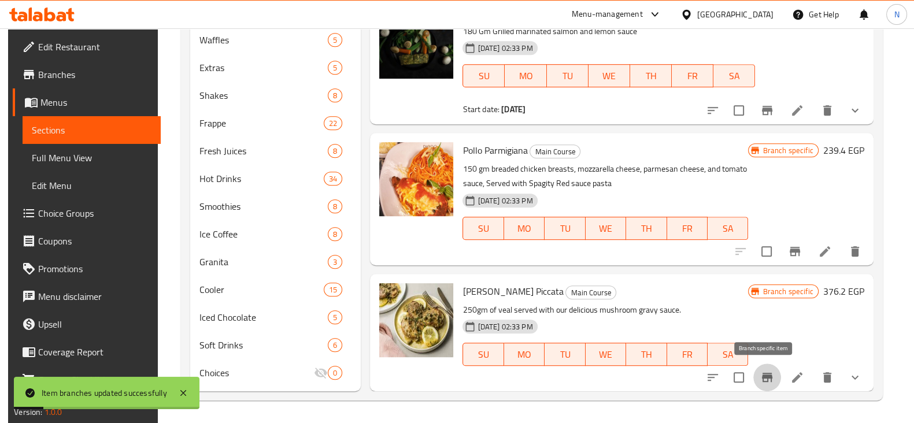
click at [766, 375] on icon "Branch-specific-item" at bounding box center [767, 377] width 10 height 9
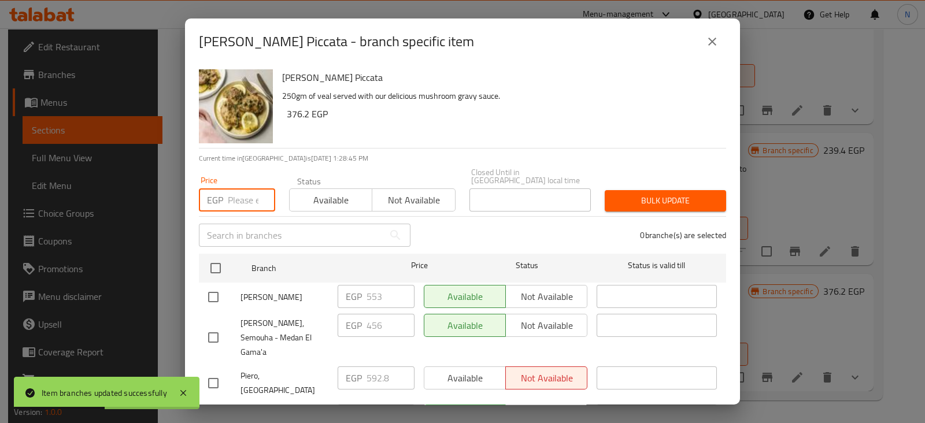
click at [237, 189] on input "number" at bounding box center [251, 200] width 47 height 23
paste input "684.00"
type input "684.00"
click at [209, 410] on input "checkbox" at bounding box center [213, 422] width 24 height 24
checkbox input "true"
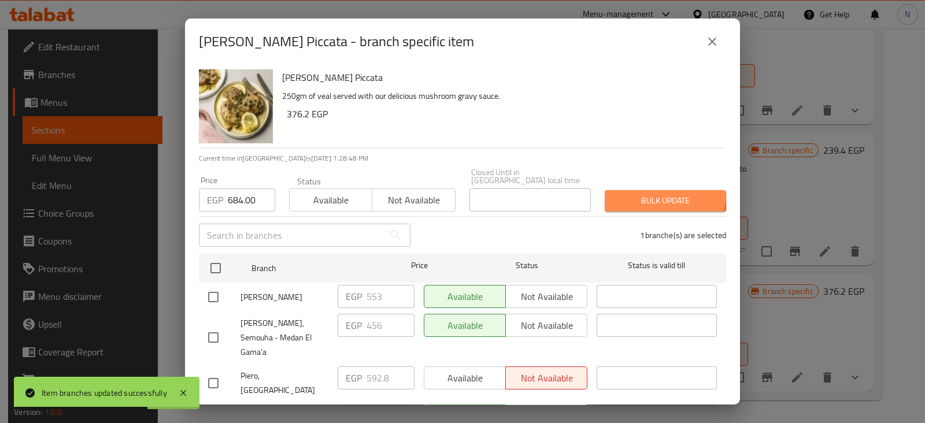
click at [619, 190] on button "Bulk update" at bounding box center [665, 200] width 121 height 21
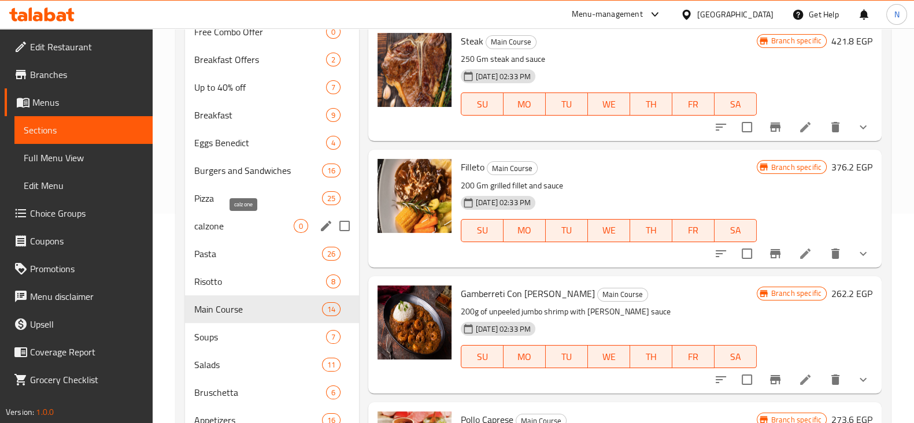
scroll to position [208, 0]
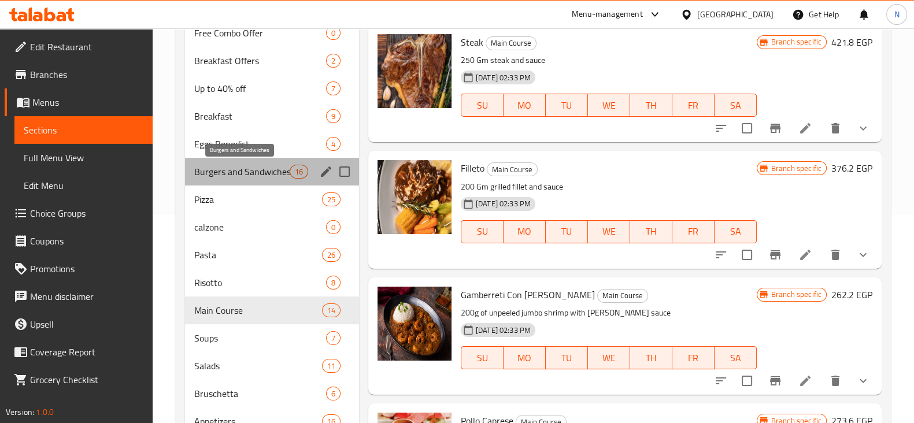
click at [245, 170] on span "Burgers and Sandwiches" at bounding box center [241, 172] width 95 height 14
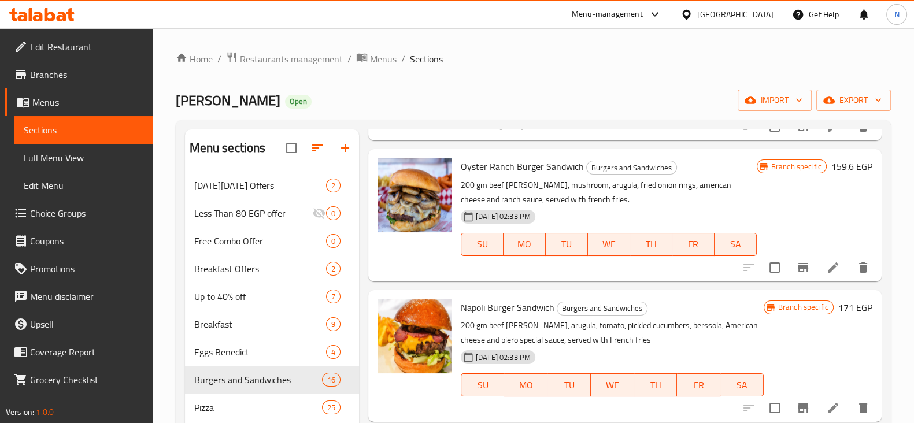
scroll to position [165, 0]
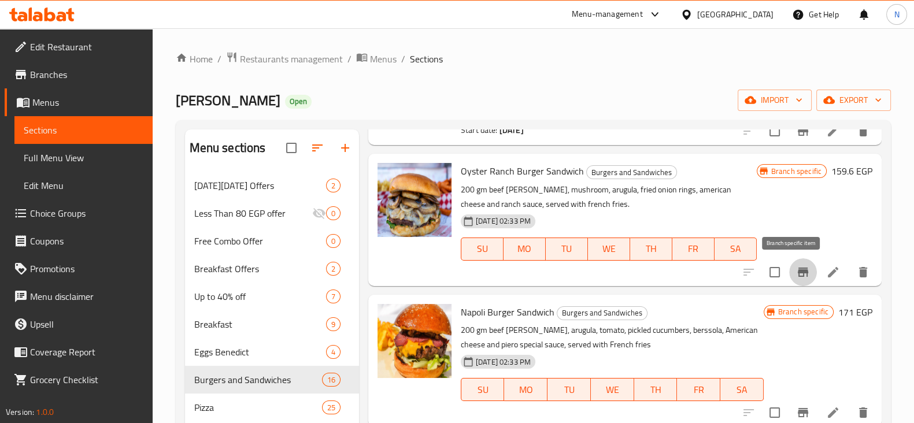
click at [800, 261] on button "Branch-specific-item" at bounding box center [804, 273] width 28 height 28
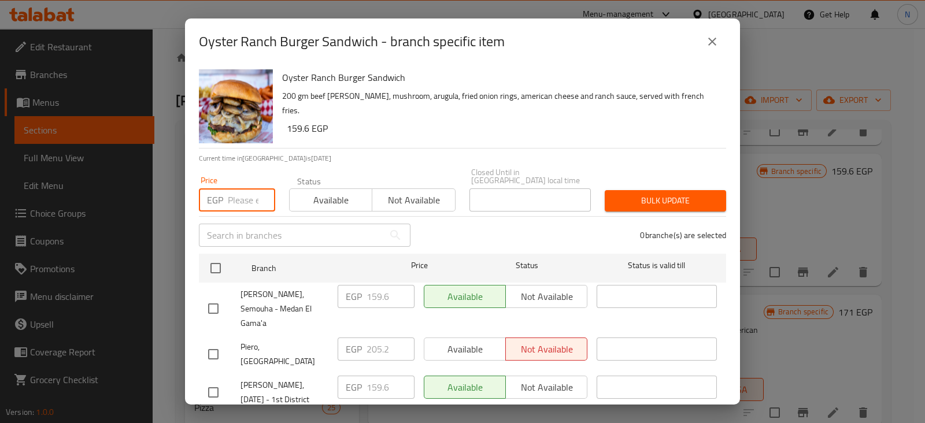
click at [233, 189] on input "number" at bounding box center [251, 200] width 47 height 23
paste input "319.20"
type input "319.20"
click at [217, 381] on input "checkbox" at bounding box center [213, 393] width 24 height 24
checkbox input "true"
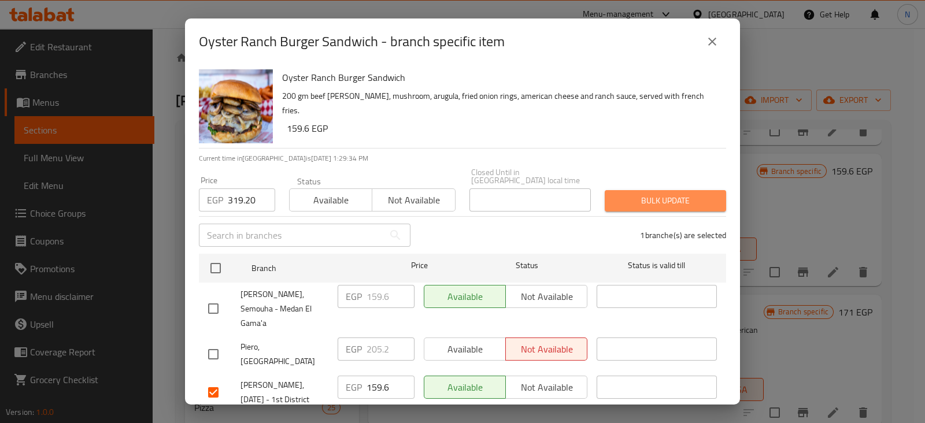
click at [674, 195] on span "Bulk update" at bounding box center [665, 201] width 103 height 14
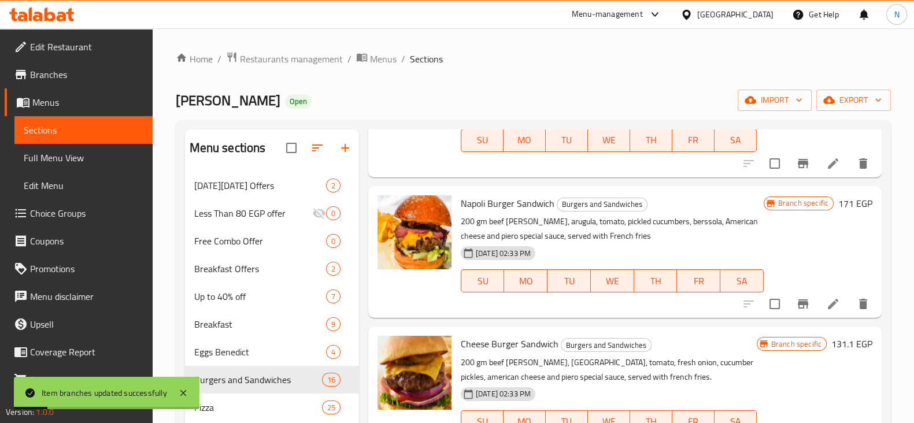
scroll to position [326, 0]
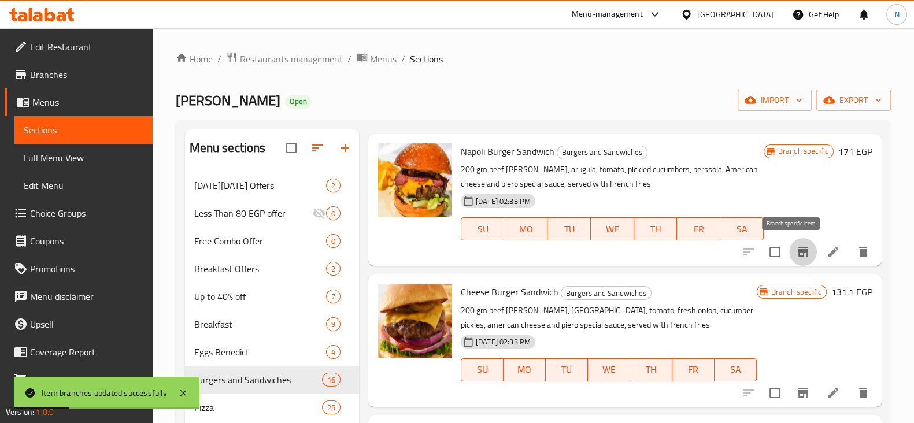
click at [791, 244] on button "Branch-specific-item" at bounding box center [804, 252] width 28 height 28
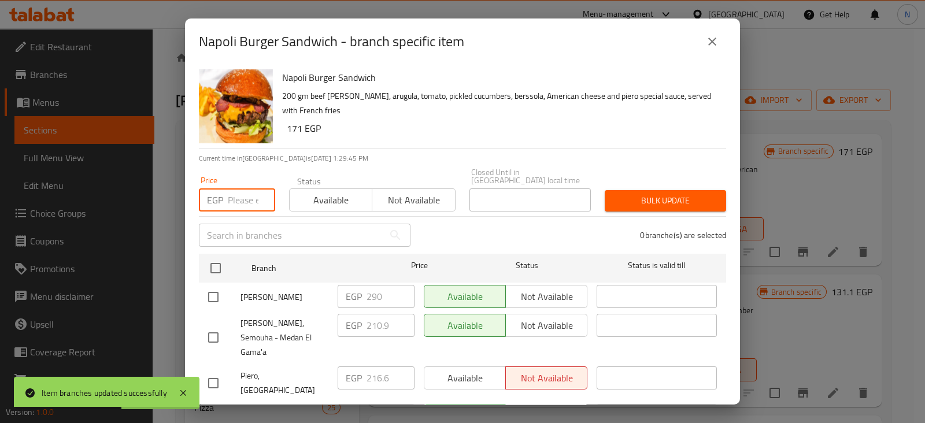
click at [249, 189] on input "number" at bounding box center [251, 200] width 47 height 23
paste input "399.00"
type input "399.00"
click at [224, 410] on input "checkbox" at bounding box center [213, 422] width 24 height 24
checkbox input "true"
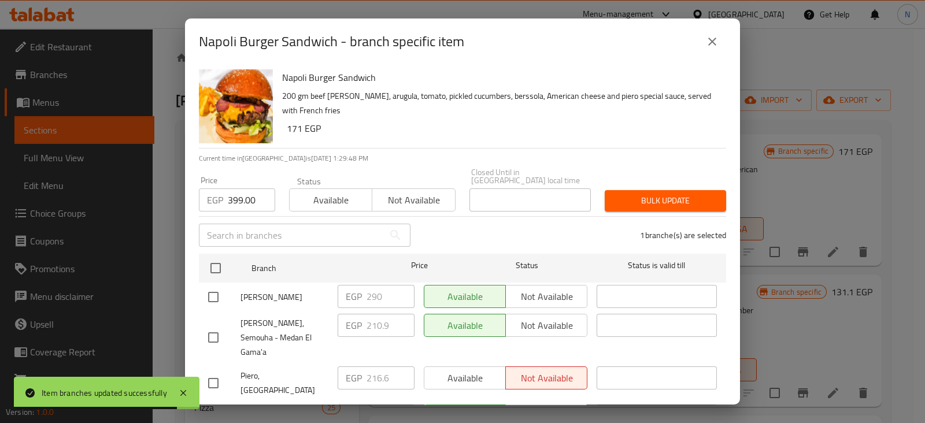
drag, startPoint x: 715, startPoint y: 178, endPoint x: 697, endPoint y: 186, distance: 20.2
click at [697, 186] on div "Bulk update" at bounding box center [665, 200] width 135 height 35
click at [697, 194] on span "Bulk update" at bounding box center [665, 201] width 103 height 14
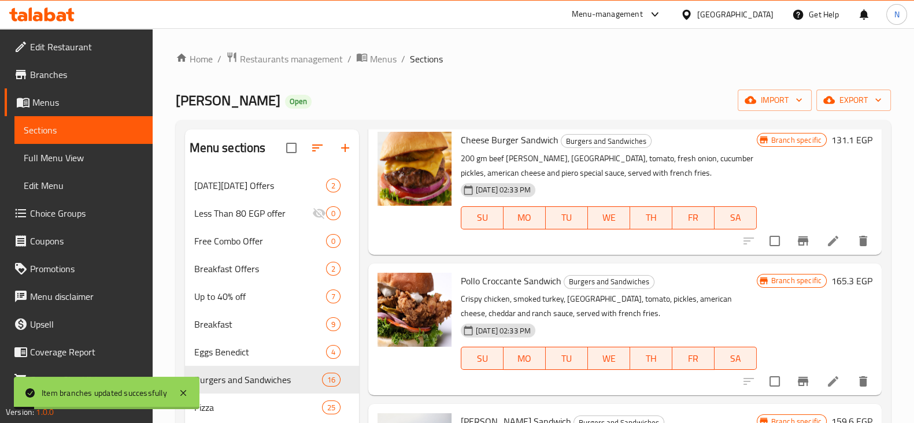
scroll to position [482, 0]
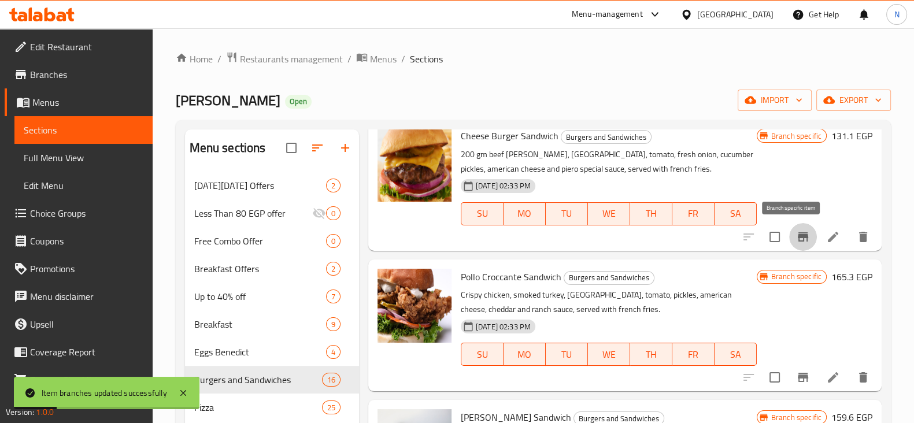
click at [798, 235] on icon "Branch-specific-item" at bounding box center [803, 237] width 10 height 9
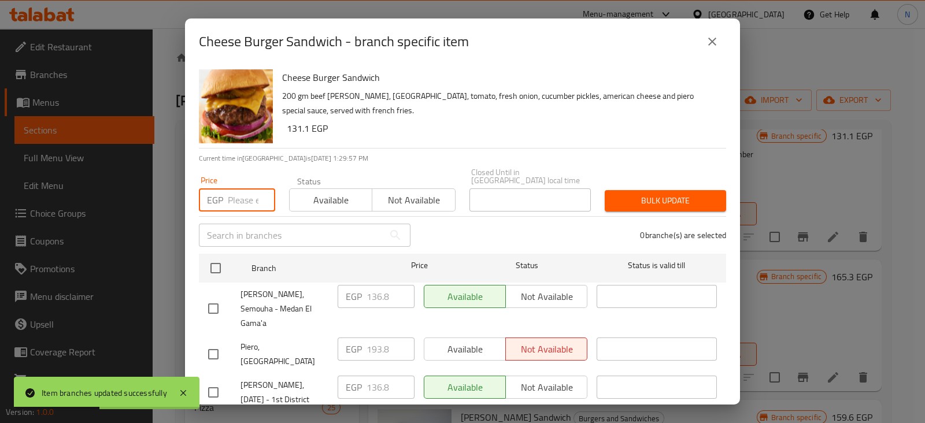
click at [245, 194] on input "number" at bounding box center [251, 200] width 47 height 23
paste input "285.00"
type input "285.00"
click at [214, 381] on input "checkbox" at bounding box center [213, 393] width 24 height 24
checkbox input "true"
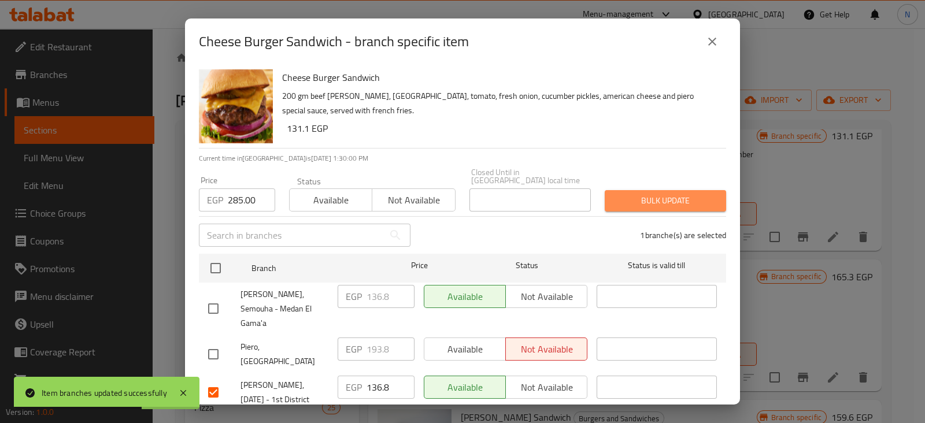
click at [664, 194] on span "Bulk update" at bounding box center [665, 201] width 103 height 14
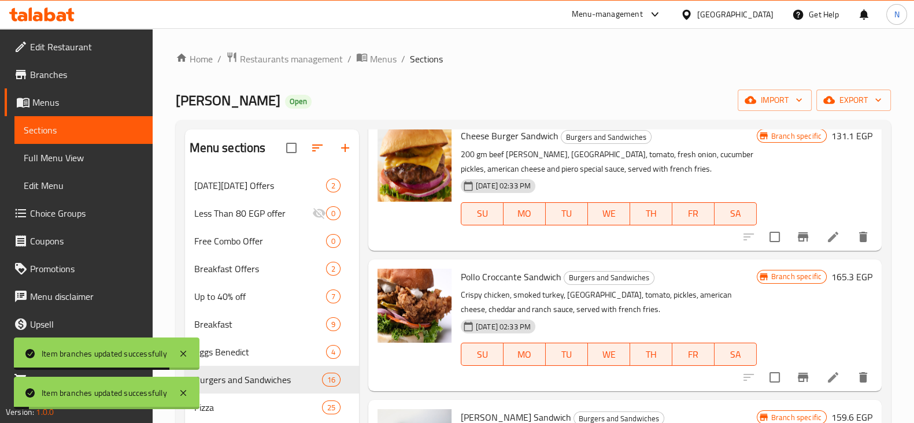
scroll to position [621, 0]
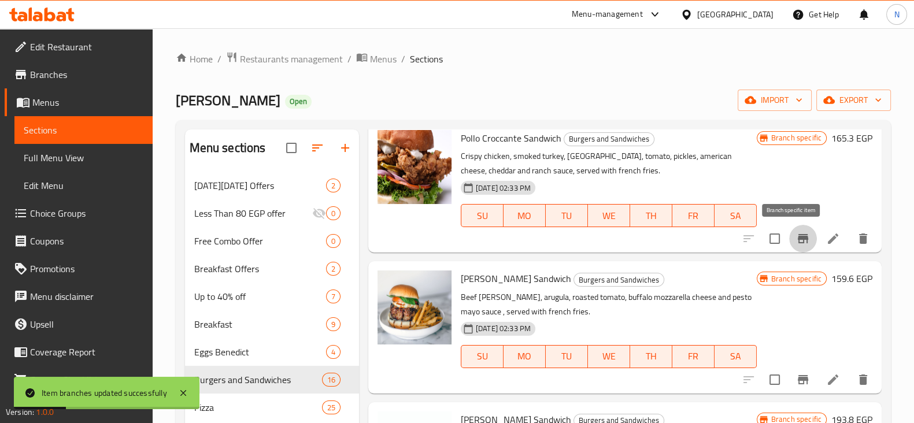
click at [790, 247] on button "Branch-specific-item" at bounding box center [804, 239] width 28 height 28
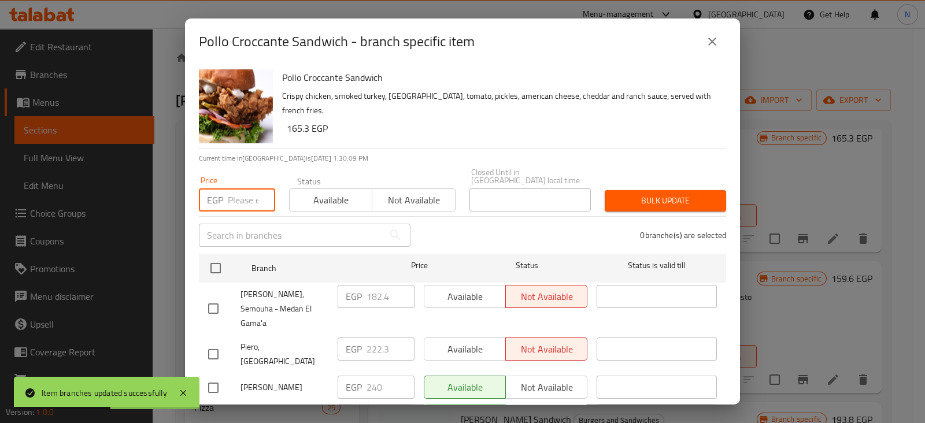
click at [239, 195] on input "number" at bounding box center [251, 200] width 47 height 23
paste input "319.20"
type input "319.20"
click at [215, 410] on input "checkbox" at bounding box center [213, 422] width 24 height 24
checkbox input "true"
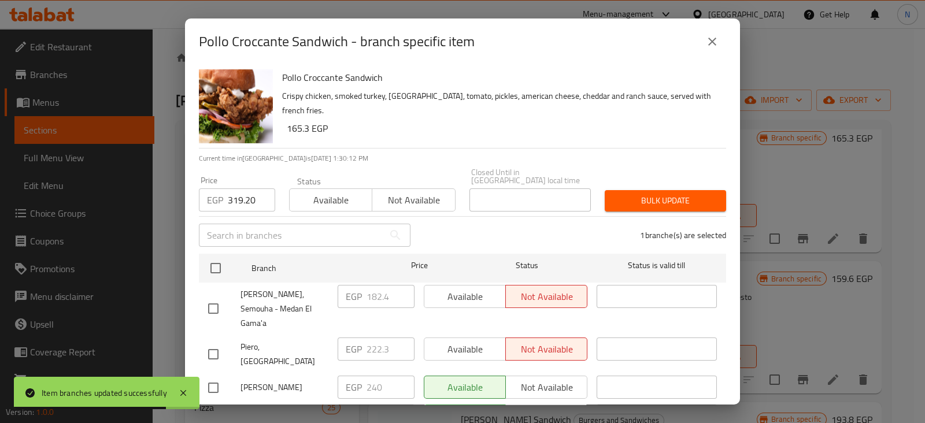
click at [659, 186] on div "Bulk update" at bounding box center [665, 200] width 135 height 35
click at [659, 194] on span "Bulk update" at bounding box center [665, 201] width 103 height 14
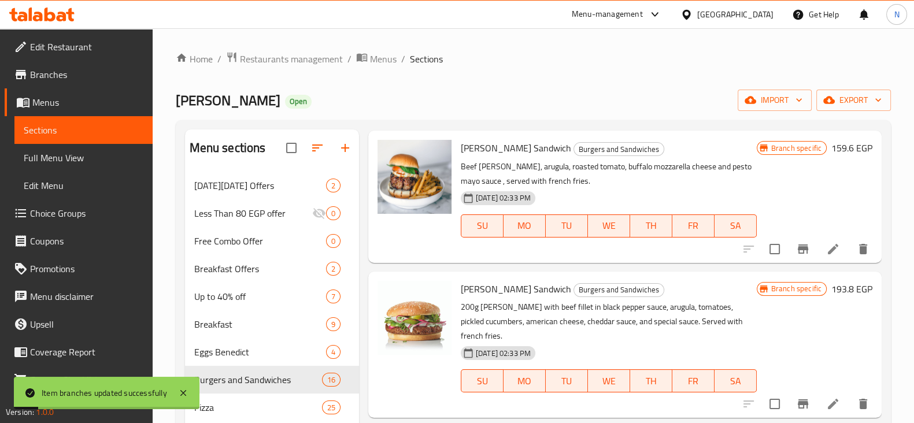
scroll to position [759, 0]
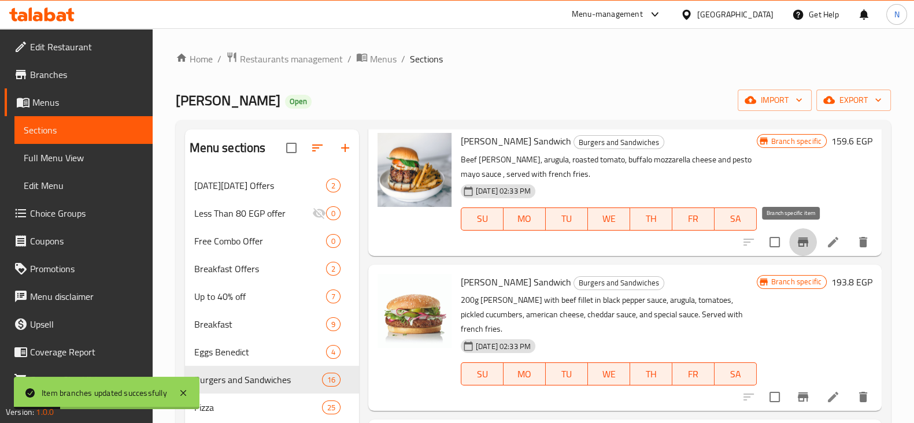
click at [798, 245] on icon "Branch-specific-item" at bounding box center [803, 242] width 10 height 9
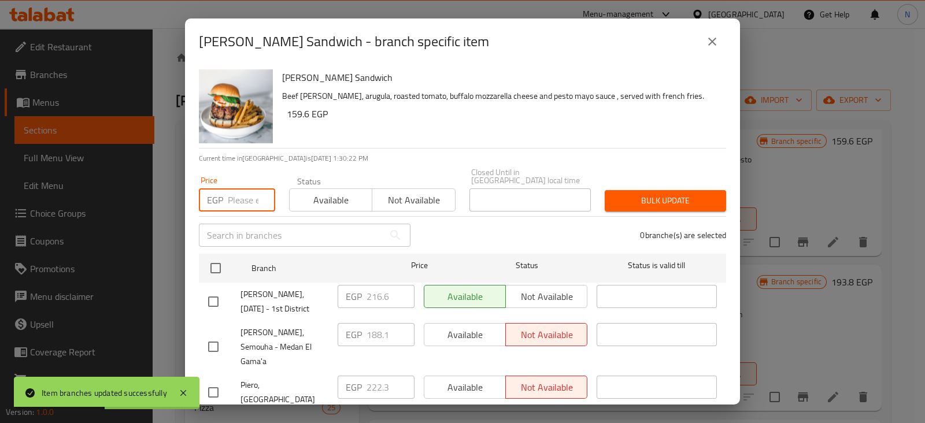
click at [244, 189] on input "number" at bounding box center [251, 200] width 47 height 23
paste input "364.80"
type input "364.80"
click at [216, 299] on input "checkbox" at bounding box center [213, 302] width 24 height 24
checkbox input "true"
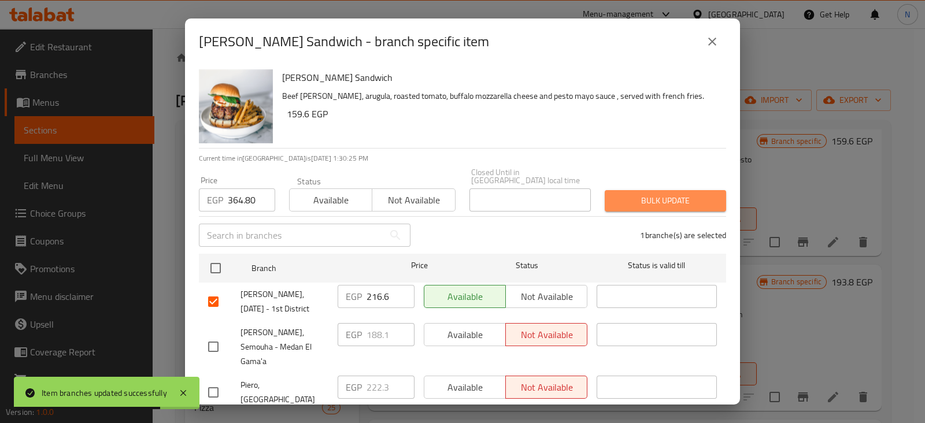
click at [691, 190] on button "Bulk update" at bounding box center [665, 200] width 121 height 21
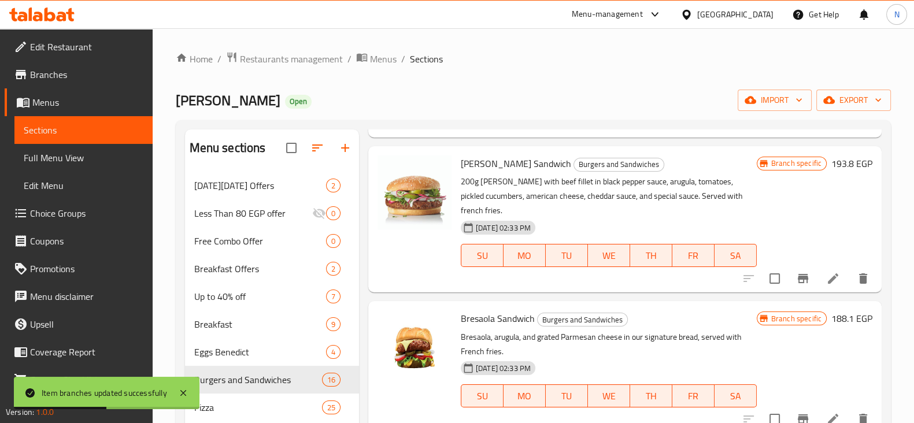
scroll to position [890, 0]
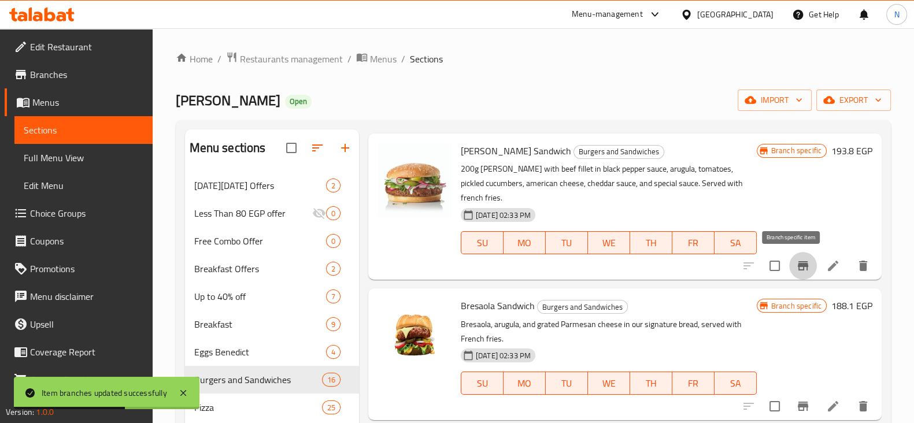
click at [796, 262] on icon "Branch-specific-item" at bounding box center [803, 266] width 14 height 14
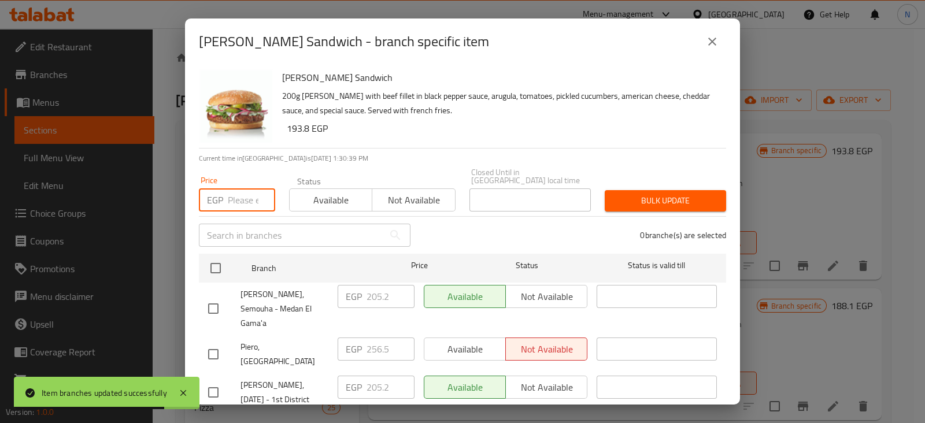
click at [231, 193] on input "number" at bounding box center [251, 200] width 47 height 23
paste input "427.50"
type input "427.50"
click at [213, 381] on input "checkbox" at bounding box center [213, 393] width 24 height 24
checkbox input "true"
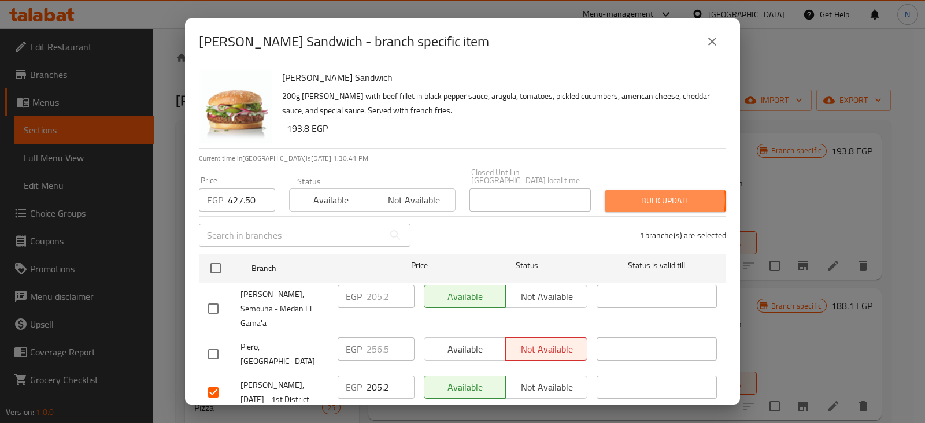
click at [655, 194] on span "Bulk update" at bounding box center [665, 201] width 103 height 14
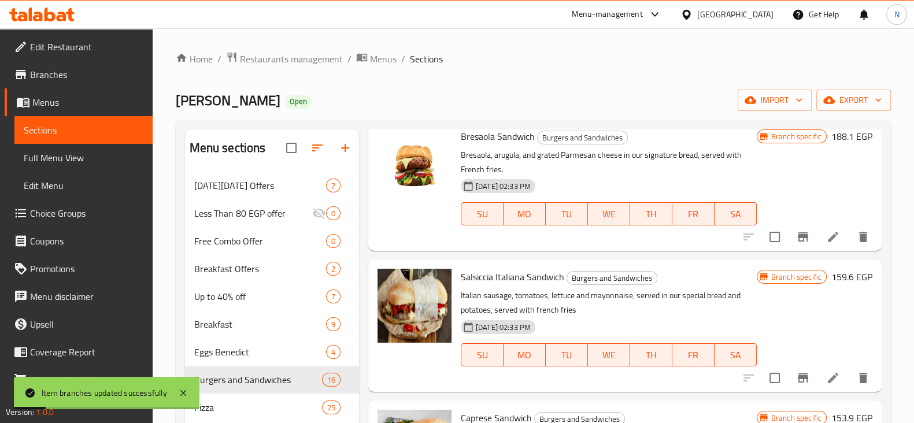
scroll to position [1059, 0]
click at [798, 235] on icon "Branch-specific-item" at bounding box center [803, 237] width 10 height 9
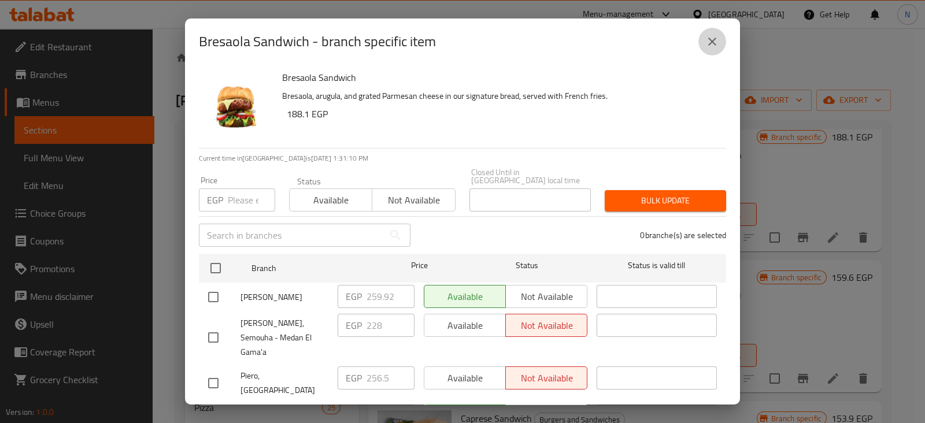
click at [719, 35] on icon "close" at bounding box center [713, 42] width 14 height 14
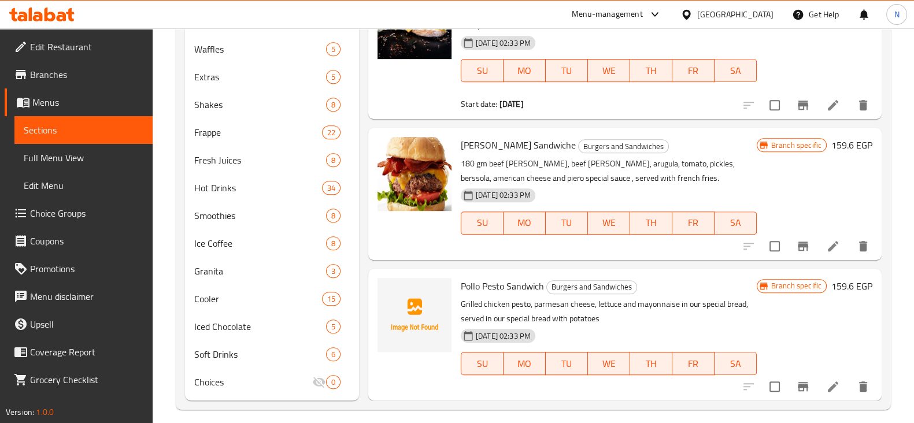
scroll to position [895, 0]
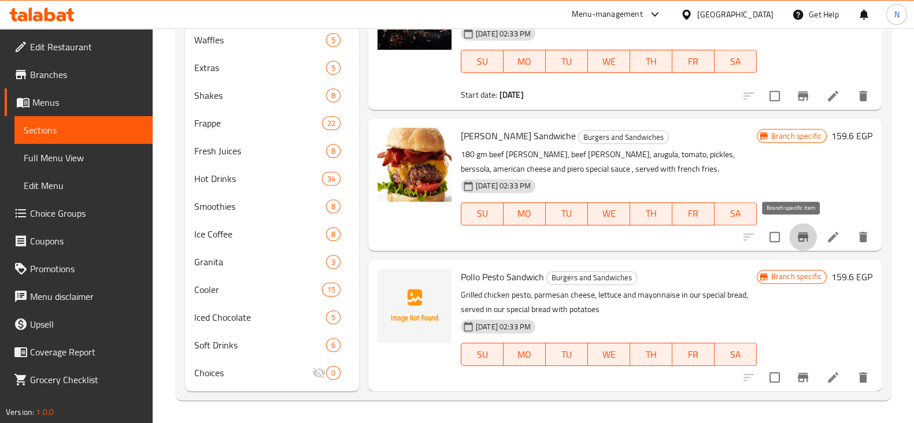
click at [798, 233] on icon "Branch-specific-item" at bounding box center [803, 237] width 10 height 9
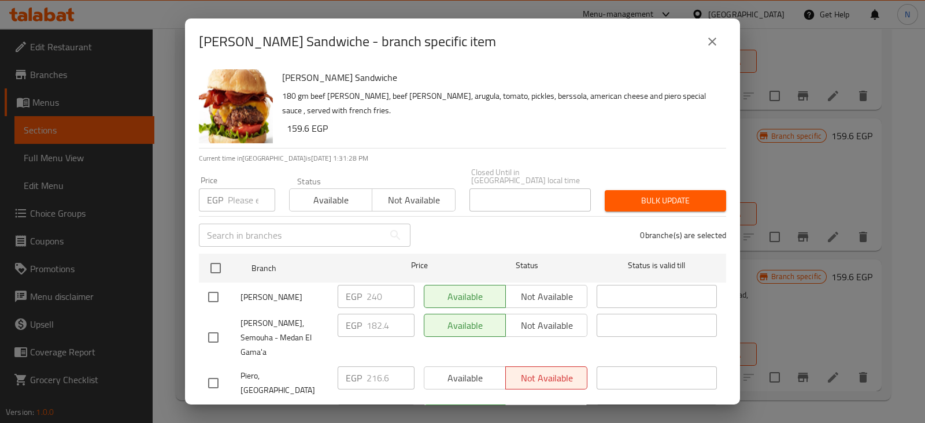
click at [226, 195] on div "EGP Price" at bounding box center [237, 200] width 76 height 23
paste input "330.60"
type input "330.60"
click at [214, 410] on input "checkbox" at bounding box center [213, 422] width 24 height 24
checkbox input "true"
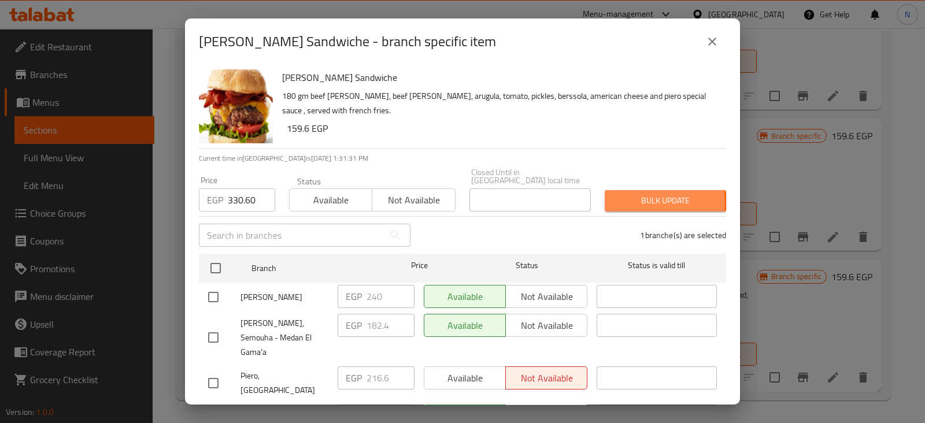
click at [641, 194] on span "Bulk update" at bounding box center [665, 201] width 103 height 14
